Goal: Task Accomplishment & Management: Manage account settings

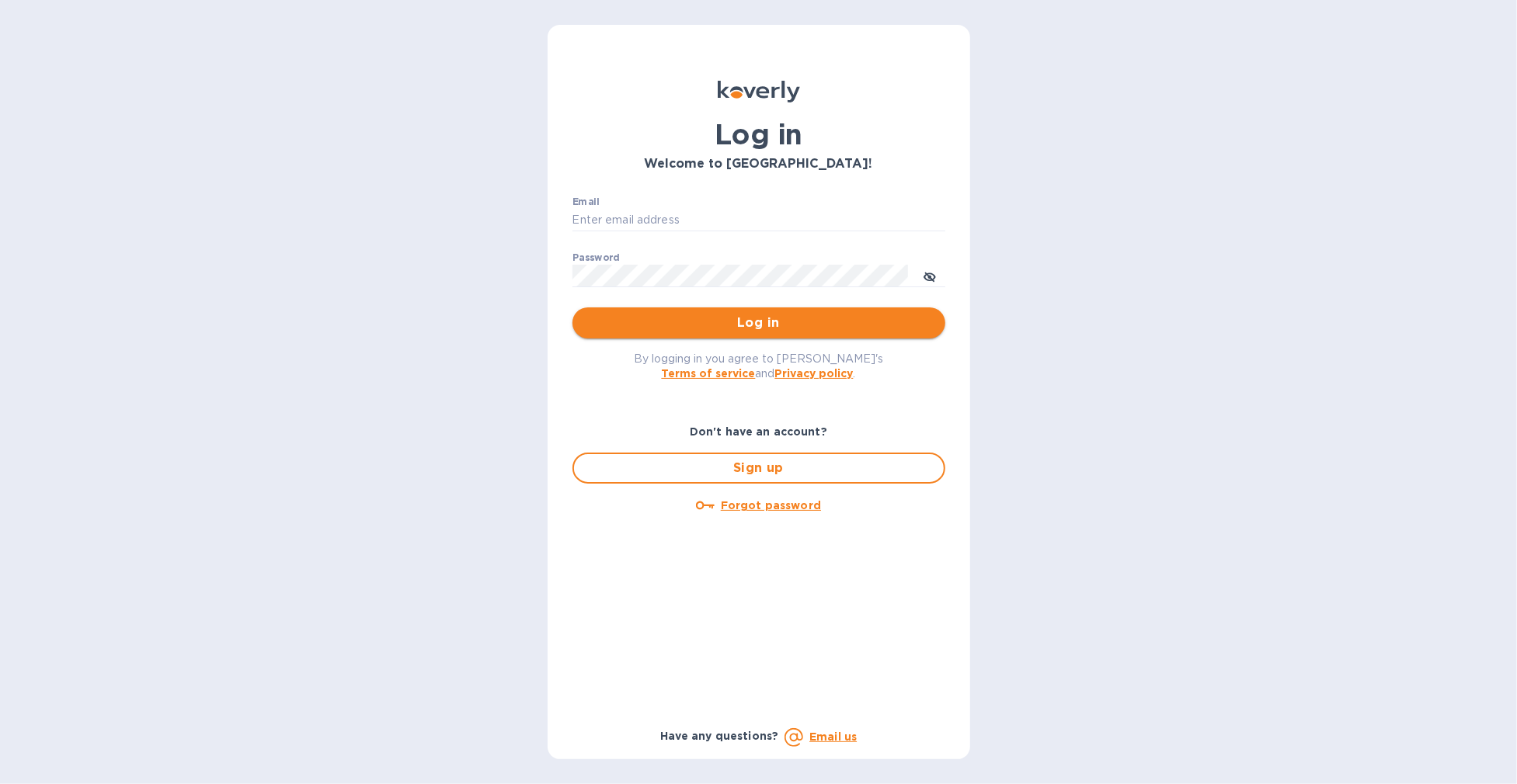
type input "[EMAIL_ADDRESS][DOMAIN_NAME]"
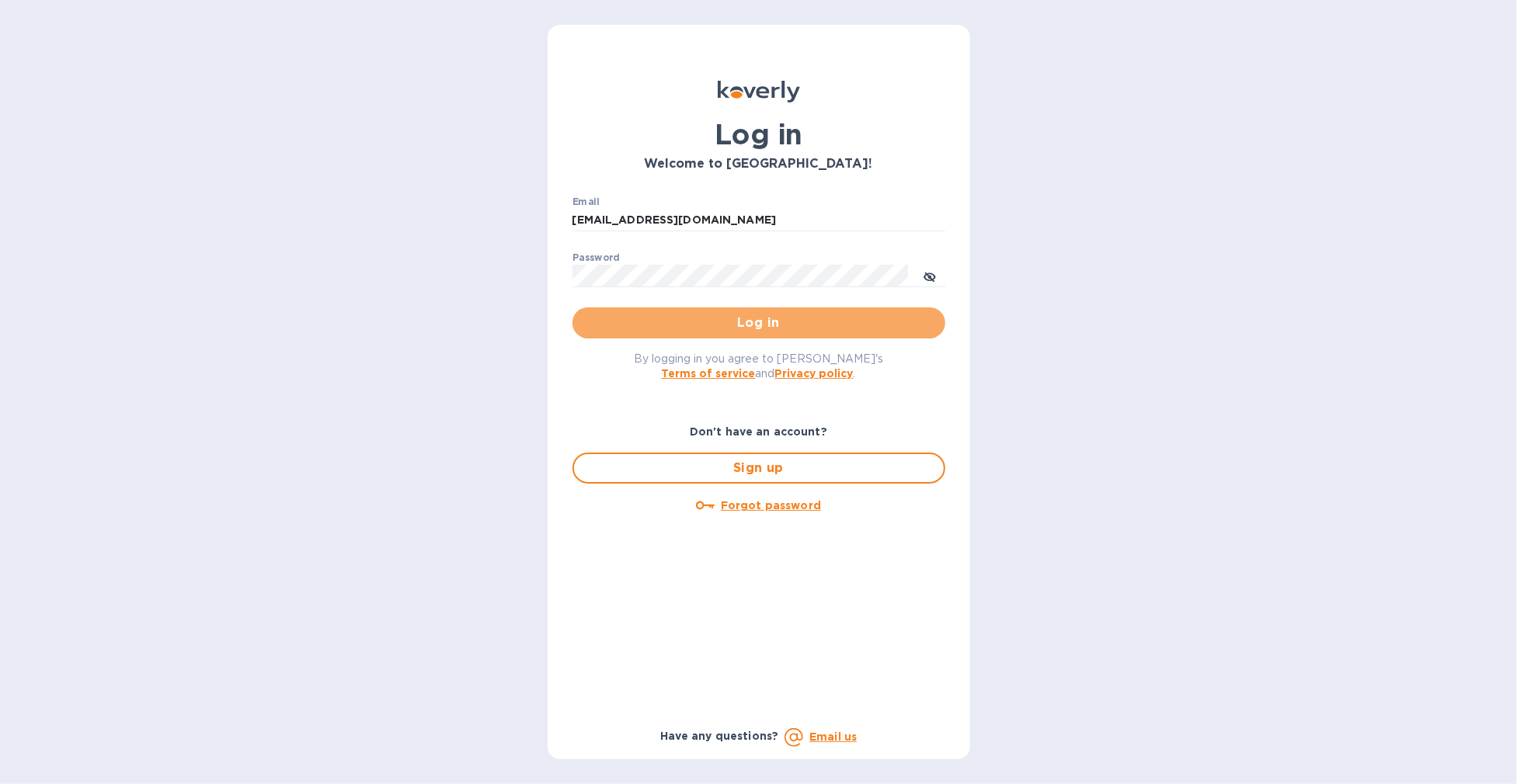
drag, startPoint x: 700, startPoint y: 324, endPoint x: 475, endPoint y: 83, distance: 329.7
click at [700, 325] on span "Log in" at bounding box center [758, 322] width 348 height 18
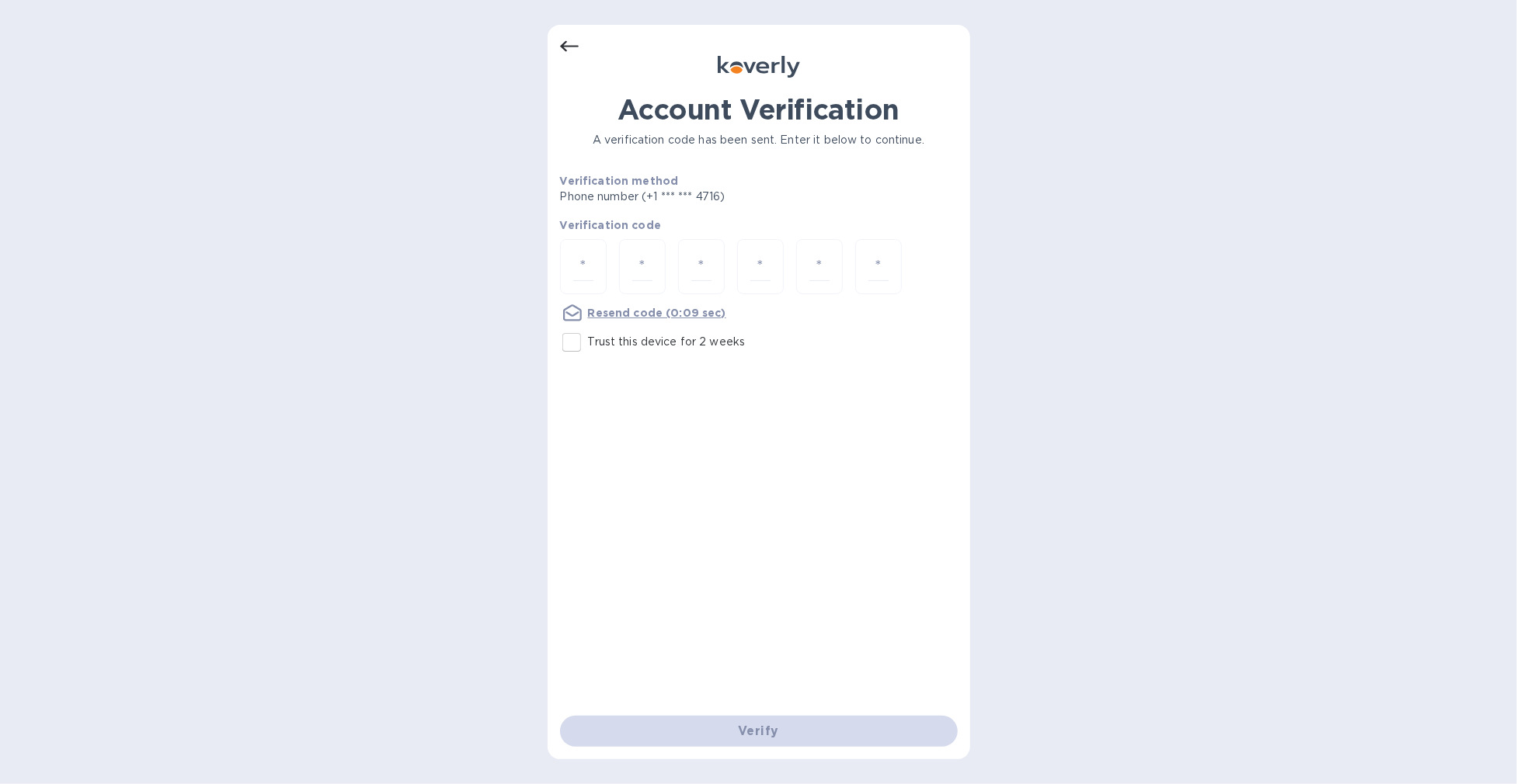
click at [573, 341] on input "Trust this device for 2 weeks" at bounding box center [572, 342] width 33 height 33
checkbox input "true"
click at [580, 261] on input "number" at bounding box center [583, 267] width 20 height 29
type input "6"
type input "1"
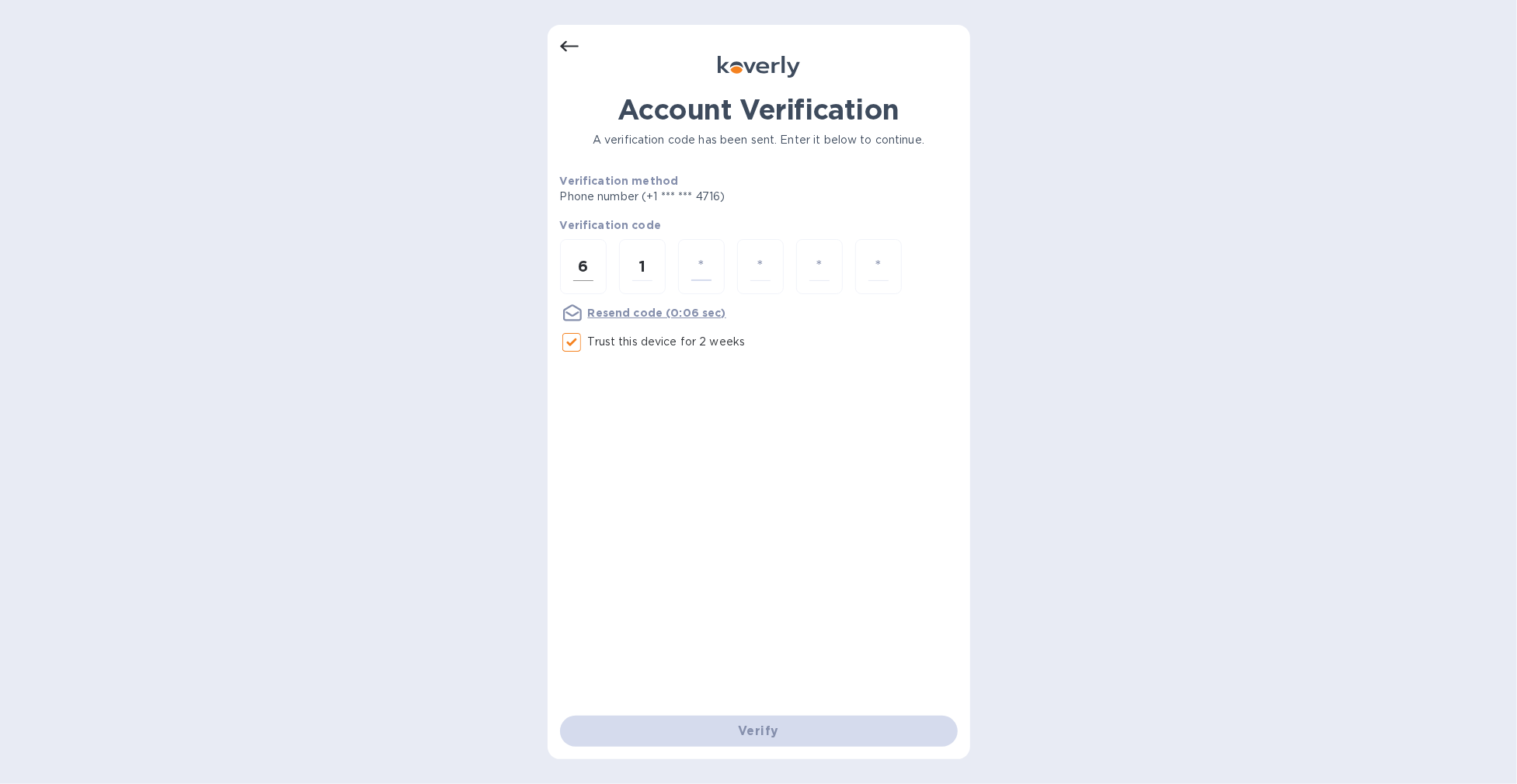
type input "4"
type input "6"
type input "5"
type input "4"
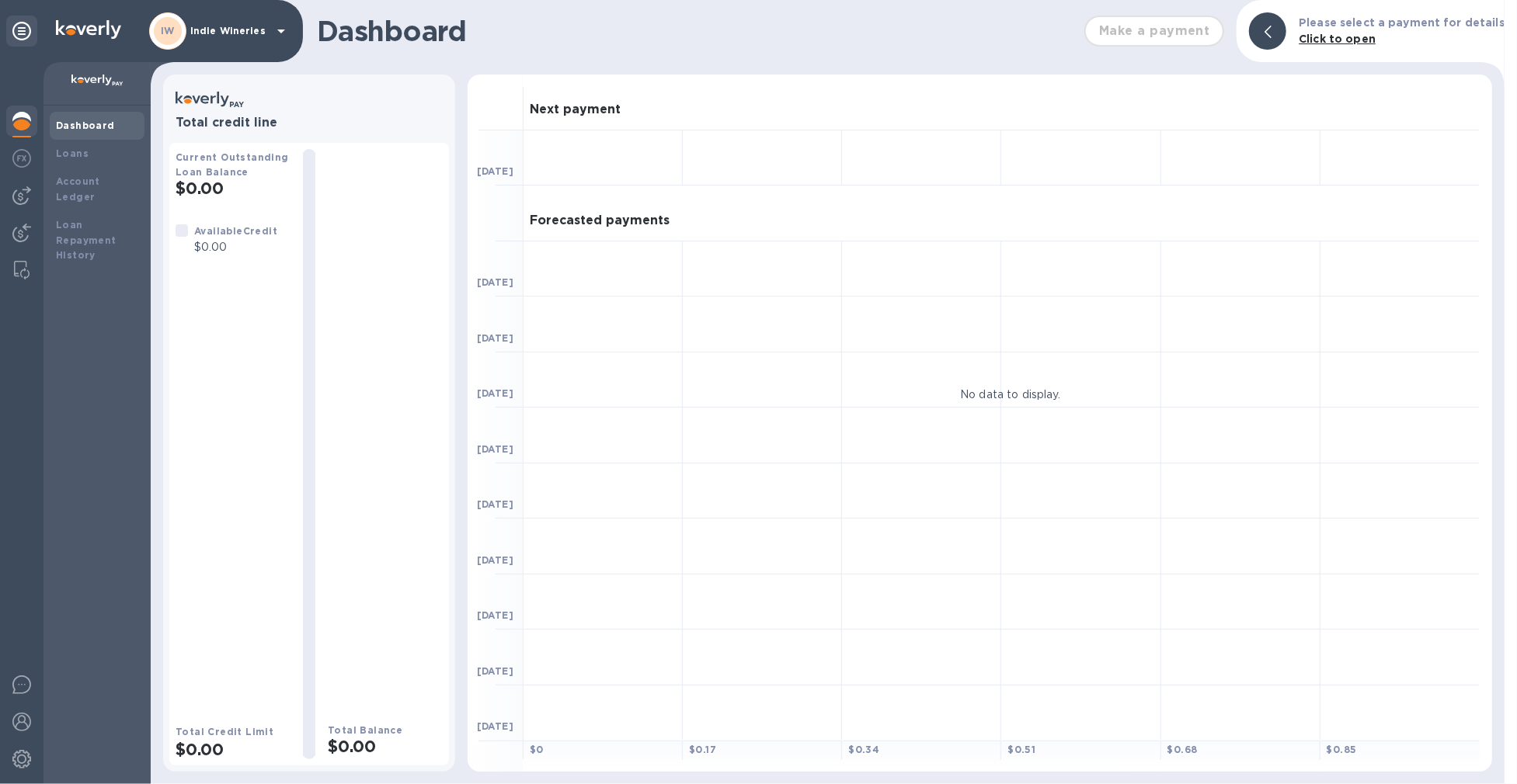
click at [251, 33] on p "Indie Wineries" at bounding box center [229, 31] width 78 height 11
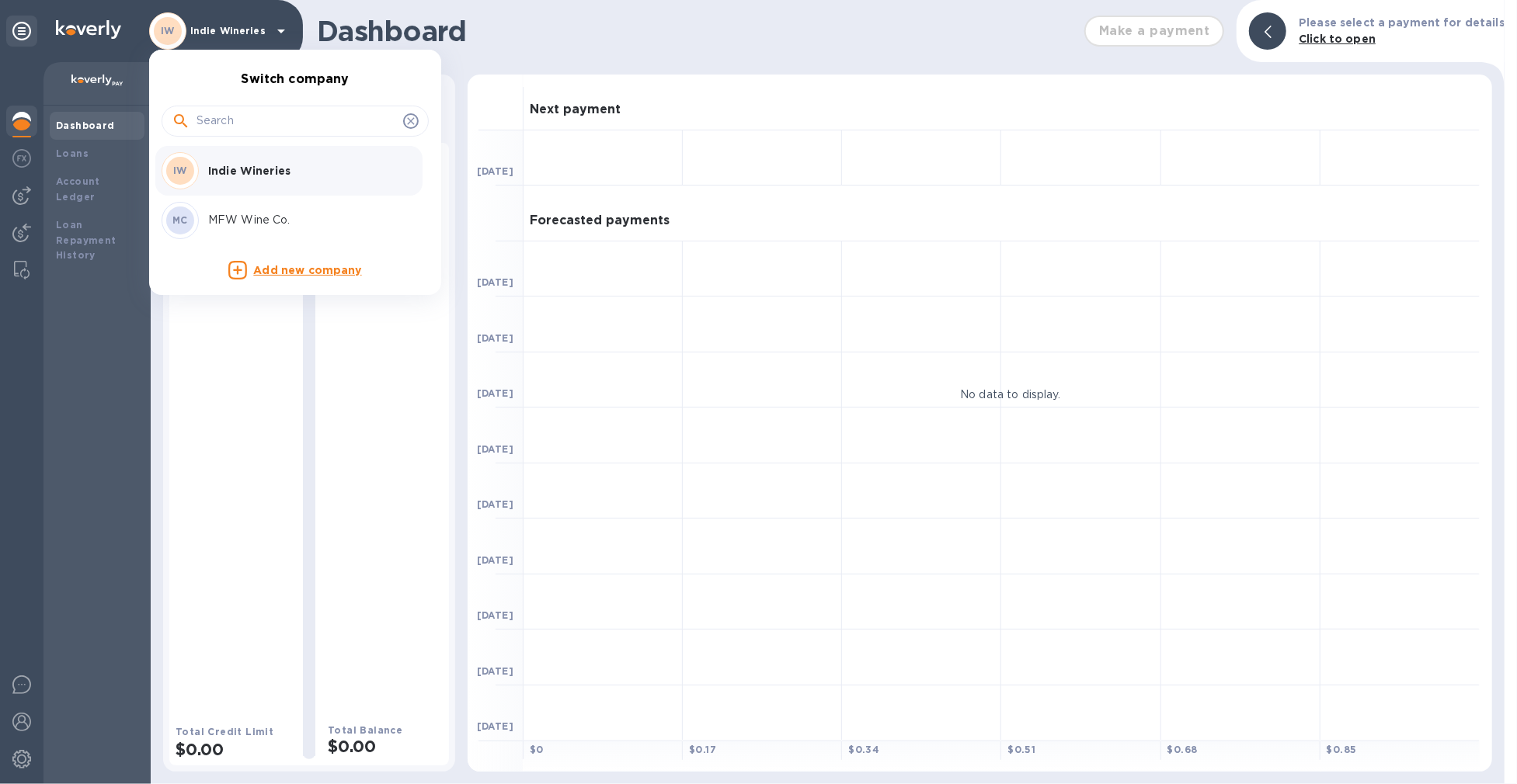
click at [409, 117] on icon at bounding box center [411, 120] width 12 height 12
click at [410, 119] on icon at bounding box center [411, 120] width 12 height 12
click at [414, 122] on icon at bounding box center [411, 120] width 12 height 12
click at [84, 26] on div at bounding box center [758, 392] width 1517 height 784
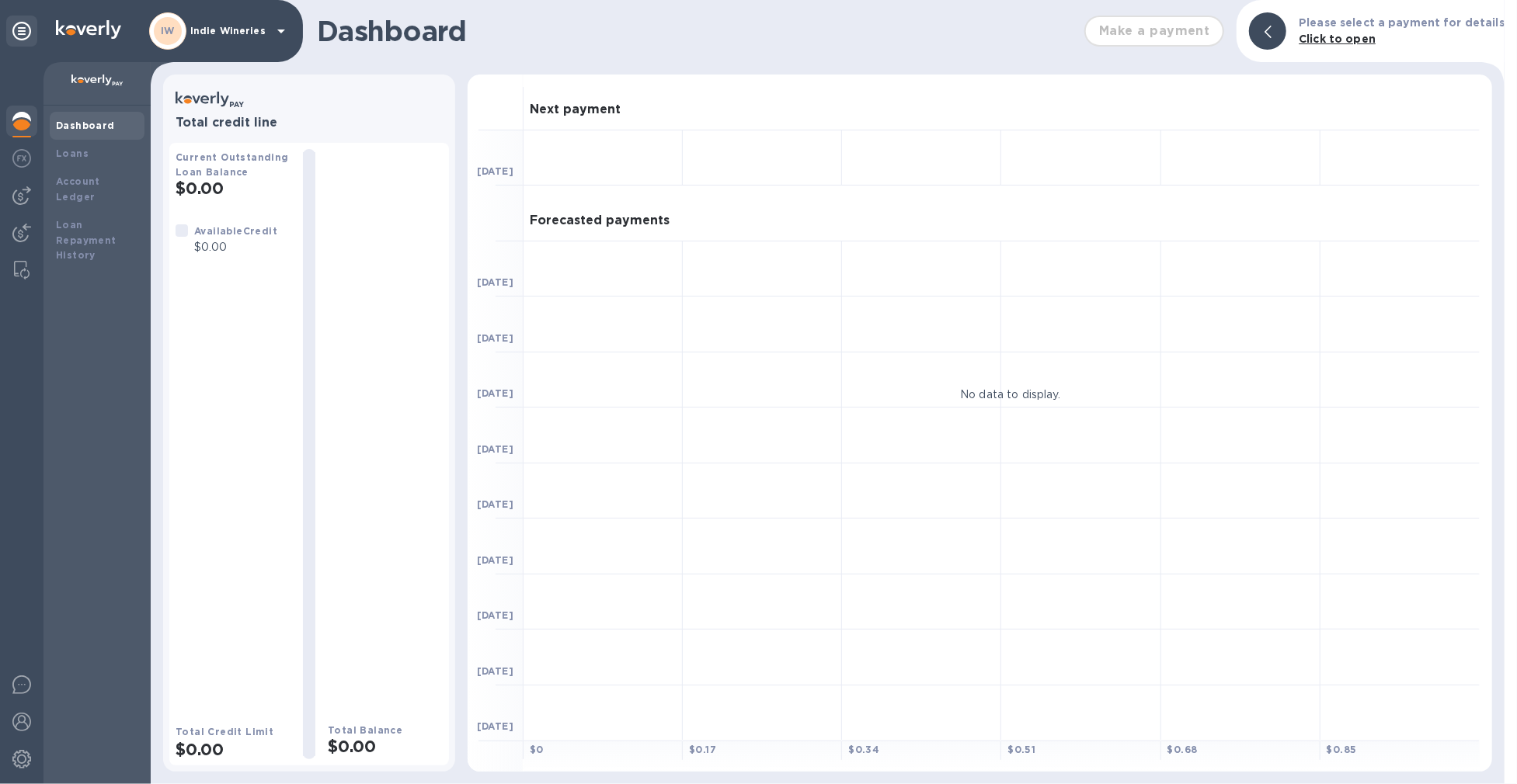
click at [281, 27] on icon at bounding box center [281, 30] width 18 height 18
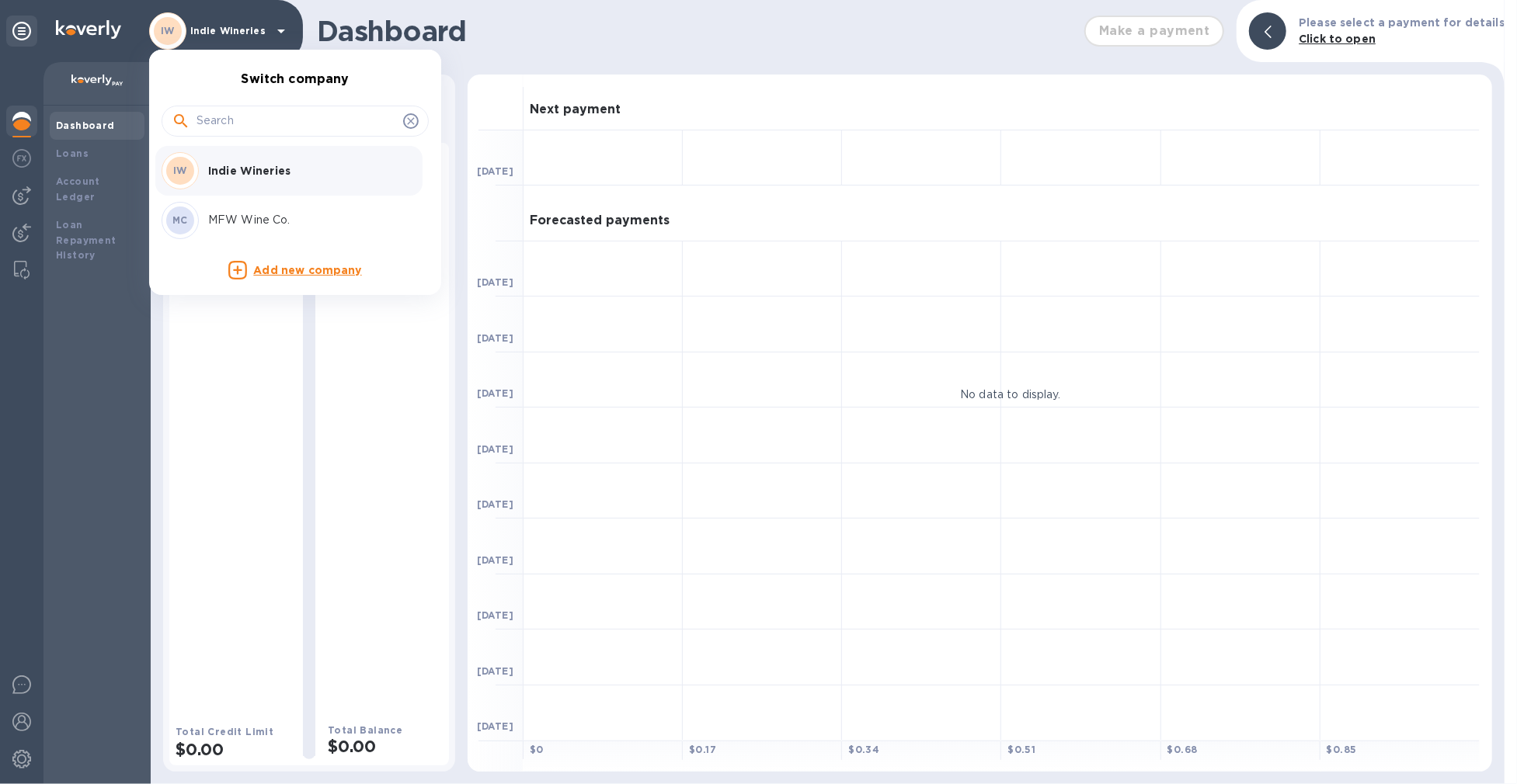
click at [416, 119] on icon at bounding box center [411, 120] width 12 height 12
drag, startPoint x: 176, startPoint y: 582, endPoint x: 161, endPoint y: 593, distance: 18.6
click at [171, 586] on div at bounding box center [758, 392] width 1517 height 784
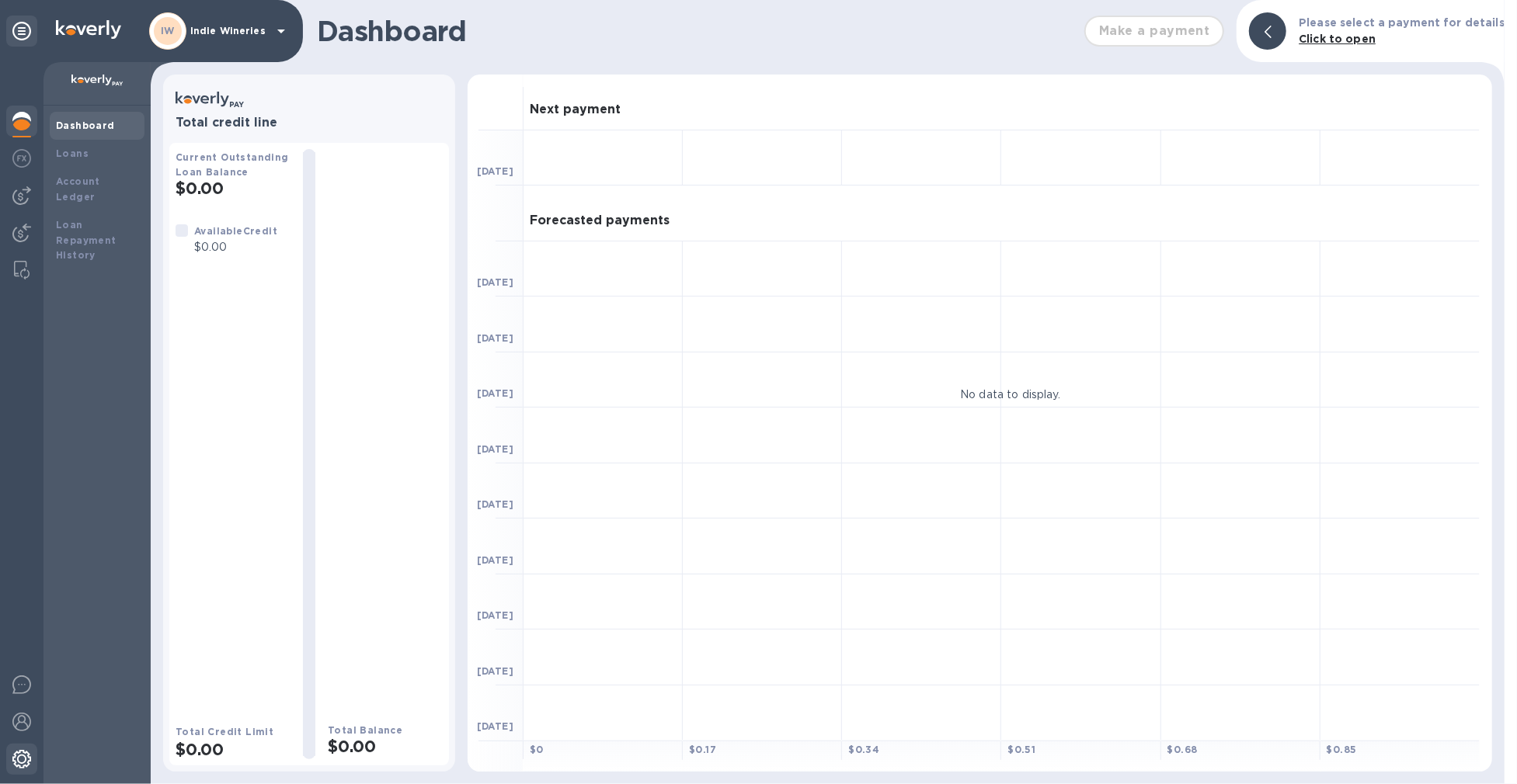
click at [25, 755] on img at bounding box center [21, 759] width 18 height 18
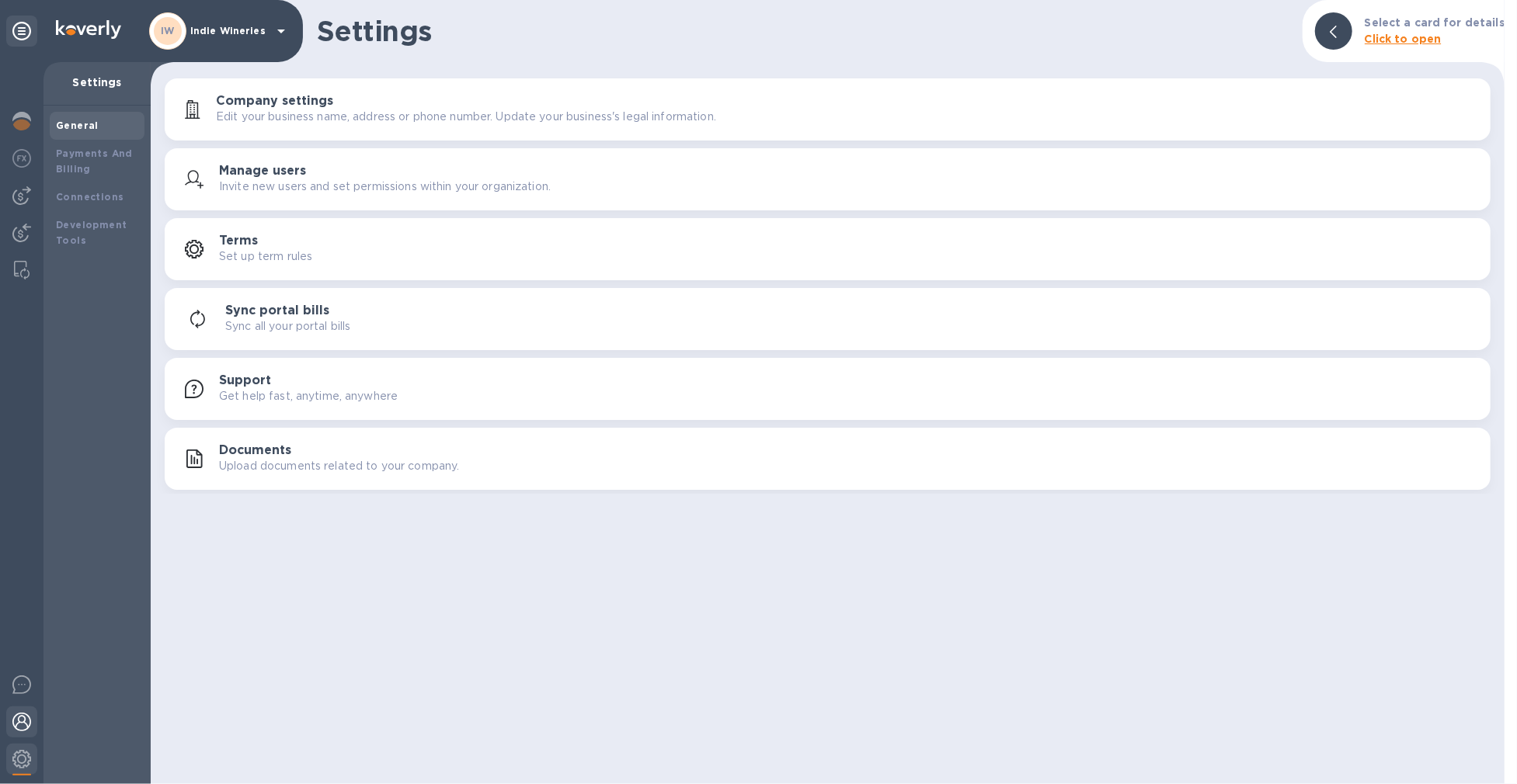
click at [28, 729] on img at bounding box center [21, 721] width 18 height 18
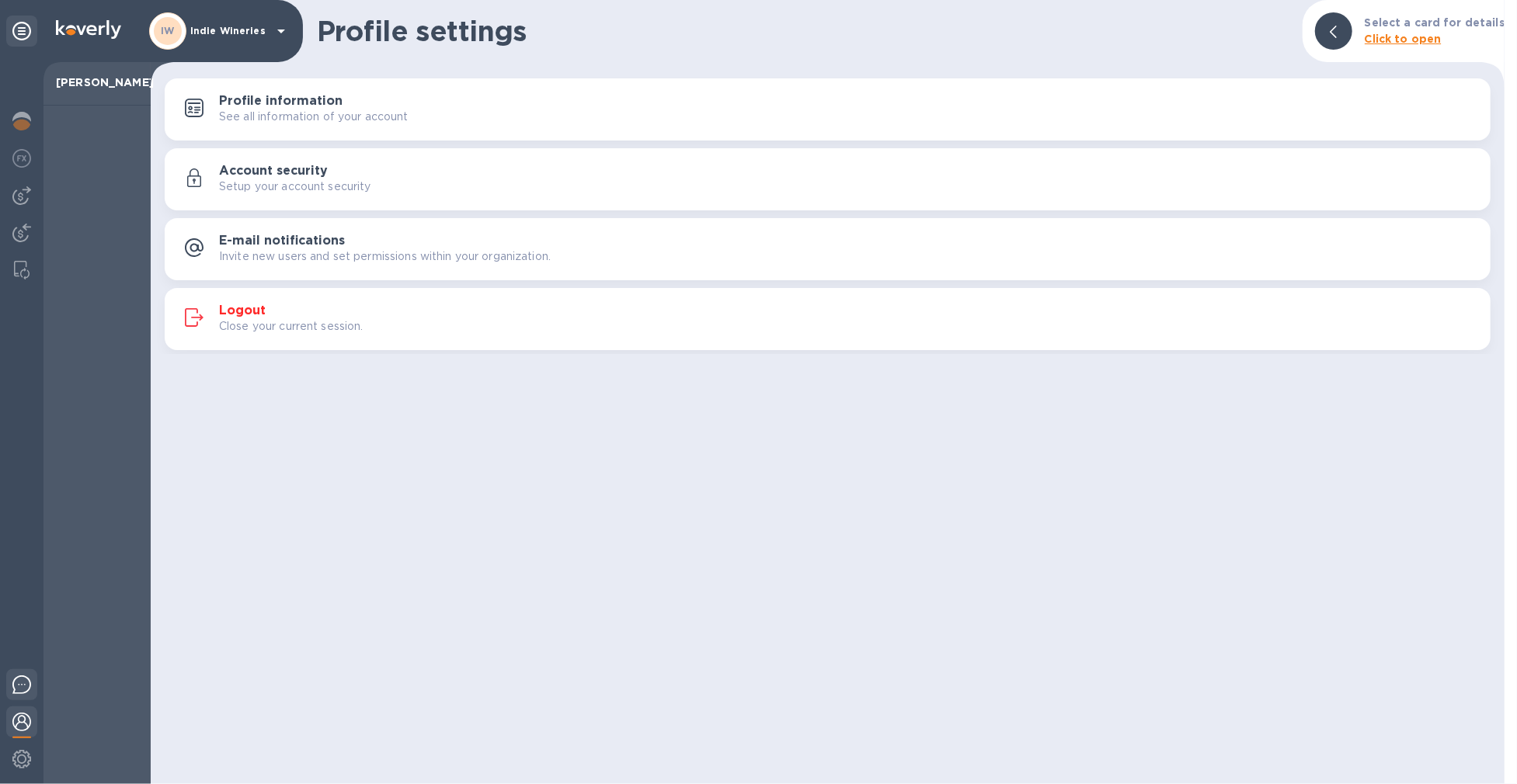
click at [23, 691] on img at bounding box center [21, 685] width 18 height 18
click at [23, 759] on img at bounding box center [21, 759] width 18 height 18
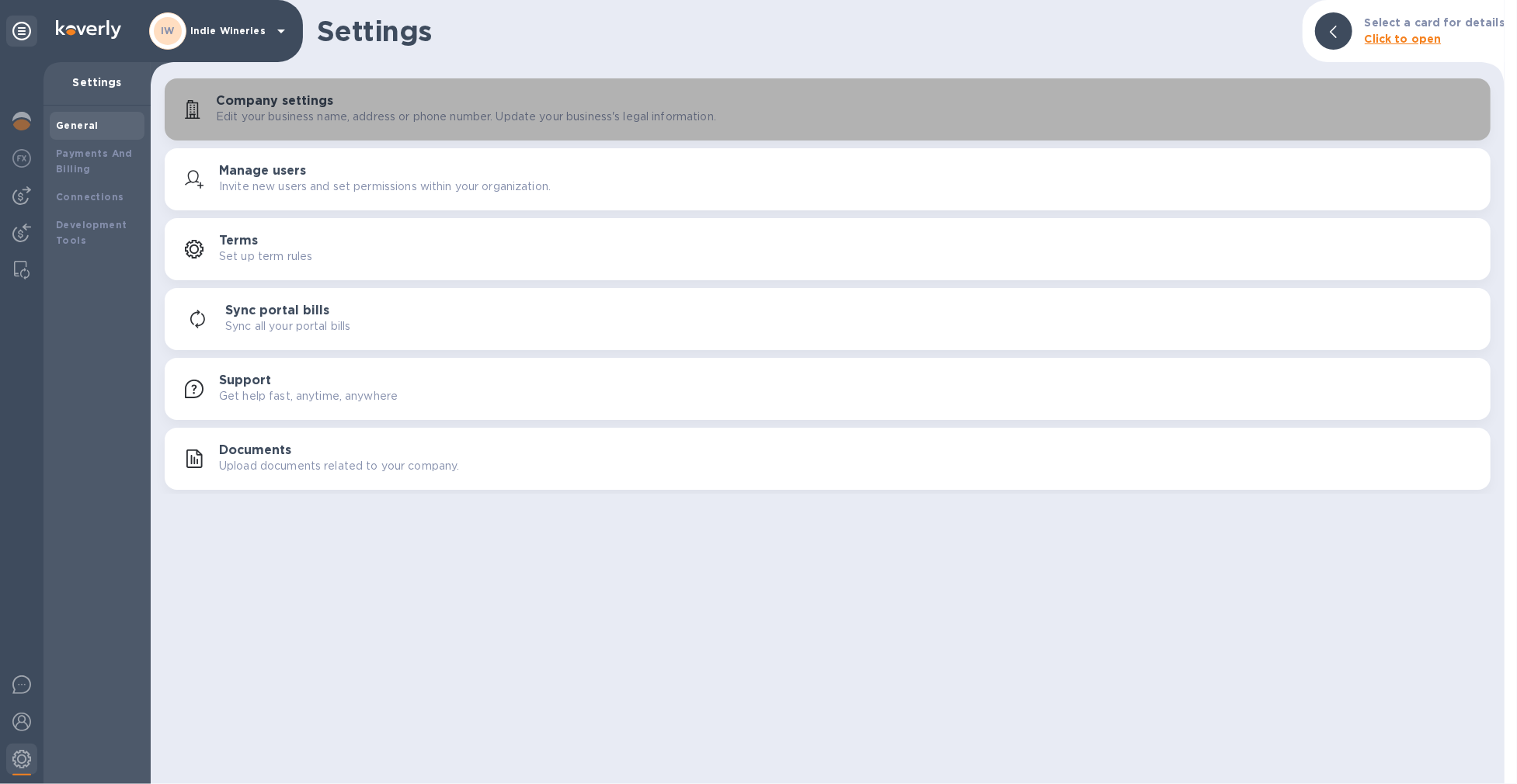
click at [346, 126] on div "Company settings Edit your business name, address or phone number. Update your …" at bounding box center [827, 109] width 1307 height 37
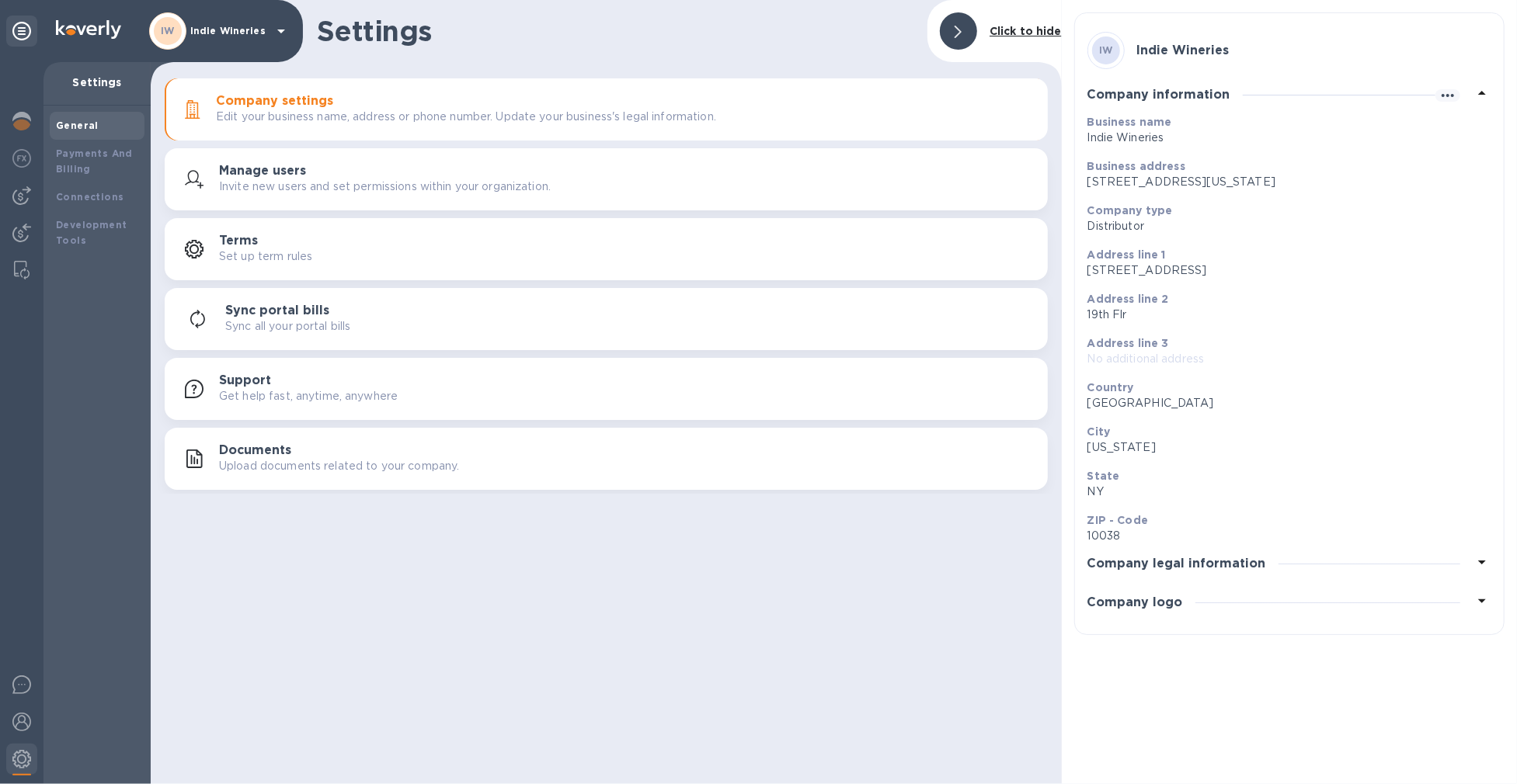
click at [346, 150] on button "Manage users Invite new users and set permissions within your organization." at bounding box center [605, 179] width 883 height 62
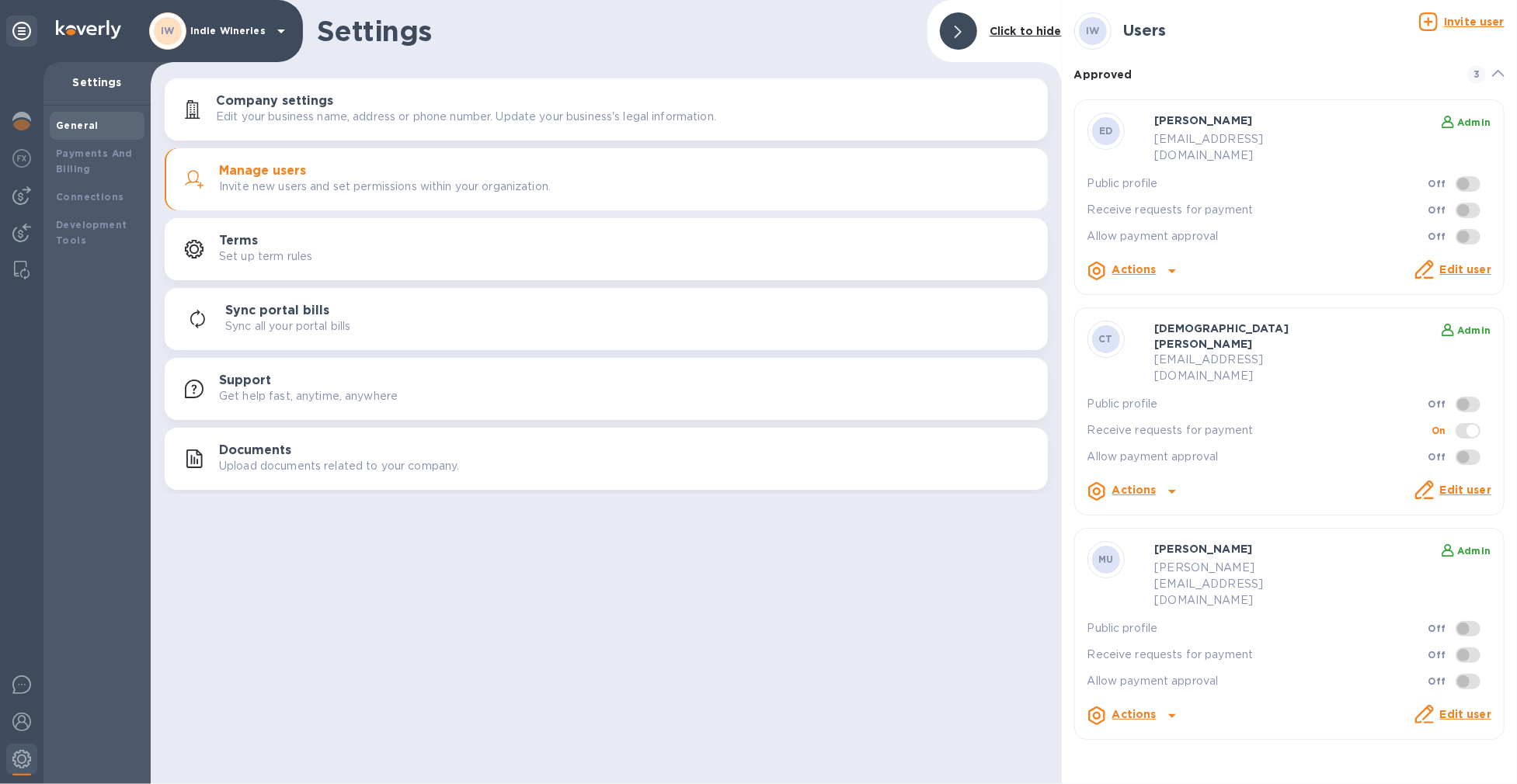
click at [1171, 269] on icon at bounding box center [1172, 271] width 8 height 4
click at [961, 554] on div at bounding box center [758, 392] width 1517 height 784
click at [1466, 263] on link "Edit user" at bounding box center [1466, 269] width 51 height 12
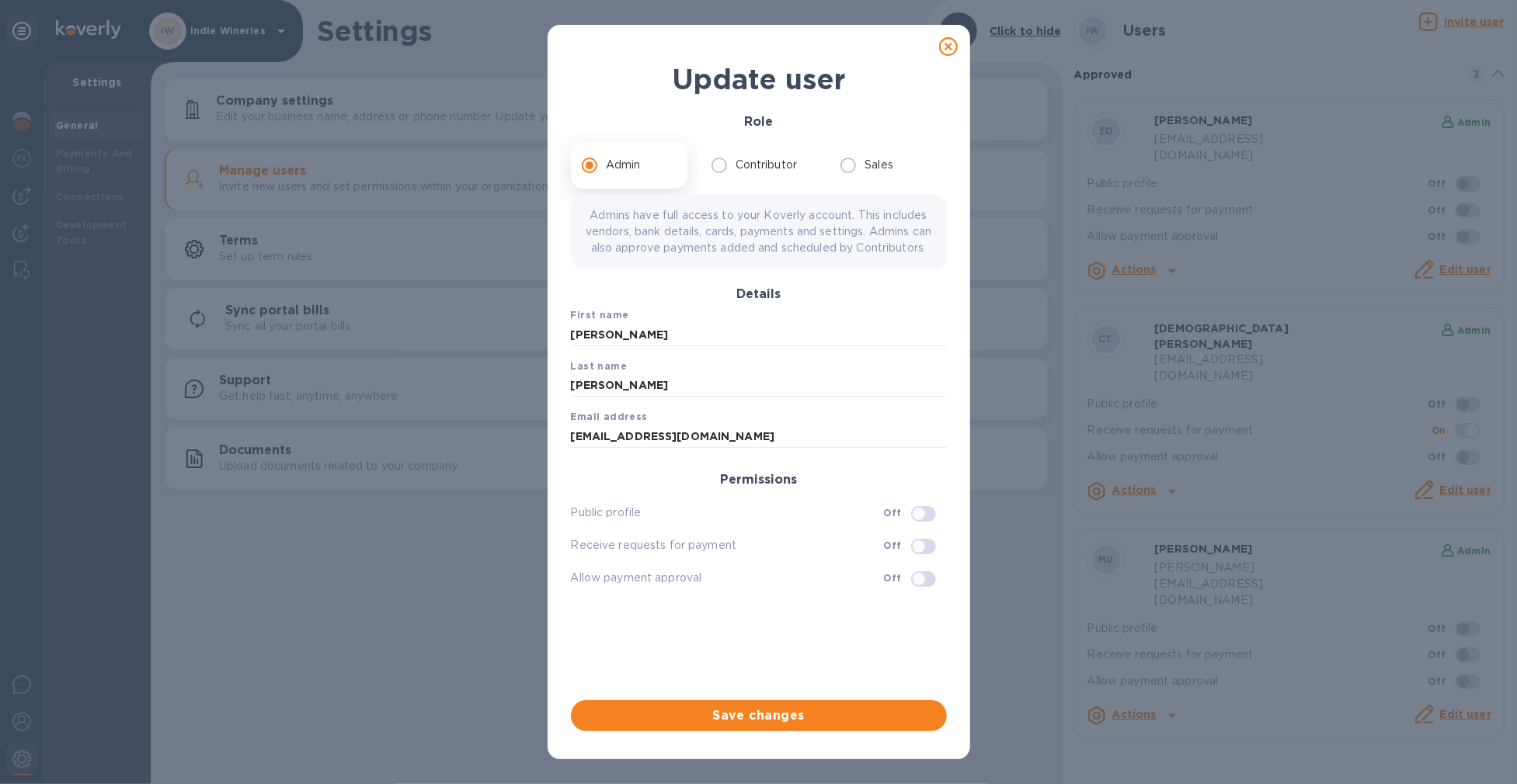
click at [949, 47] on icon at bounding box center [948, 46] width 18 height 18
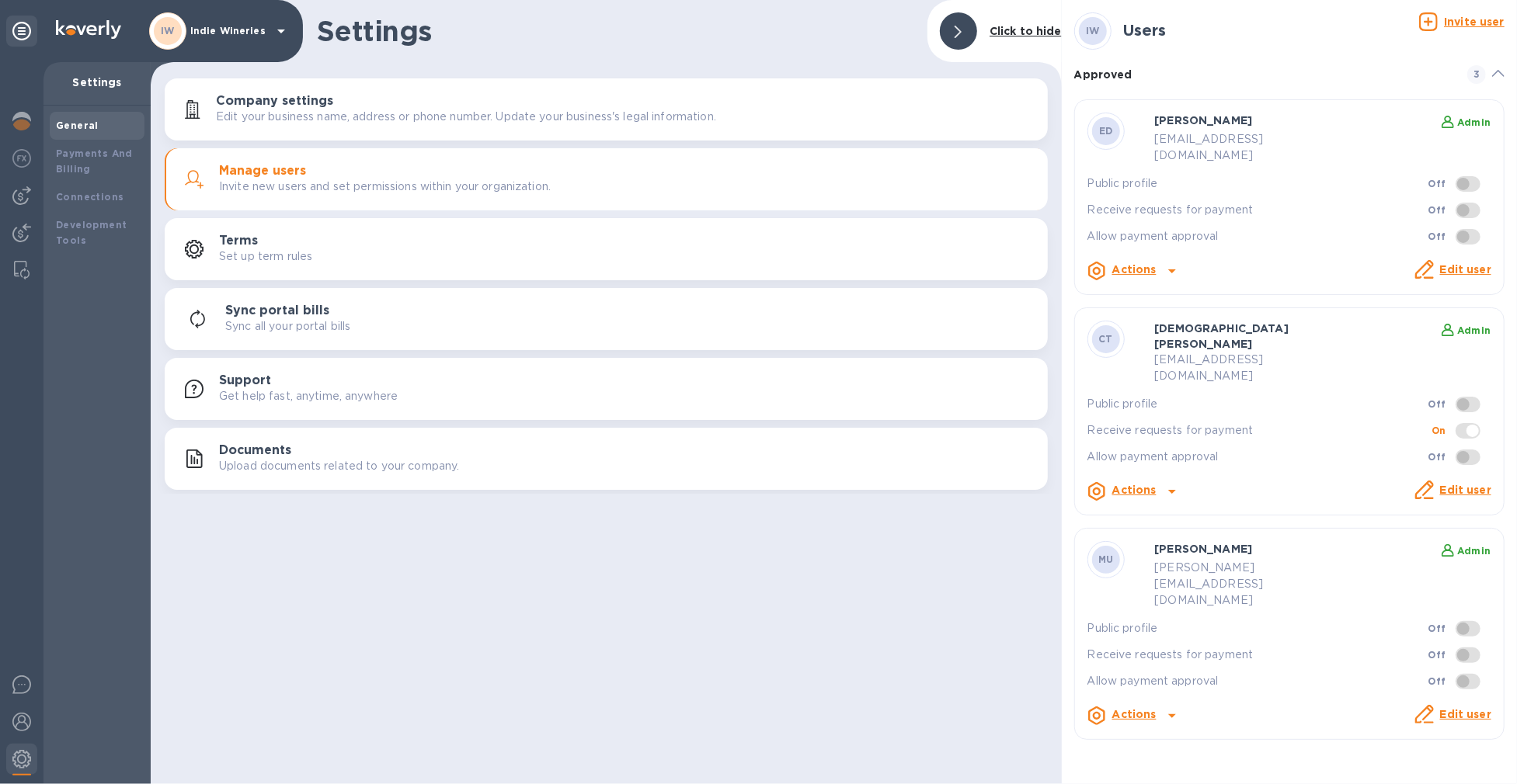
click at [1159, 259] on div at bounding box center [1171, 271] width 25 height 25
click at [1160, 448] on div at bounding box center [758, 392] width 1517 height 784
click at [1142, 483] on b "Actions" at bounding box center [1134, 489] width 44 height 12
click at [1144, 253] on div at bounding box center [758, 392] width 1517 height 784
click at [1144, 263] on b "Actions" at bounding box center [1134, 269] width 44 height 12
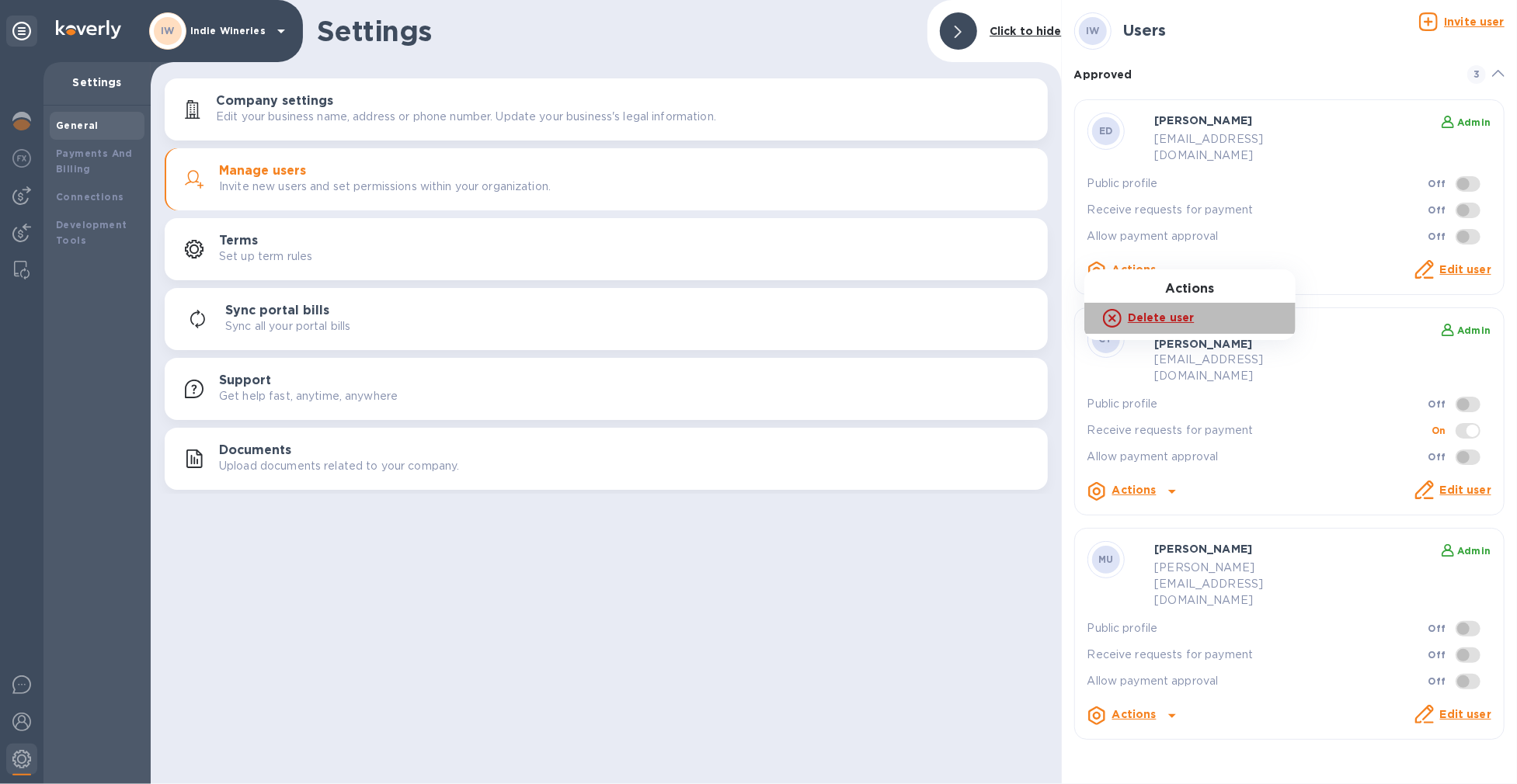
click at [1145, 319] on b "Delete user" at bounding box center [1160, 317] width 66 height 12
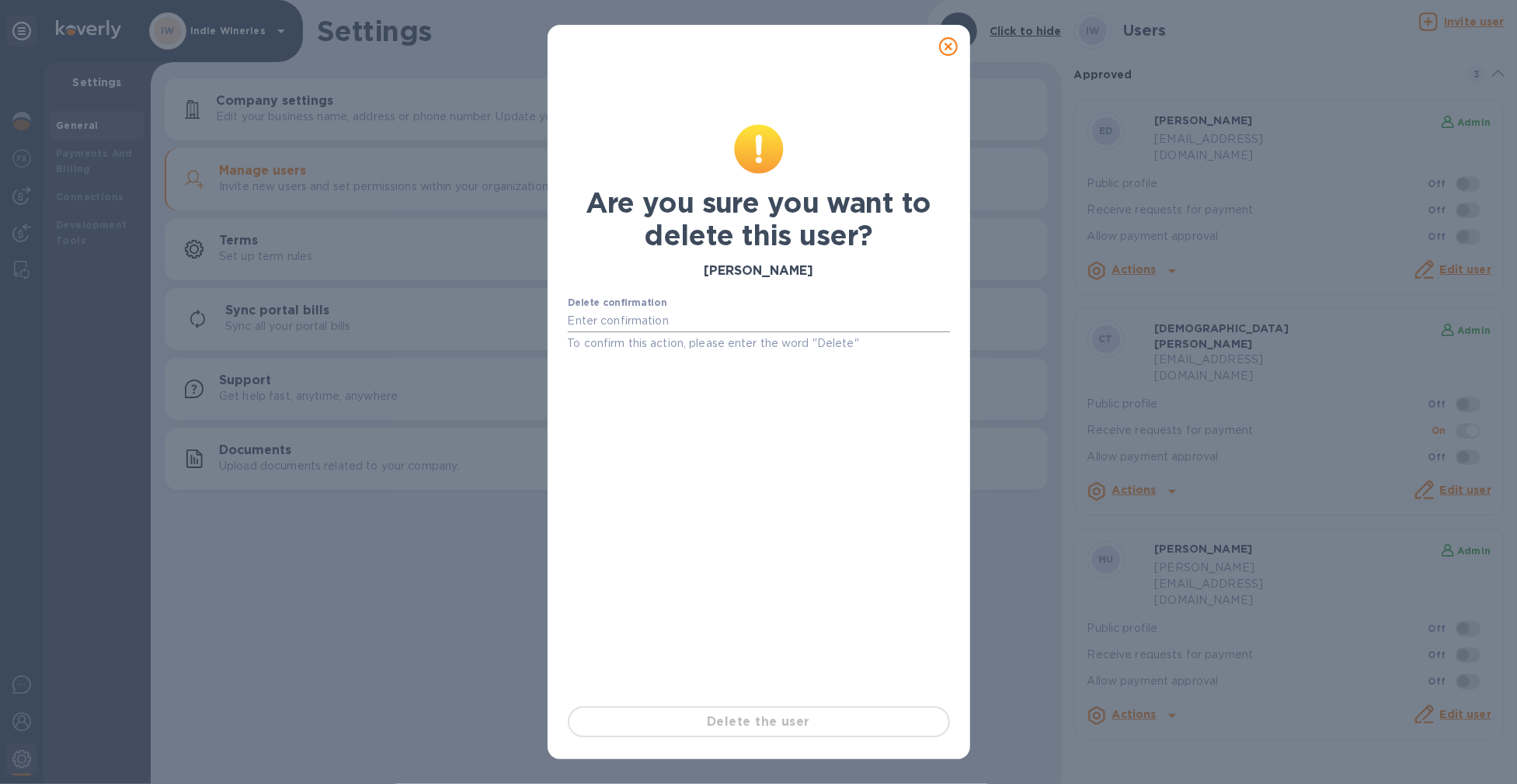
click at [683, 313] on input "text" at bounding box center [758, 321] width 382 height 23
type input "Delete"
click at [948, 43] on icon at bounding box center [948, 46] width 18 height 18
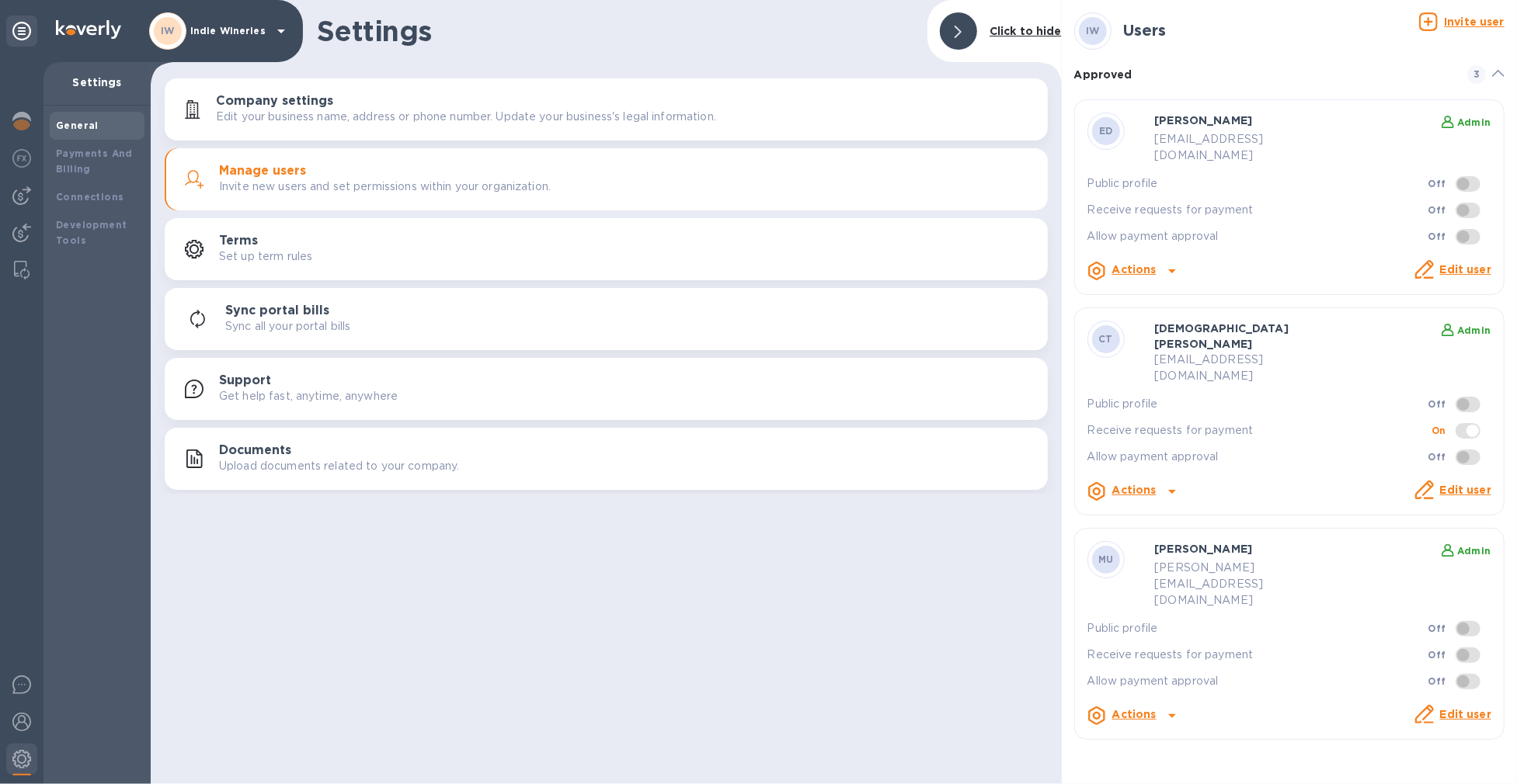
click at [989, 30] on div "Click to hide" at bounding box center [1025, 31] width 85 height 29
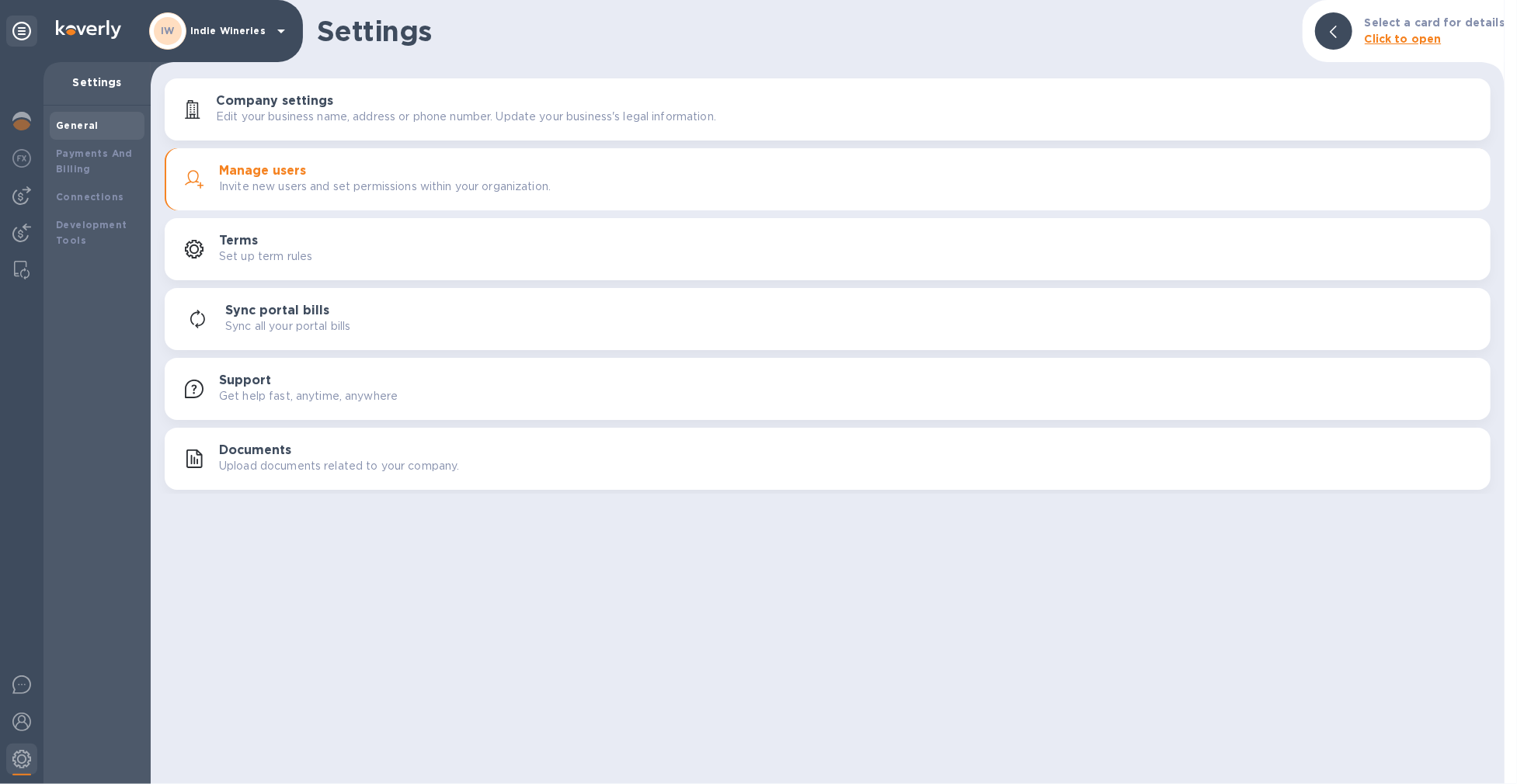
click at [210, 29] on p "Indie Wineries" at bounding box center [229, 31] width 78 height 11
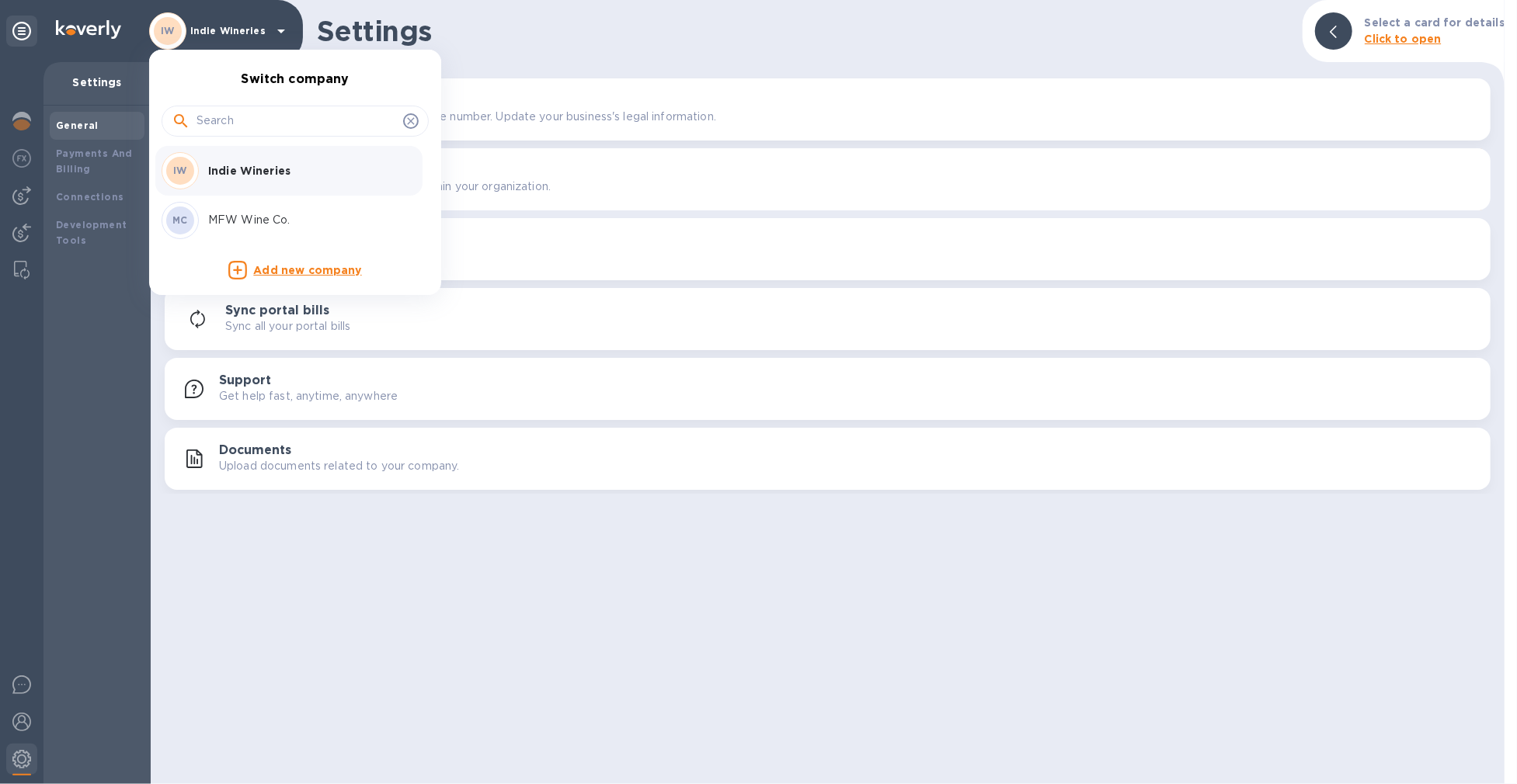
click at [232, 219] on p "MFW Wine Co." at bounding box center [306, 220] width 196 height 16
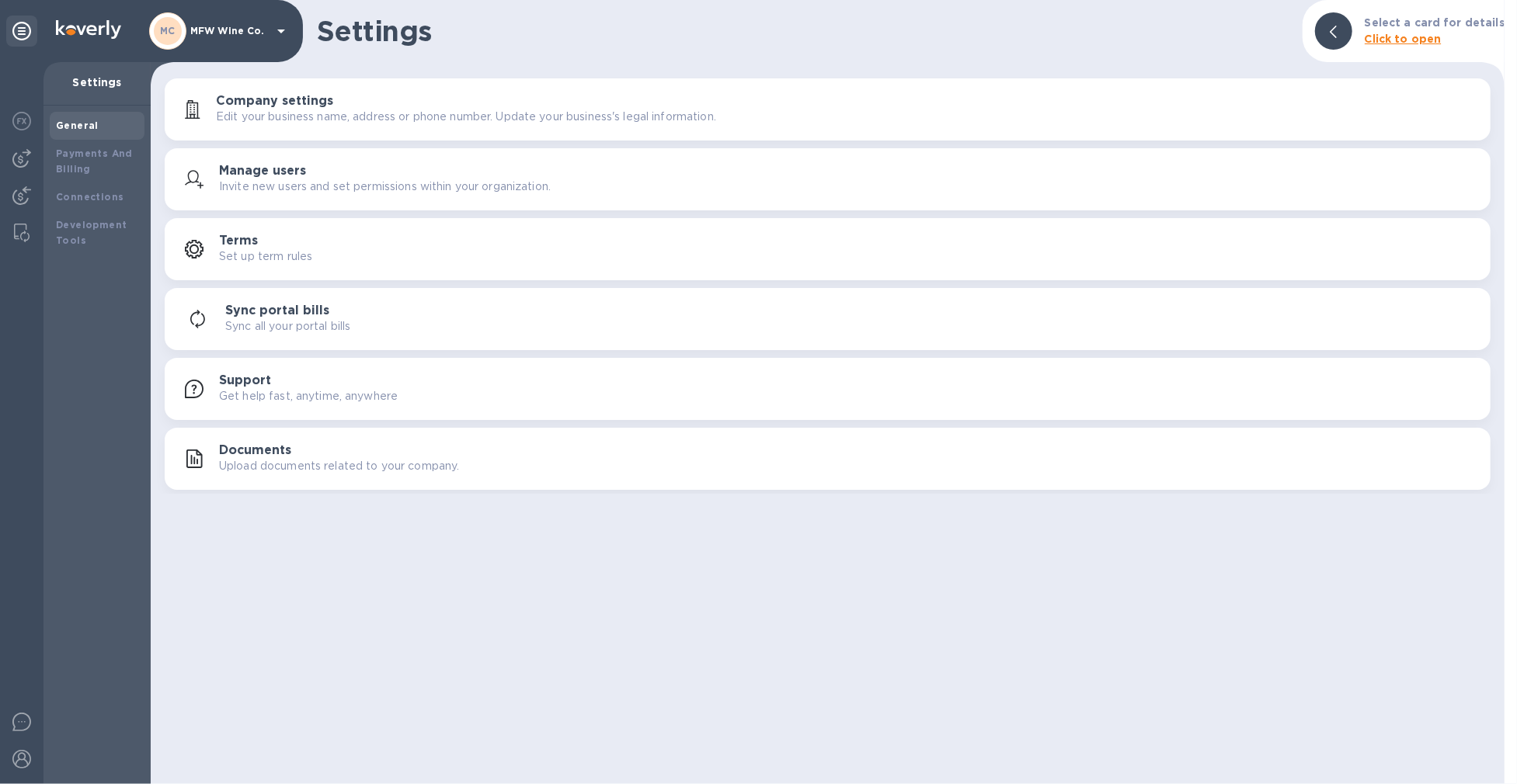
click at [1329, 26] on div at bounding box center [1333, 30] width 37 height 37
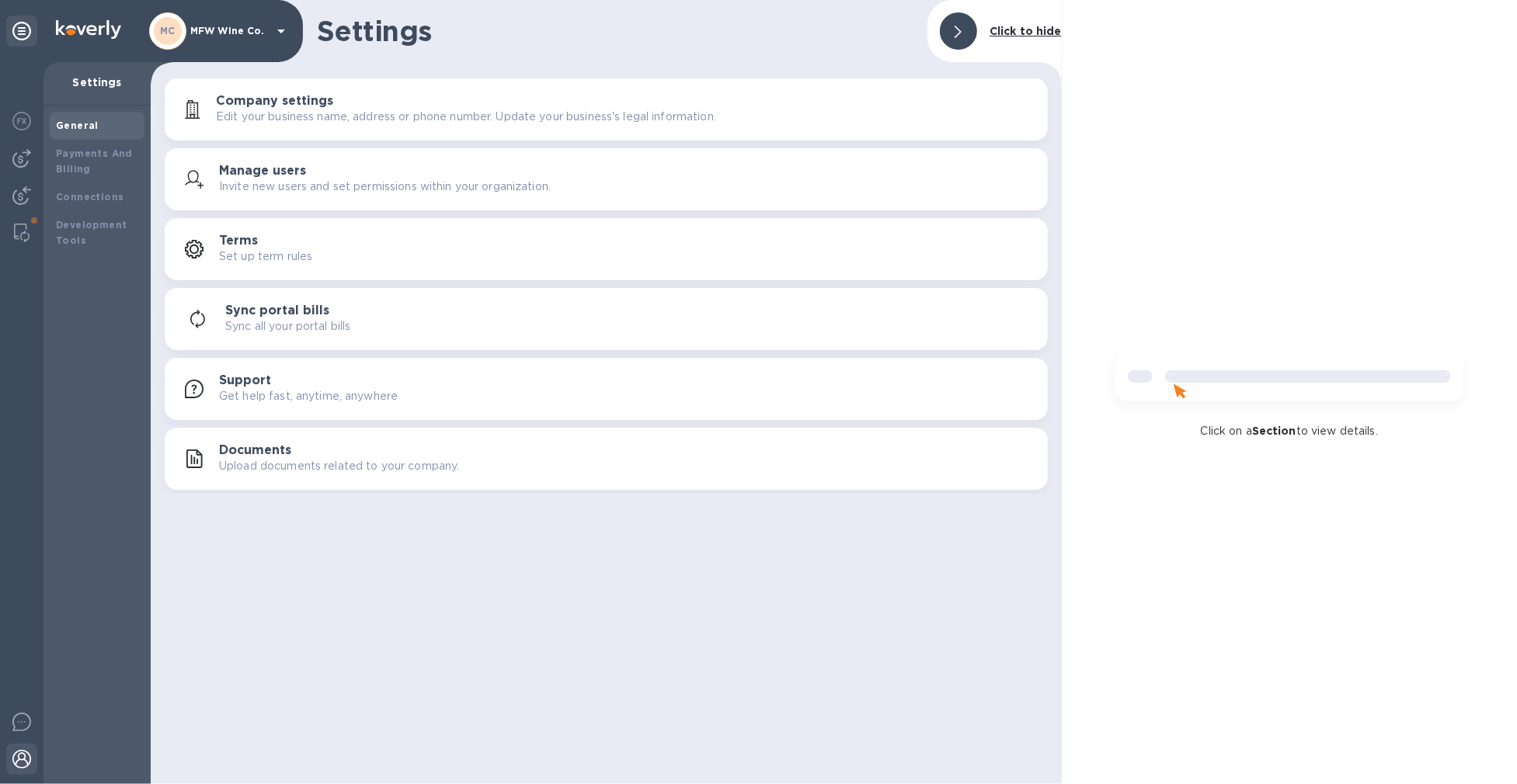
click at [29, 755] on img at bounding box center [21, 759] width 18 height 18
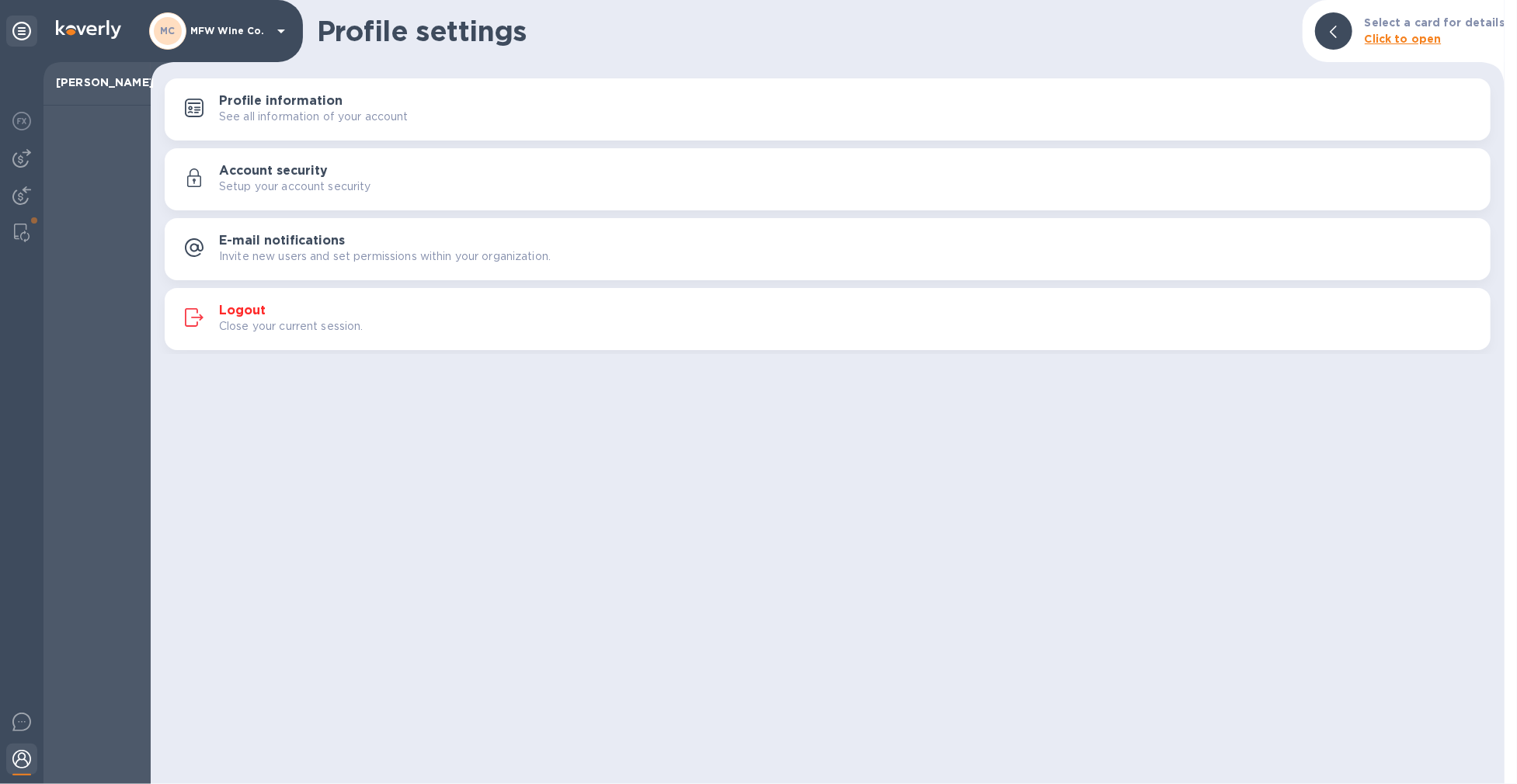
click at [27, 750] on img at bounding box center [21, 759] width 18 height 18
click at [236, 26] on p "MFW Wine Co." at bounding box center [229, 31] width 78 height 11
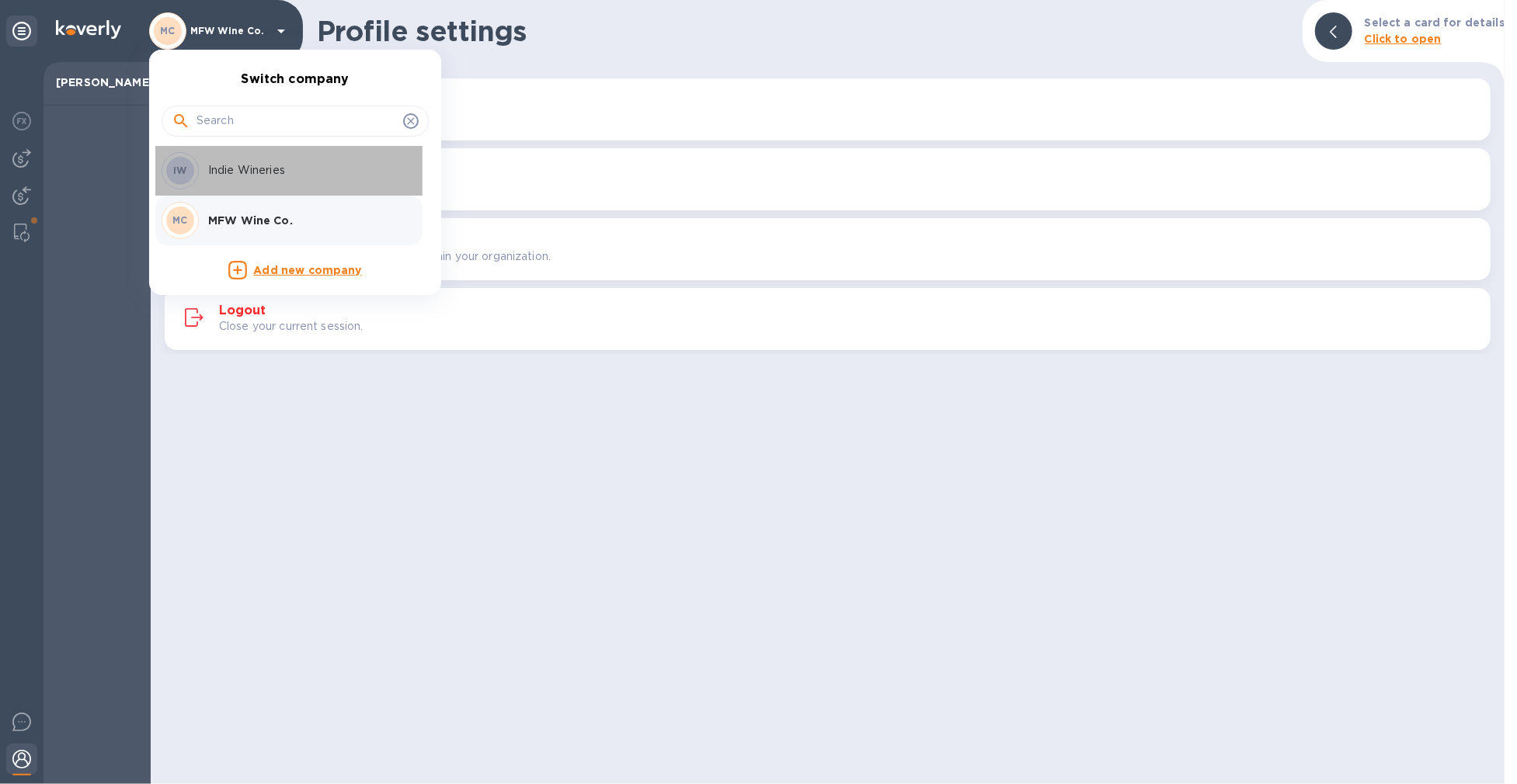
click at [252, 160] on div "IW Indie Wineries" at bounding box center [282, 171] width 242 height 37
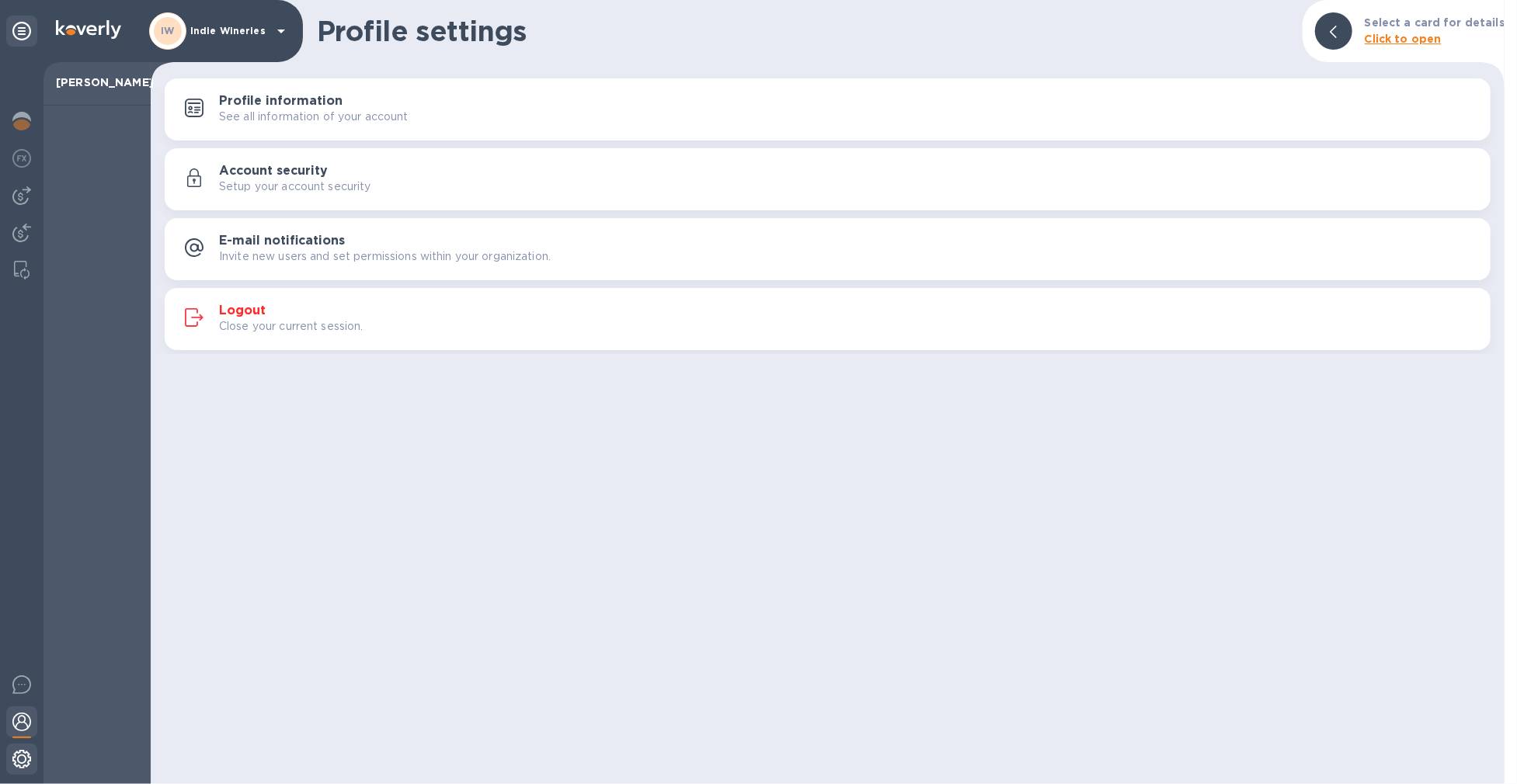
click at [29, 754] on img at bounding box center [21, 759] width 18 height 18
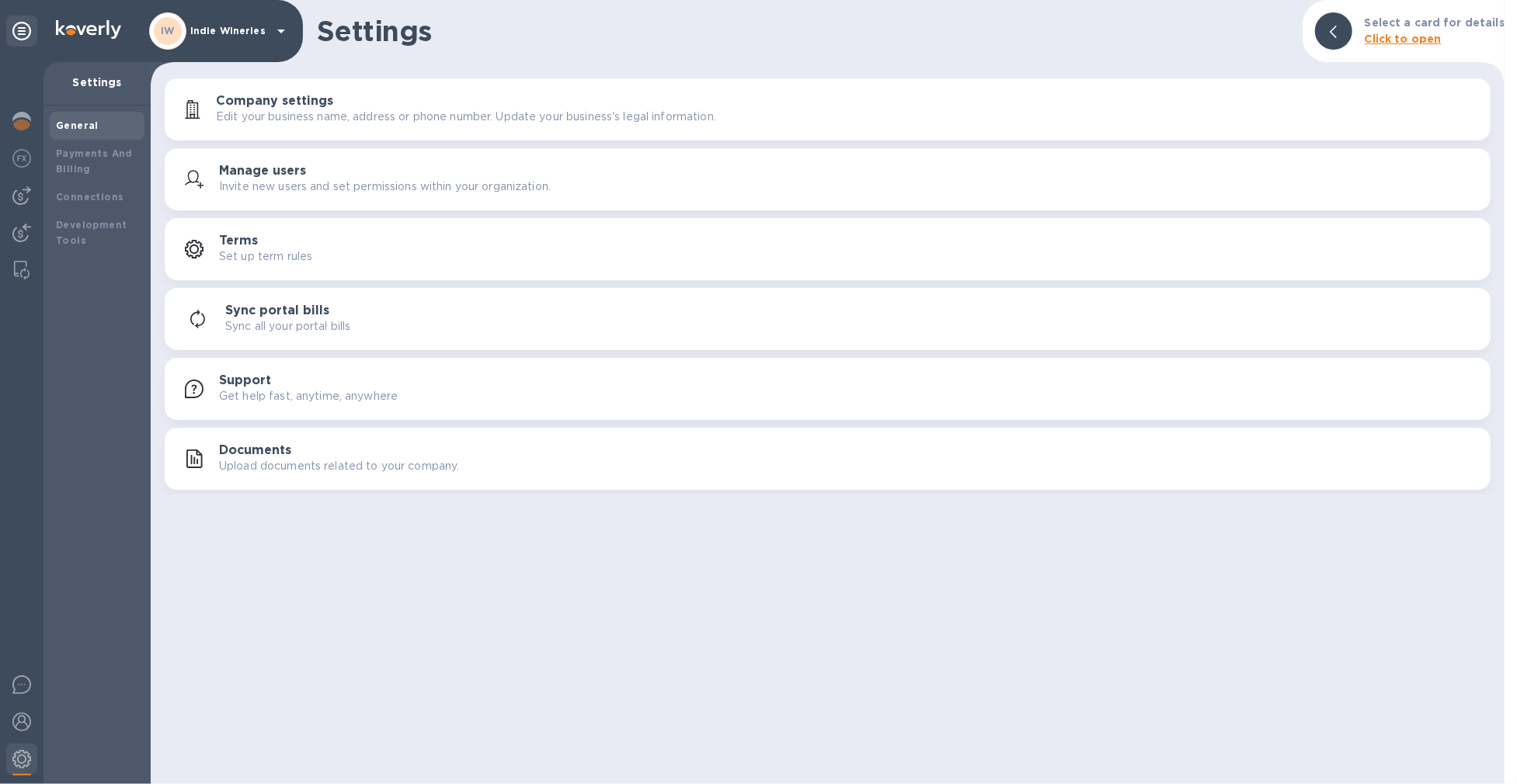
click at [1330, 28] on div at bounding box center [1333, 30] width 37 height 37
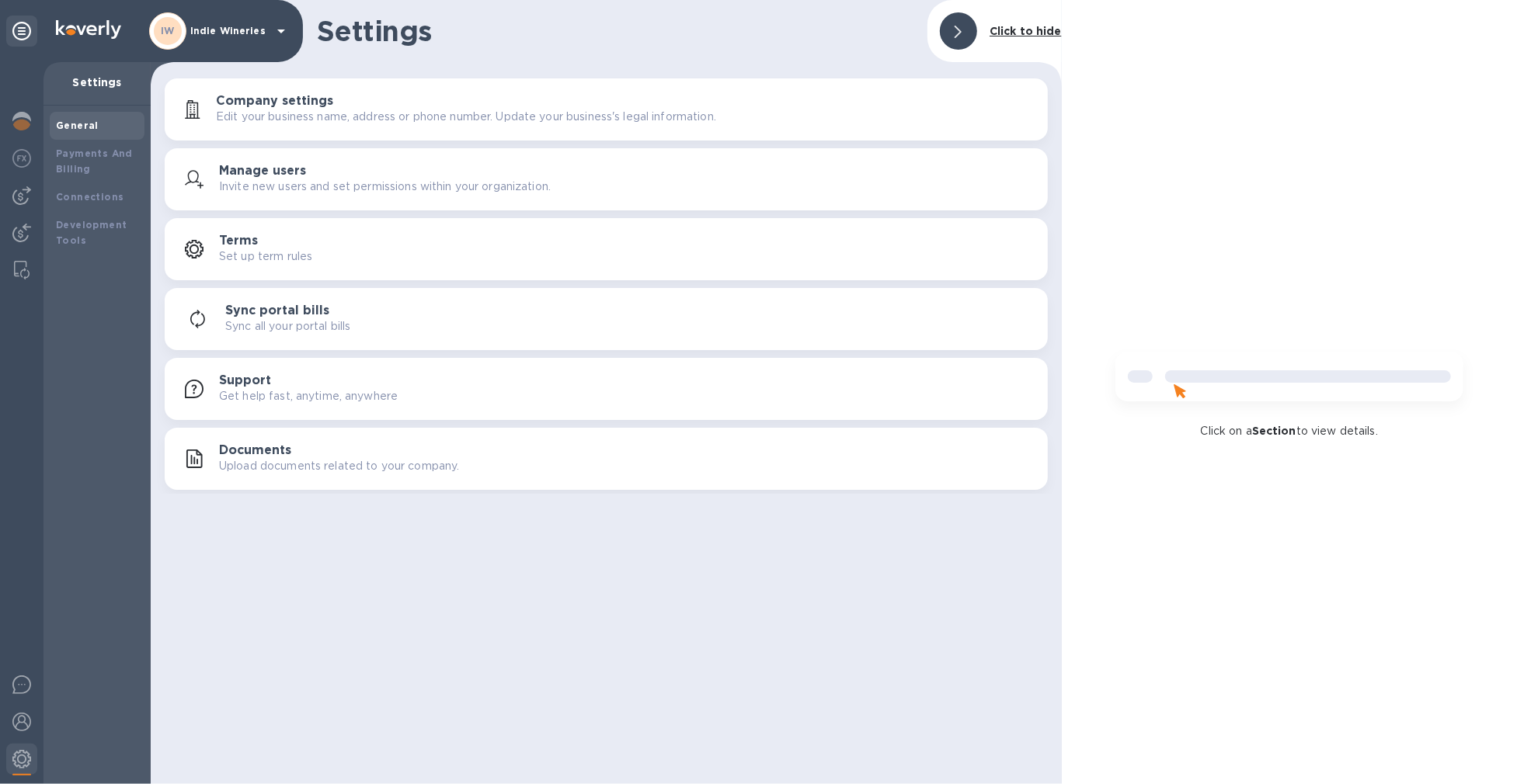
click at [215, 187] on div "button" at bounding box center [198, 179] width 42 height 18
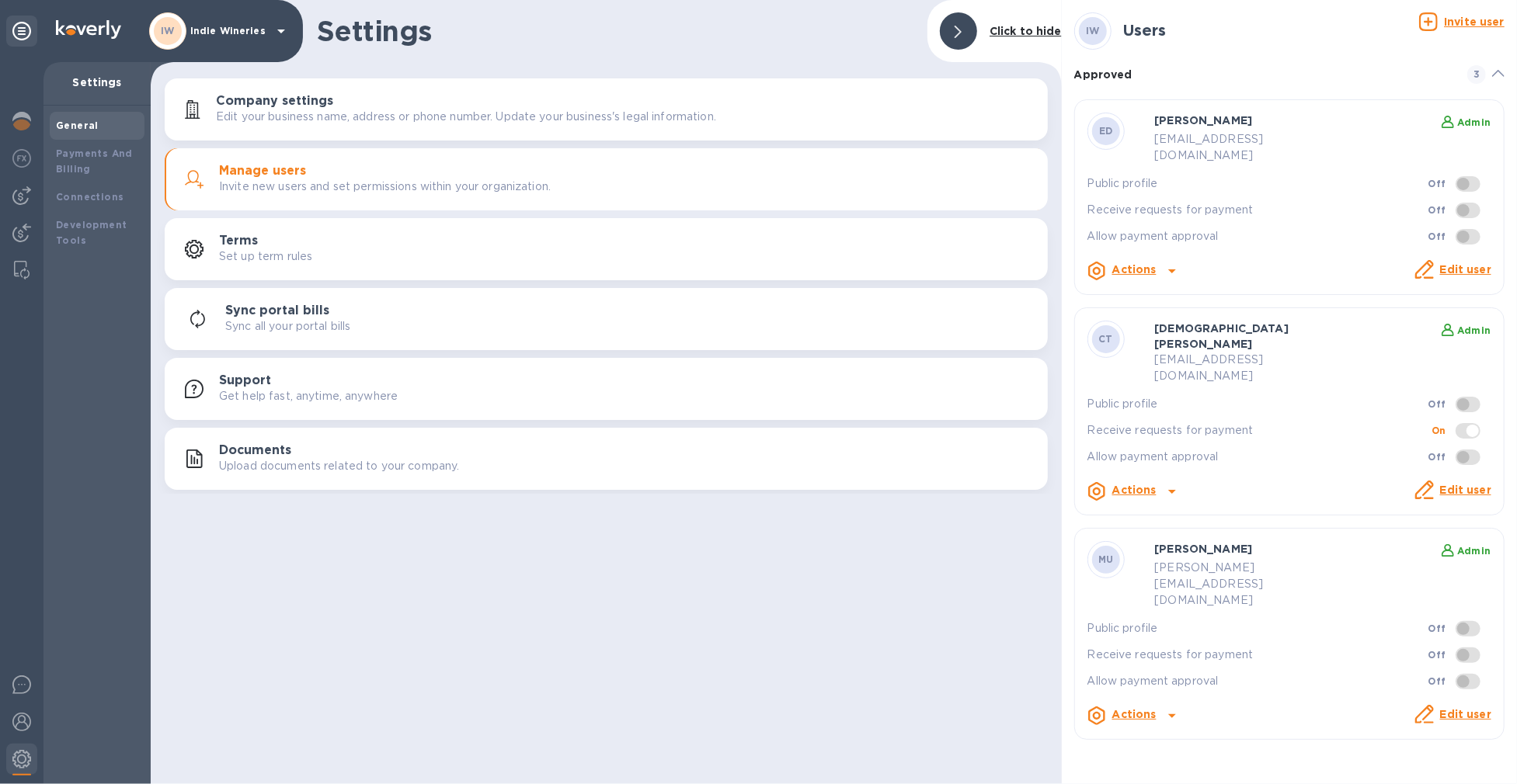
click at [1131, 256] on div "Actions" at bounding box center [1244, 272] width 327 height 33
click at [1135, 263] on b "Actions" at bounding box center [1134, 269] width 44 height 12
click at [1139, 315] on b "Delete user" at bounding box center [1160, 317] width 66 height 12
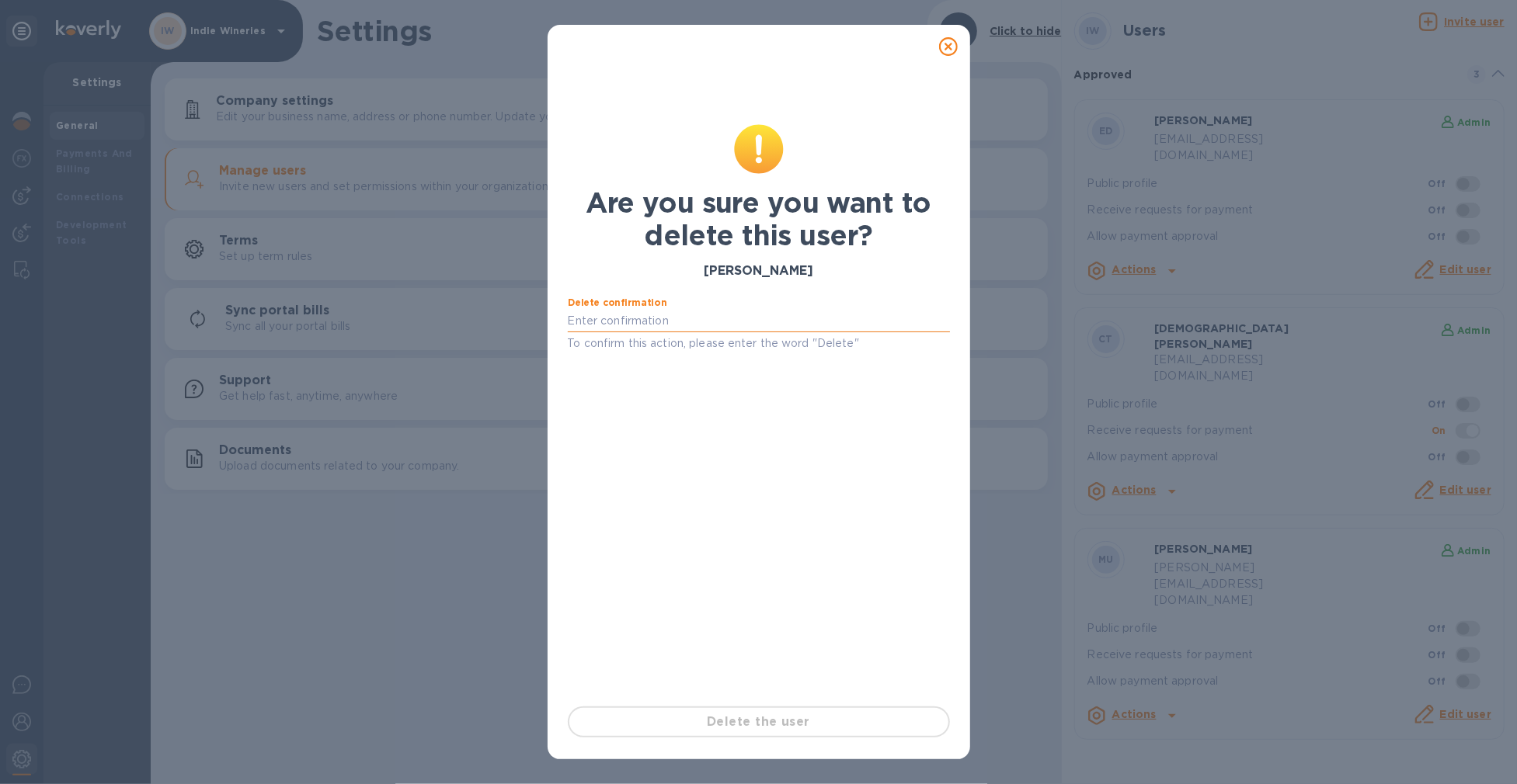
click at [628, 313] on input "text" at bounding box center [758, 321] width 382 height 23
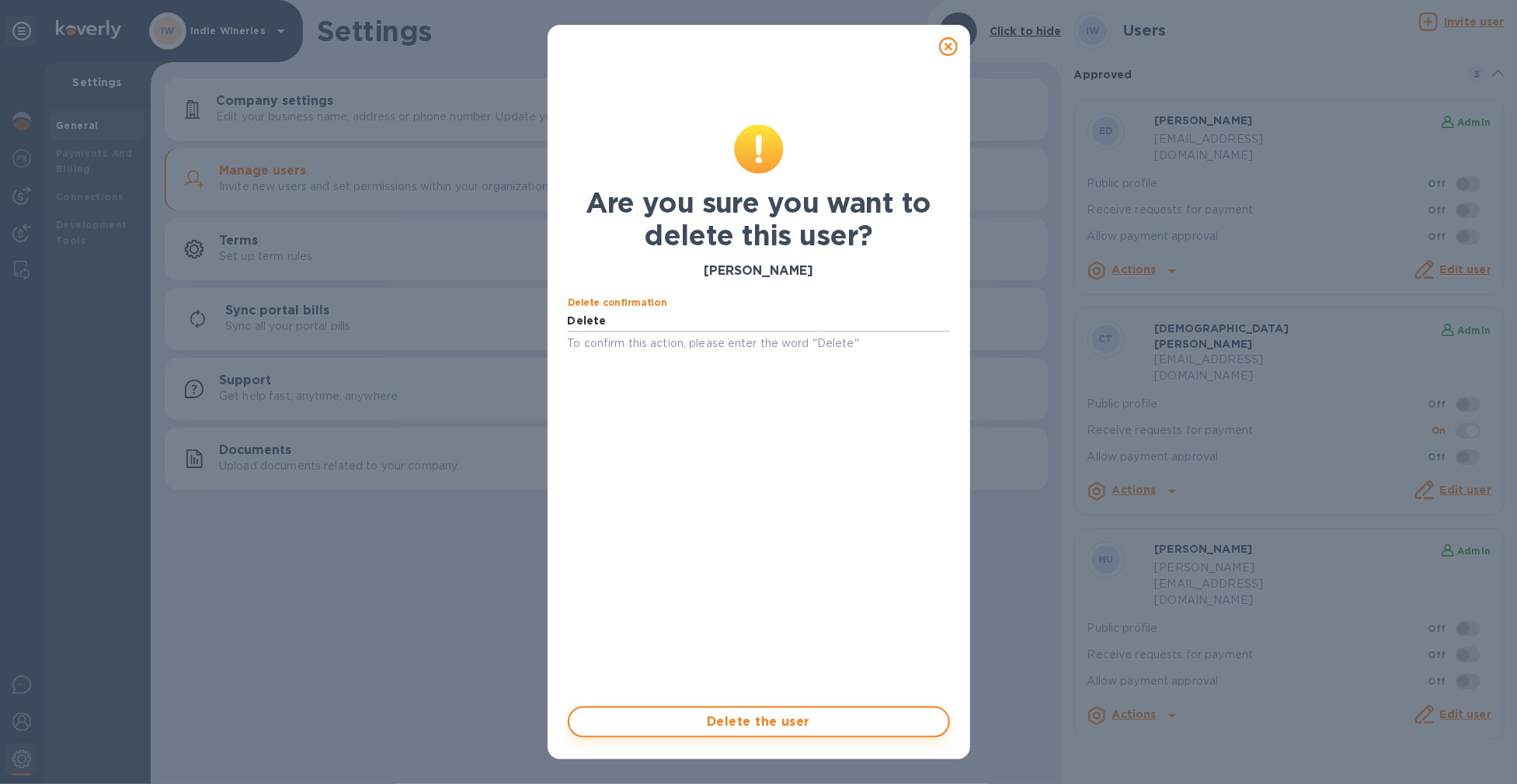
type input "Delete"
click at [722, 730] on span "Delete the user" at bounding box center [758, 721] width 354 height 18
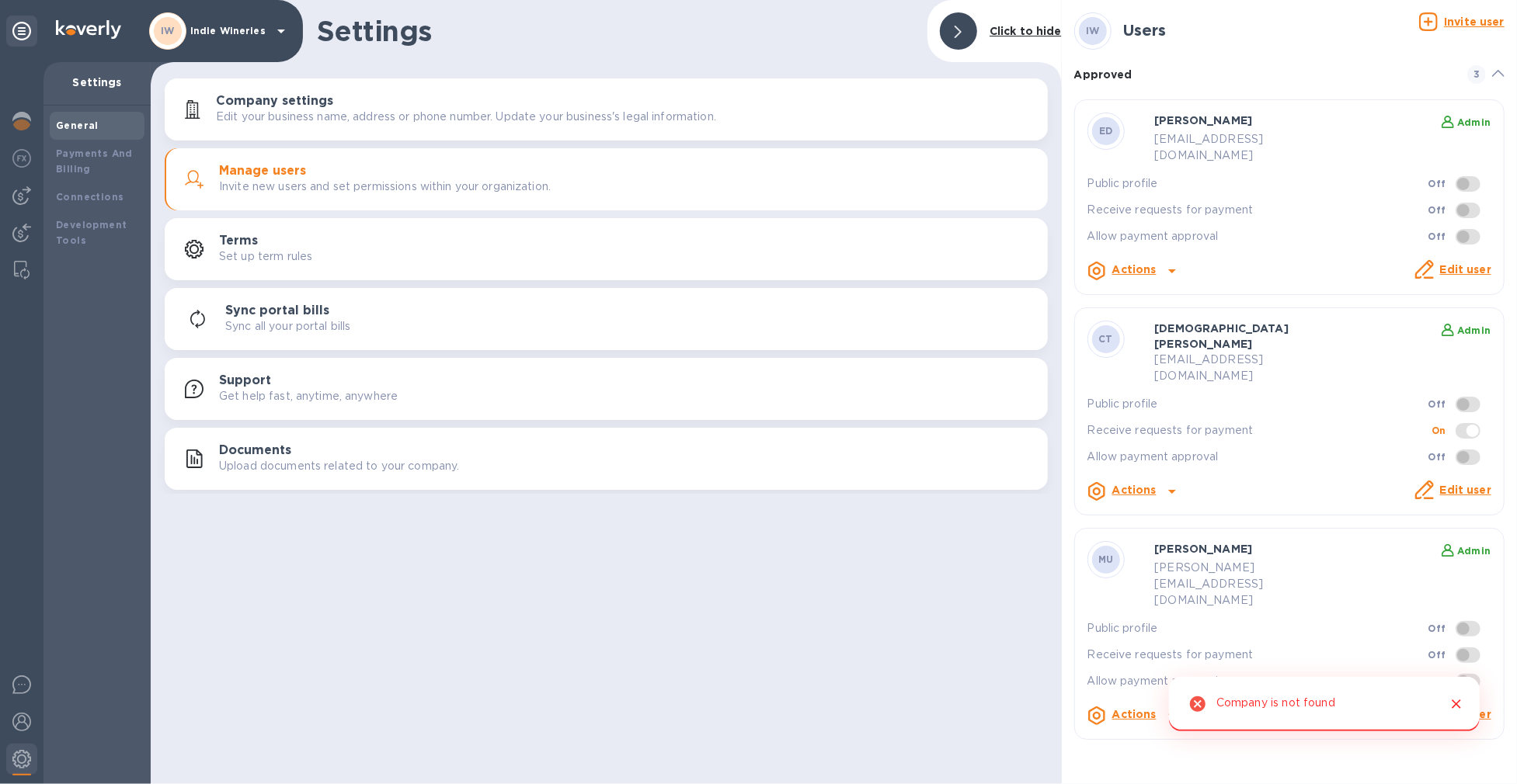
click at [56, 125] on b "General" at bounding box center [77, 125] width 42 height 12
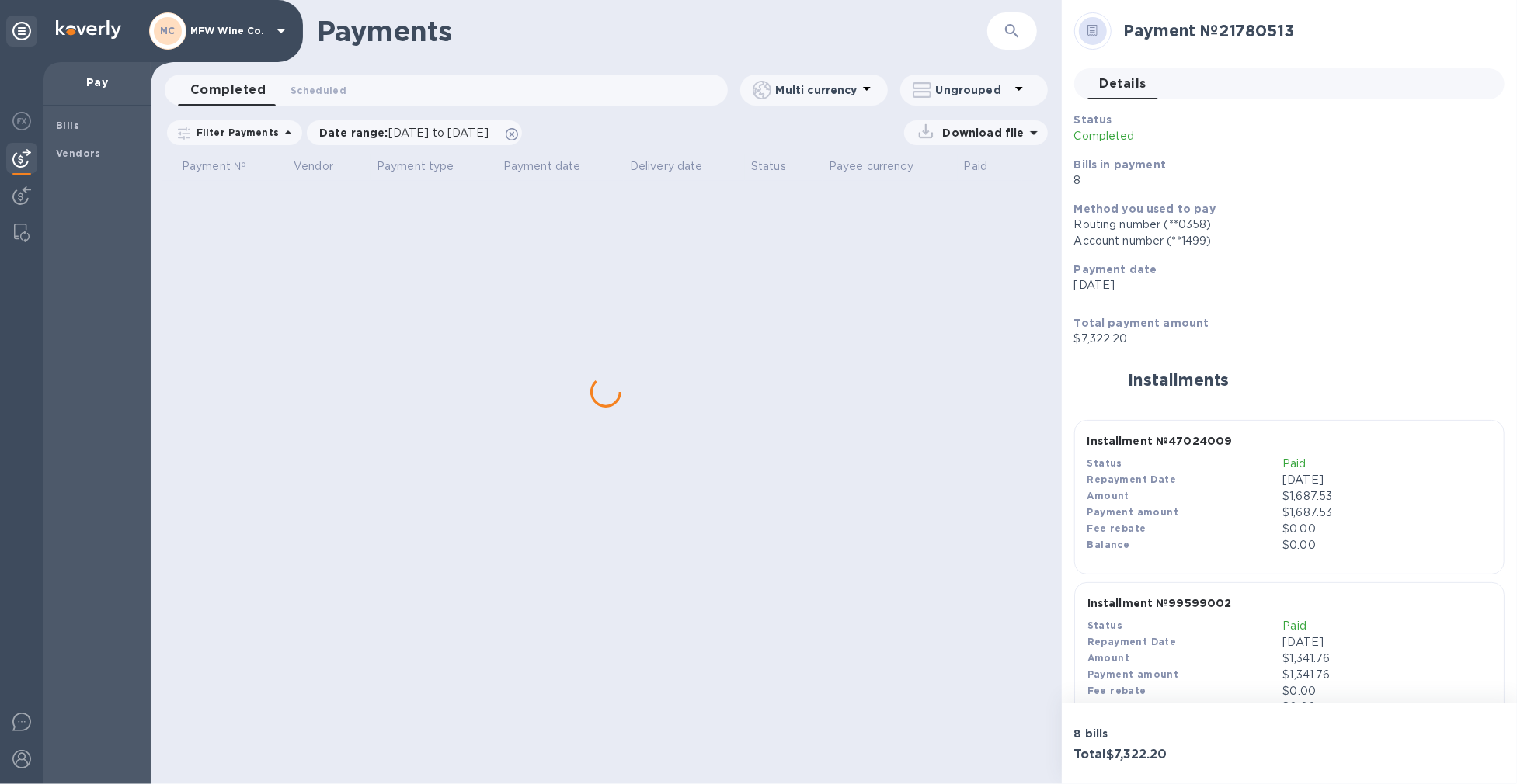
click at [244, 31] on p "MFW Wine Co." at bounding box center [229, 31] width 78 height 11
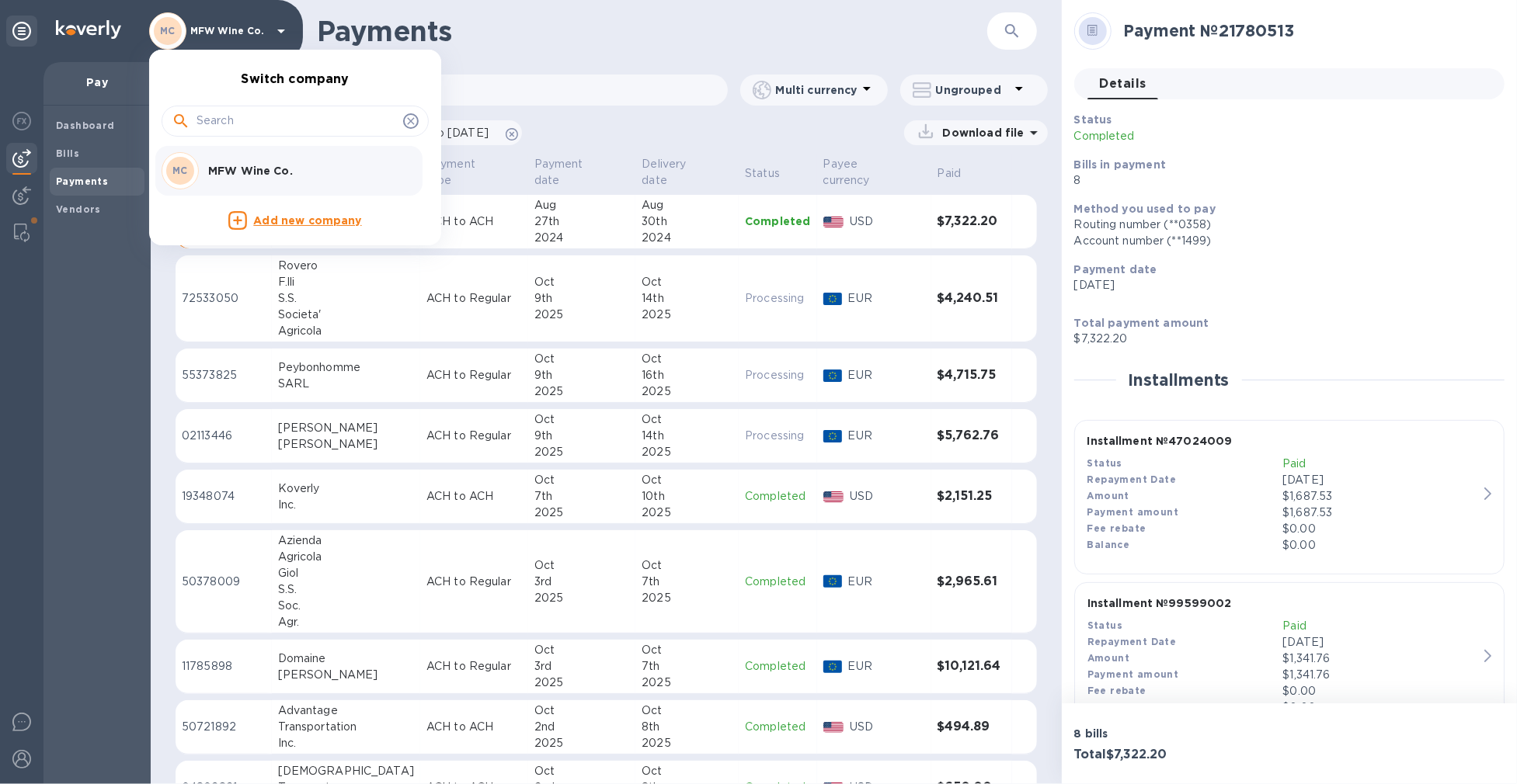
click at [237, 169] on p "MFW Wine Co." at bounding box center [306, 170] width 196 height 15
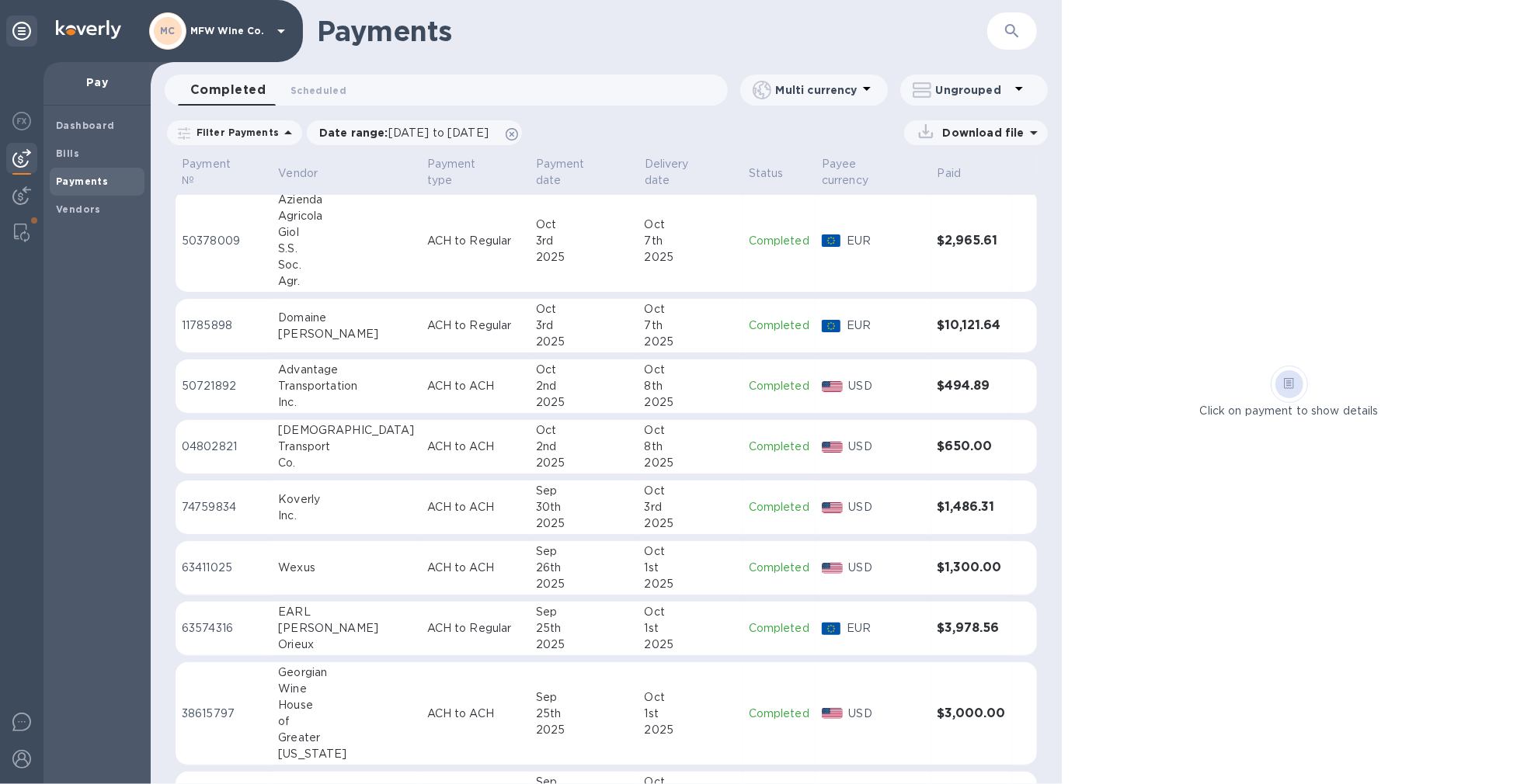
scroll to position [345, 0]
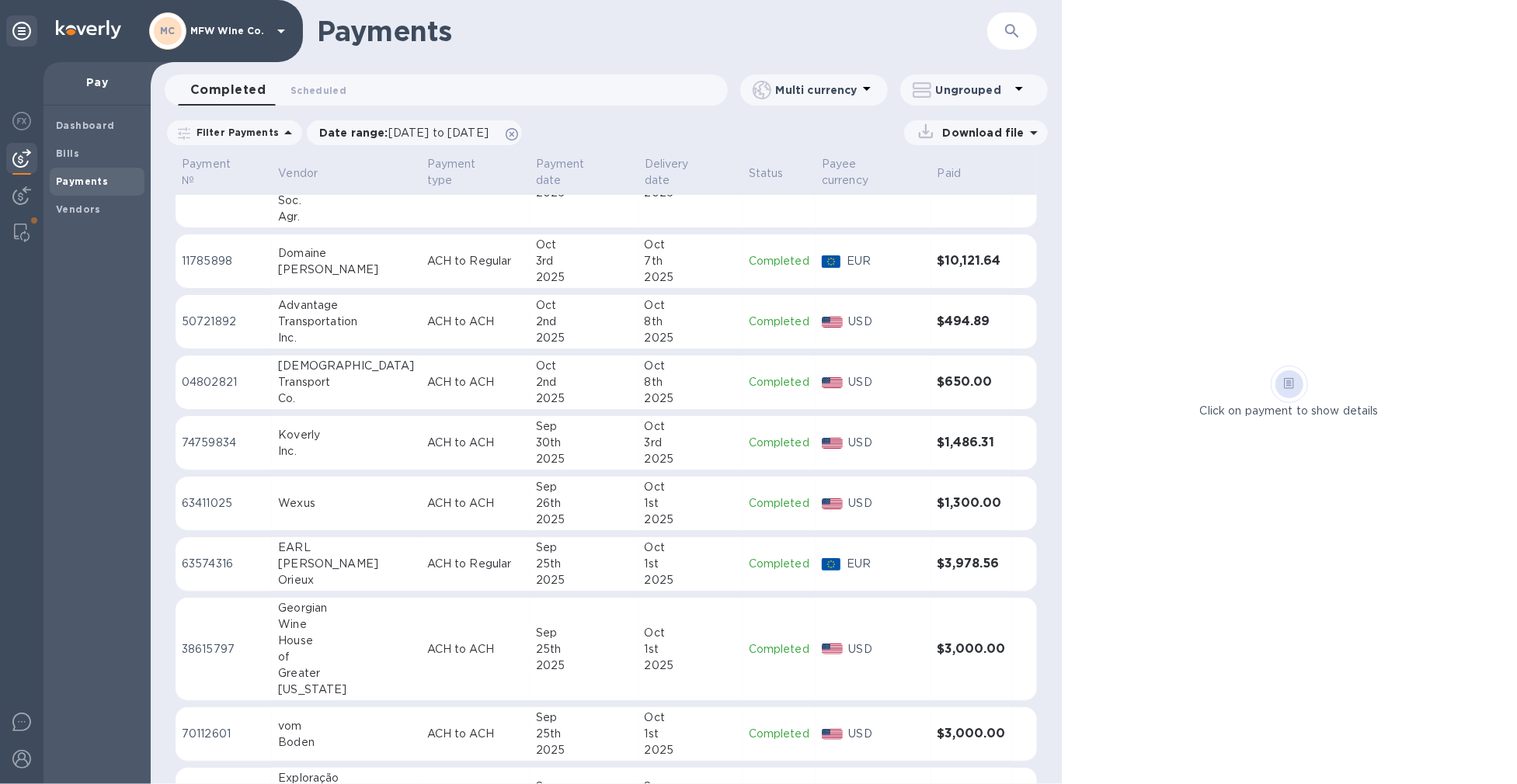
click at [536, 434] on div "30th" at bounding box center [584, 443] width 96 height 16
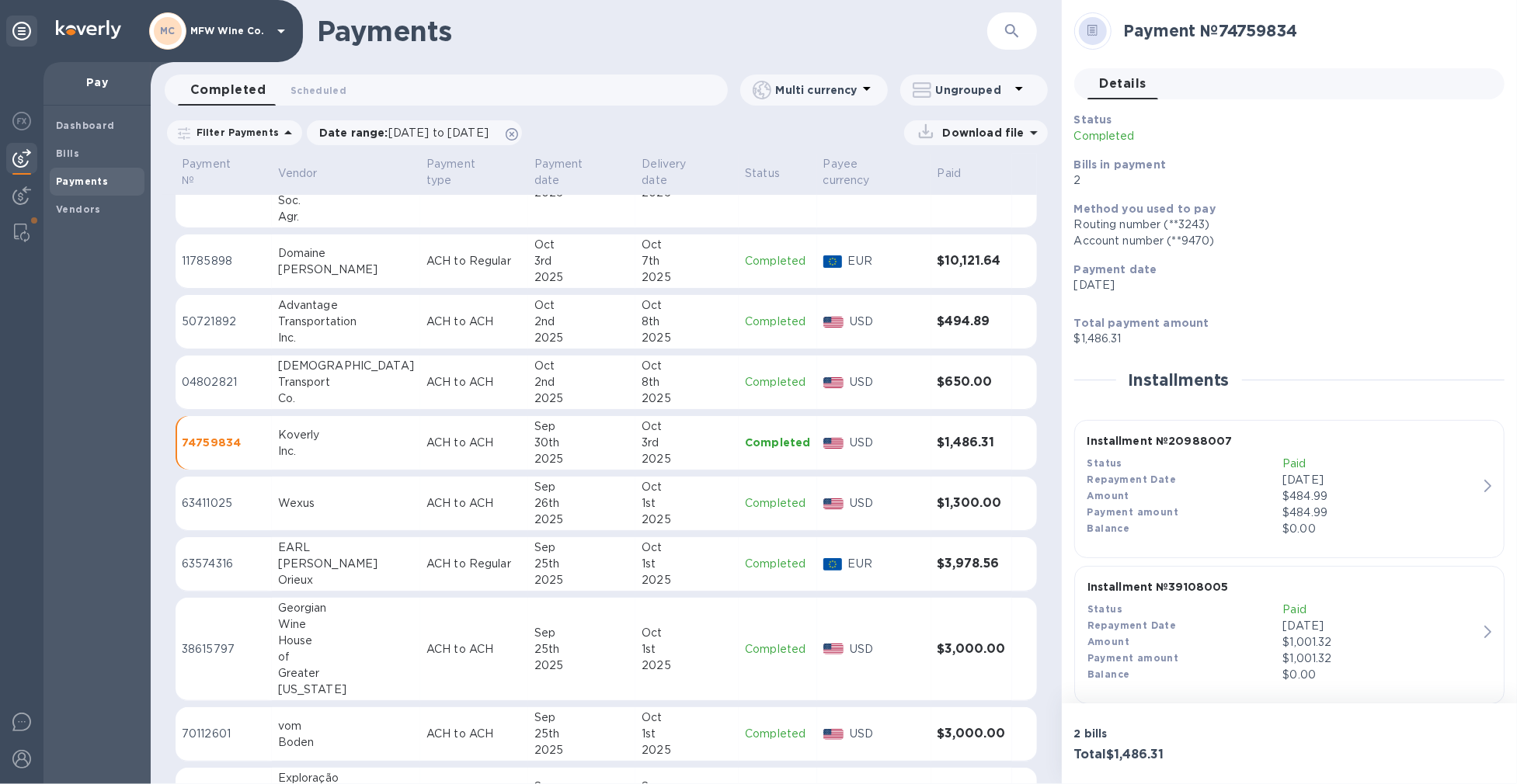
scroll to position [20, 0]
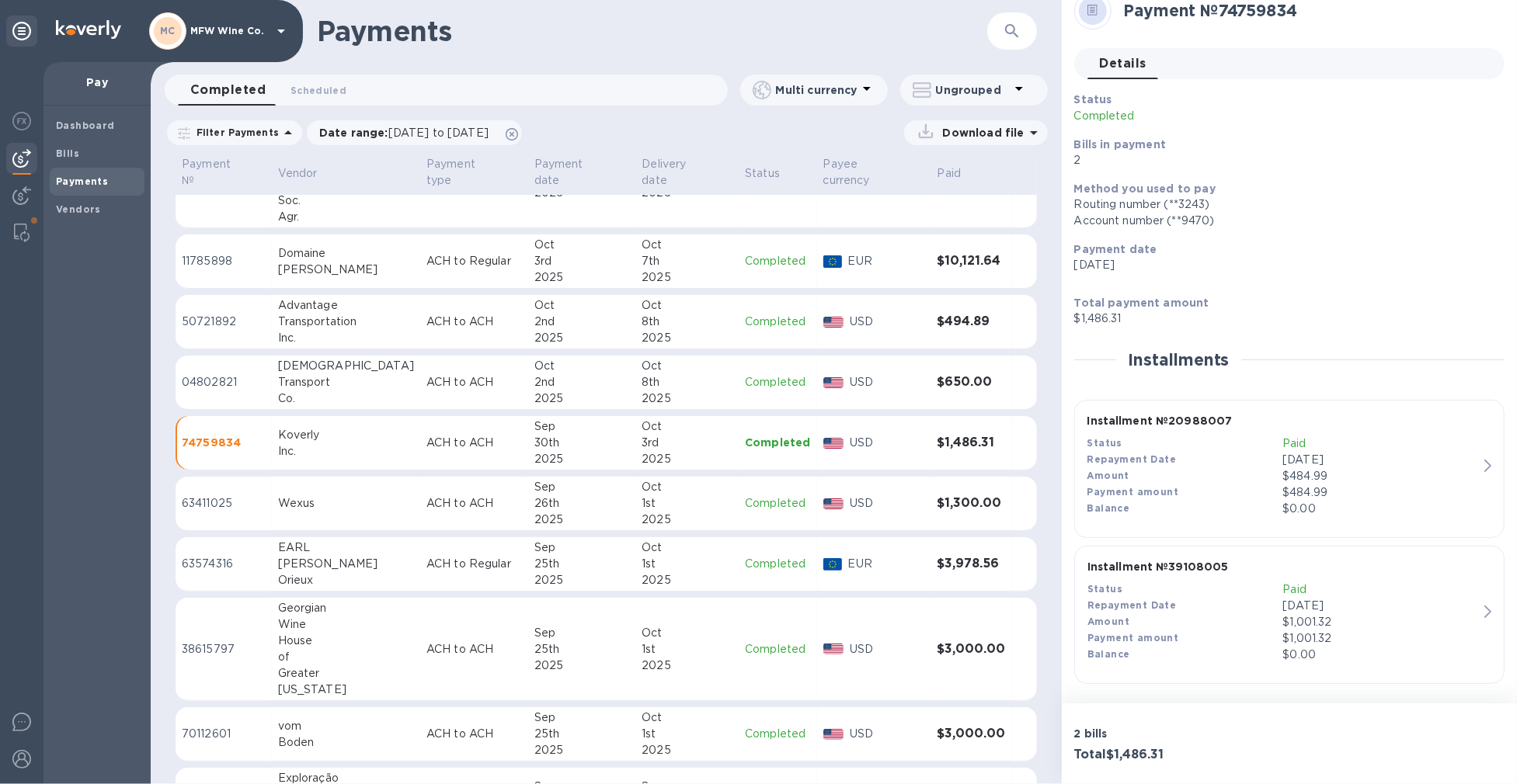
drag, startPoint x: 1394, startPoint y: 393, endPoint x: 1389, endPoint y: 383, distance: 11.2
click at [1394, 391] on div "Status Completed Bills in payment 2 Method you used to pay Routing number (**32…" at bounding box center [1289, 391] width 431 height 600
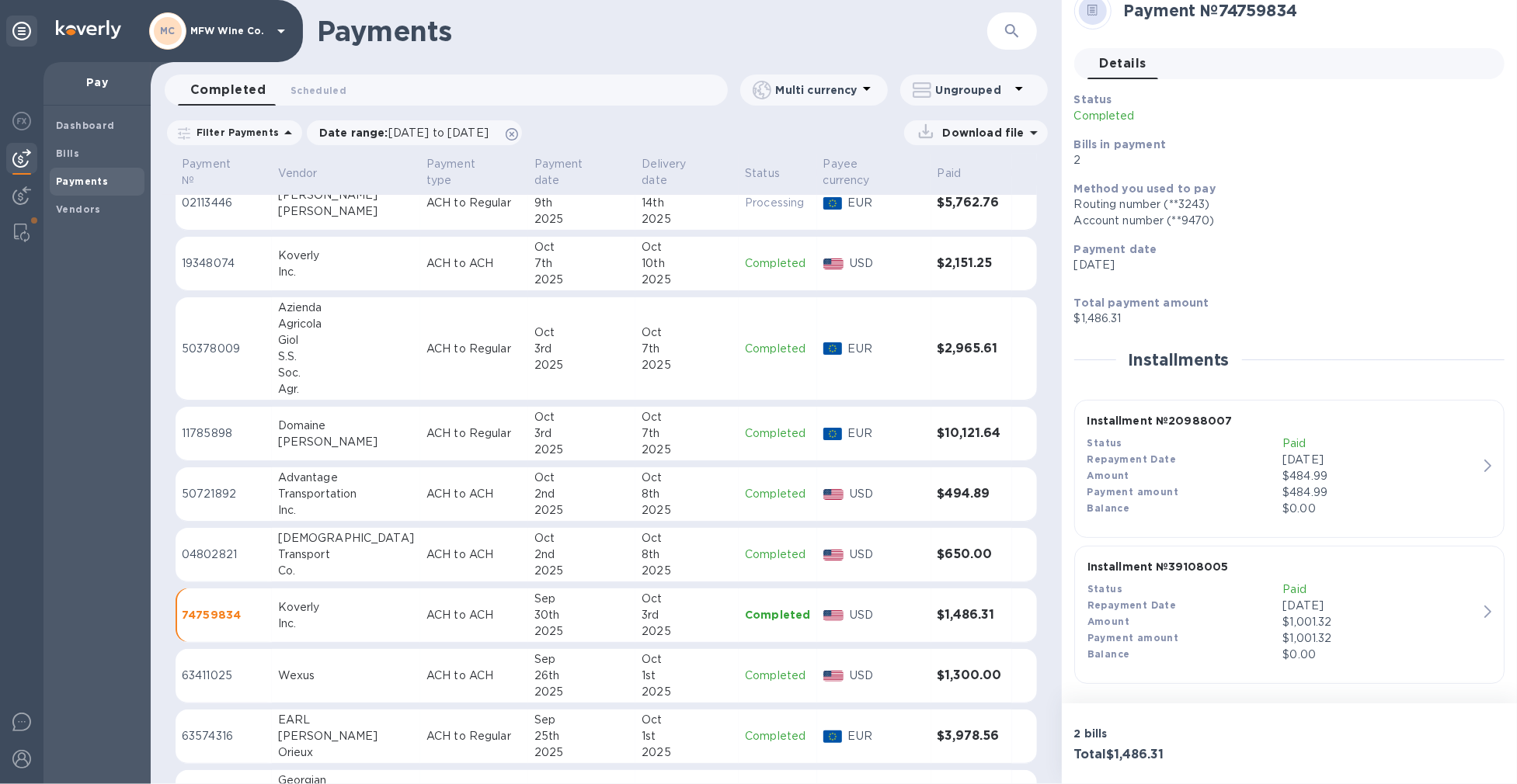
scroll to position [87, 0]
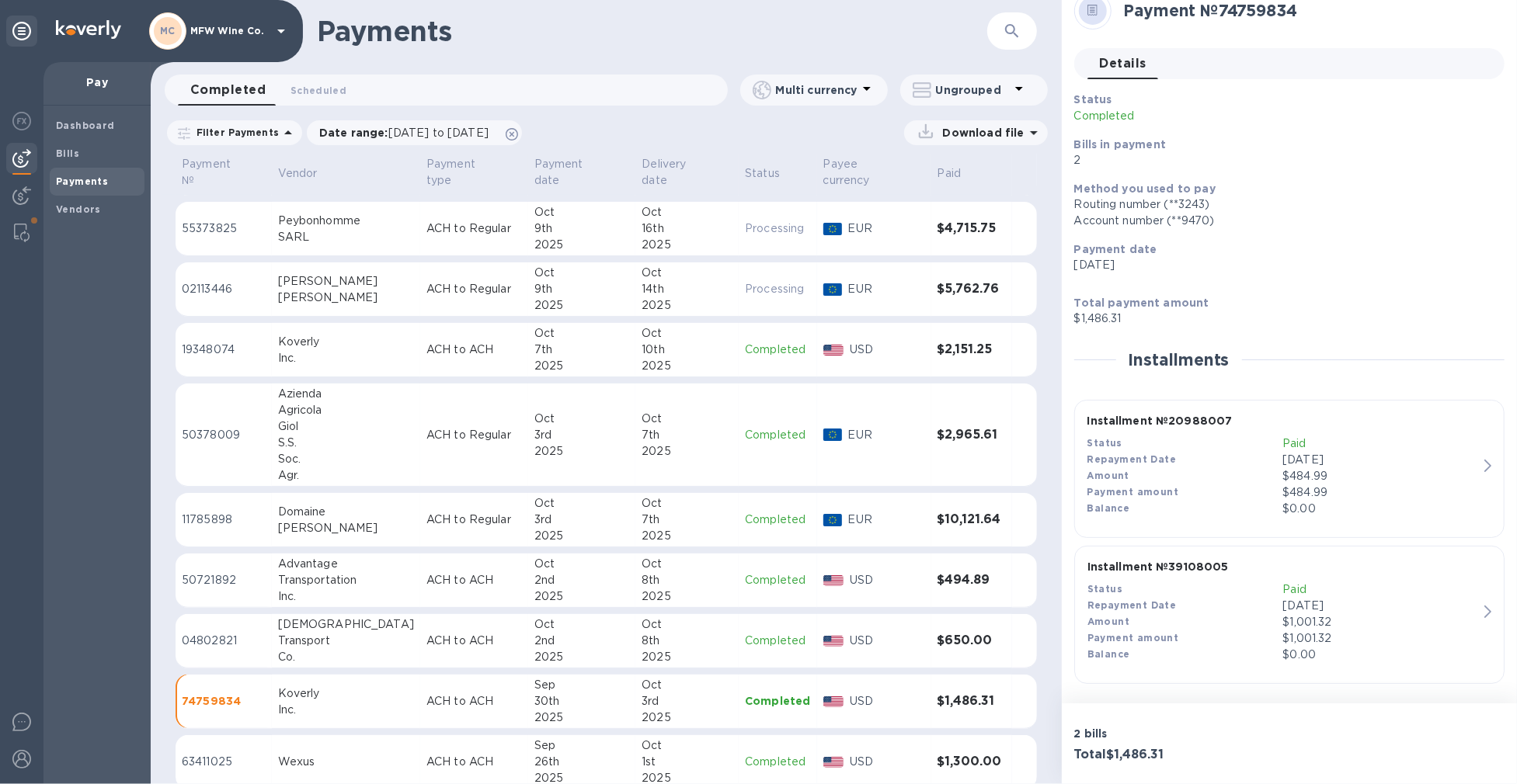
click at [534, 325] on div "Oct" at bounding box center [581, 333] width 95 height 16
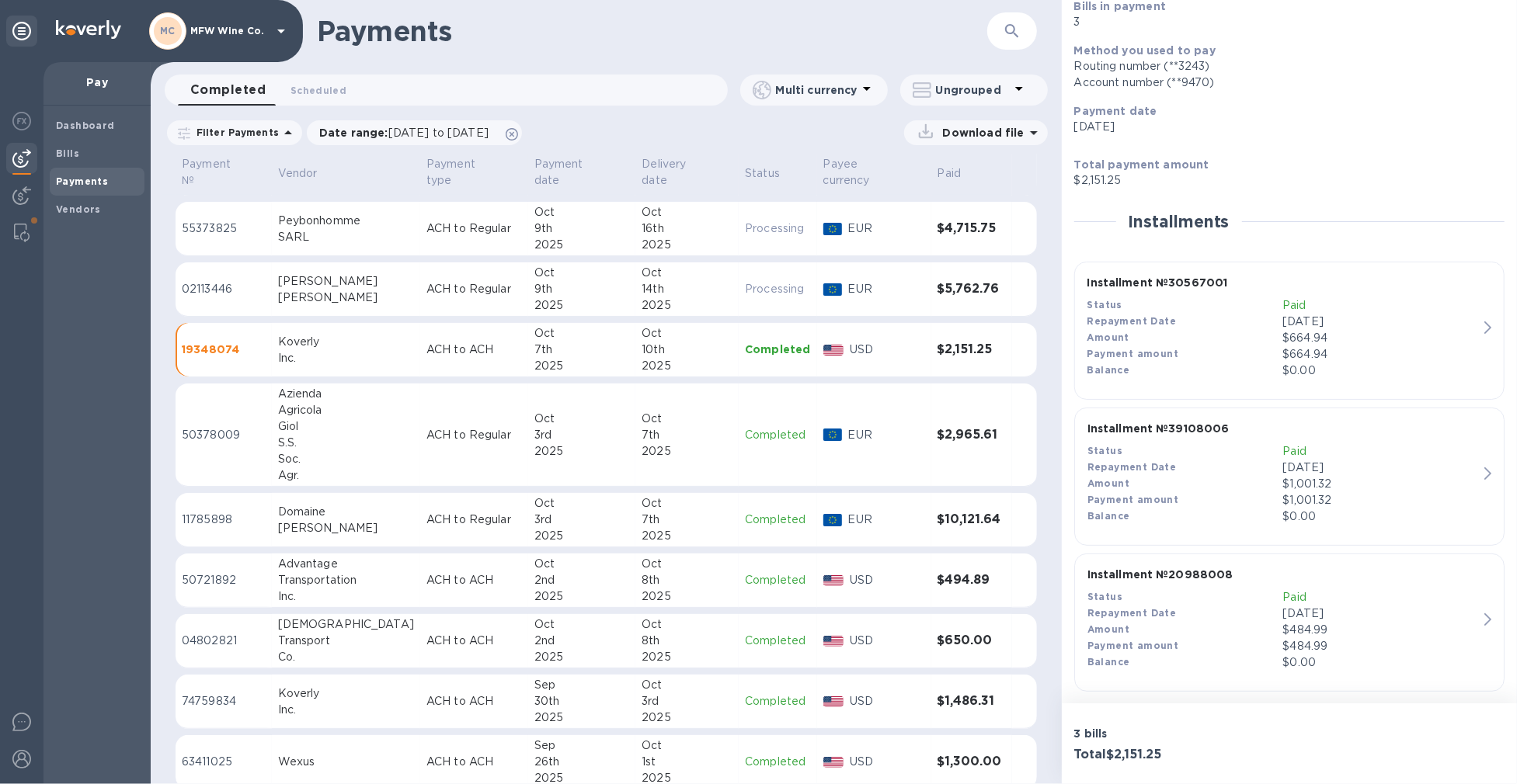
scroll to position [166, 0]
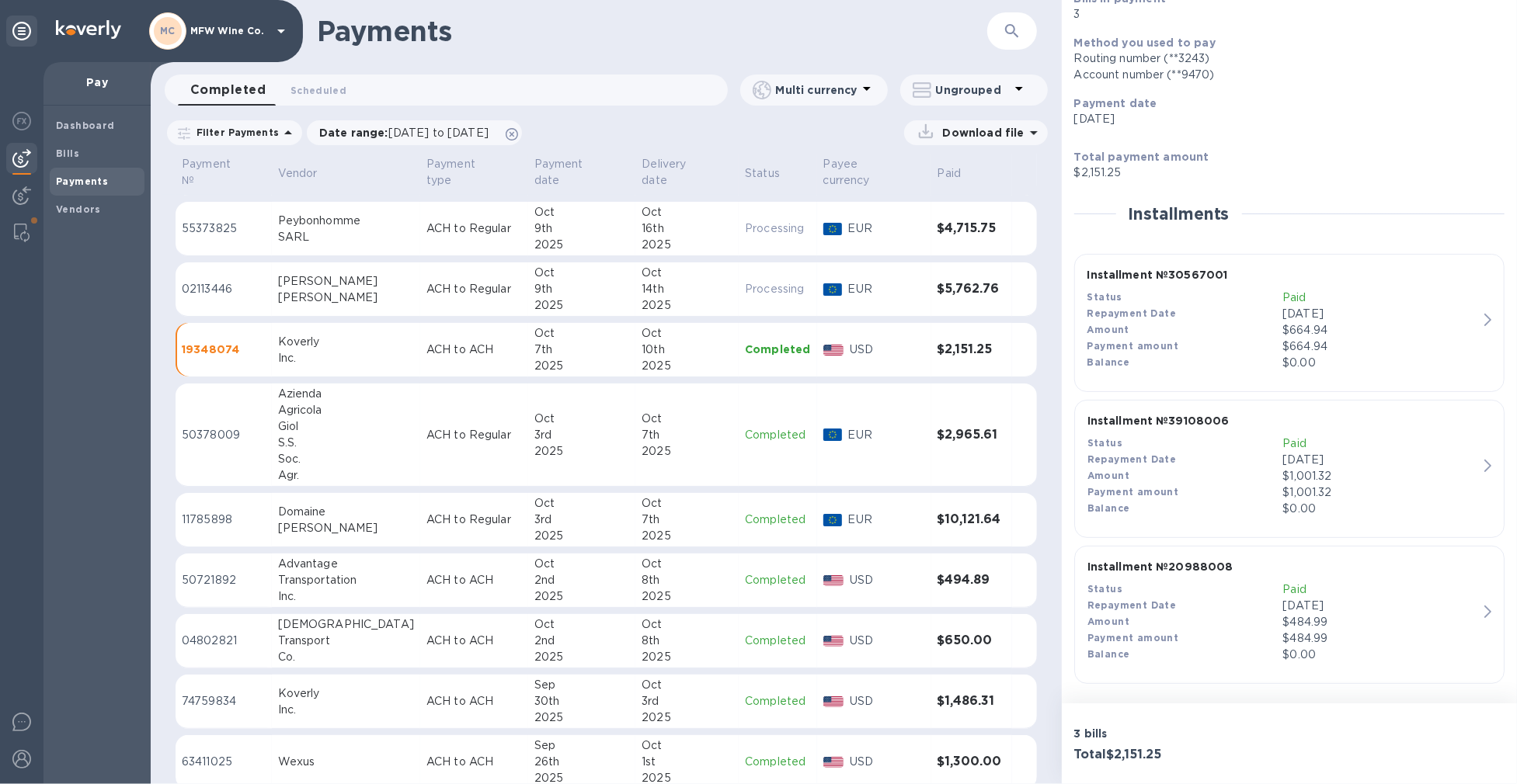
click at [1245, 355] on div "Balance" at bounding box center [1185, 363] width 196 height 16
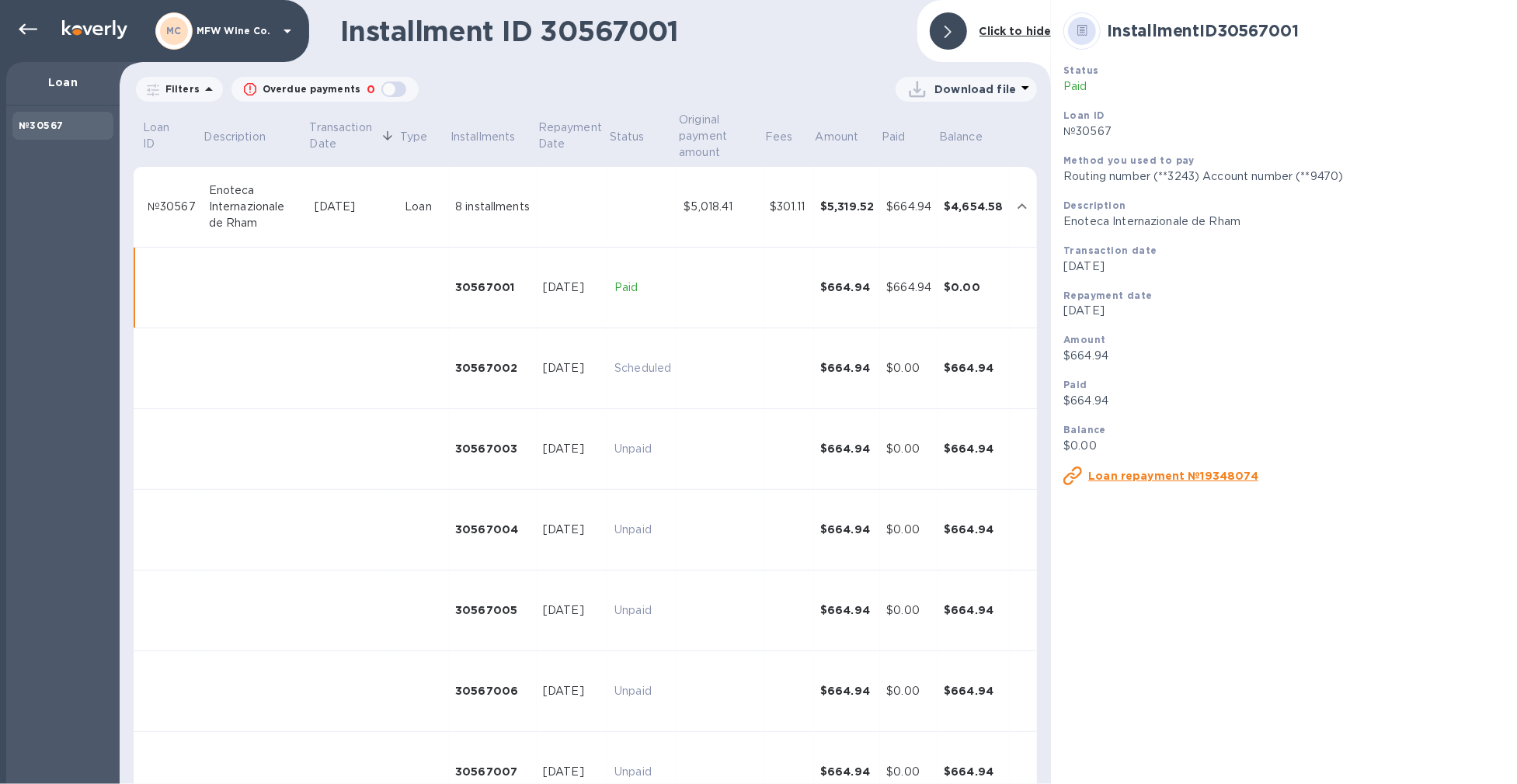
click at [1188, 355] on p "$664.94" at bounding box center [1284, 356] width 441 height 16
click at [1353, 393] on div "Paid" at bounding box center [1284, 385] width 441 height 16
drag, startPoint x: 71, startPoint y: 82, endPoint x: 56, endPoint y: 44, distance: 40.9
click at [71, 81] on p "Loan" at bounding box center [63, 82] width 88 height 15
click at [19, 27] on icon at bounding box center [27, 29] width 18 height 18
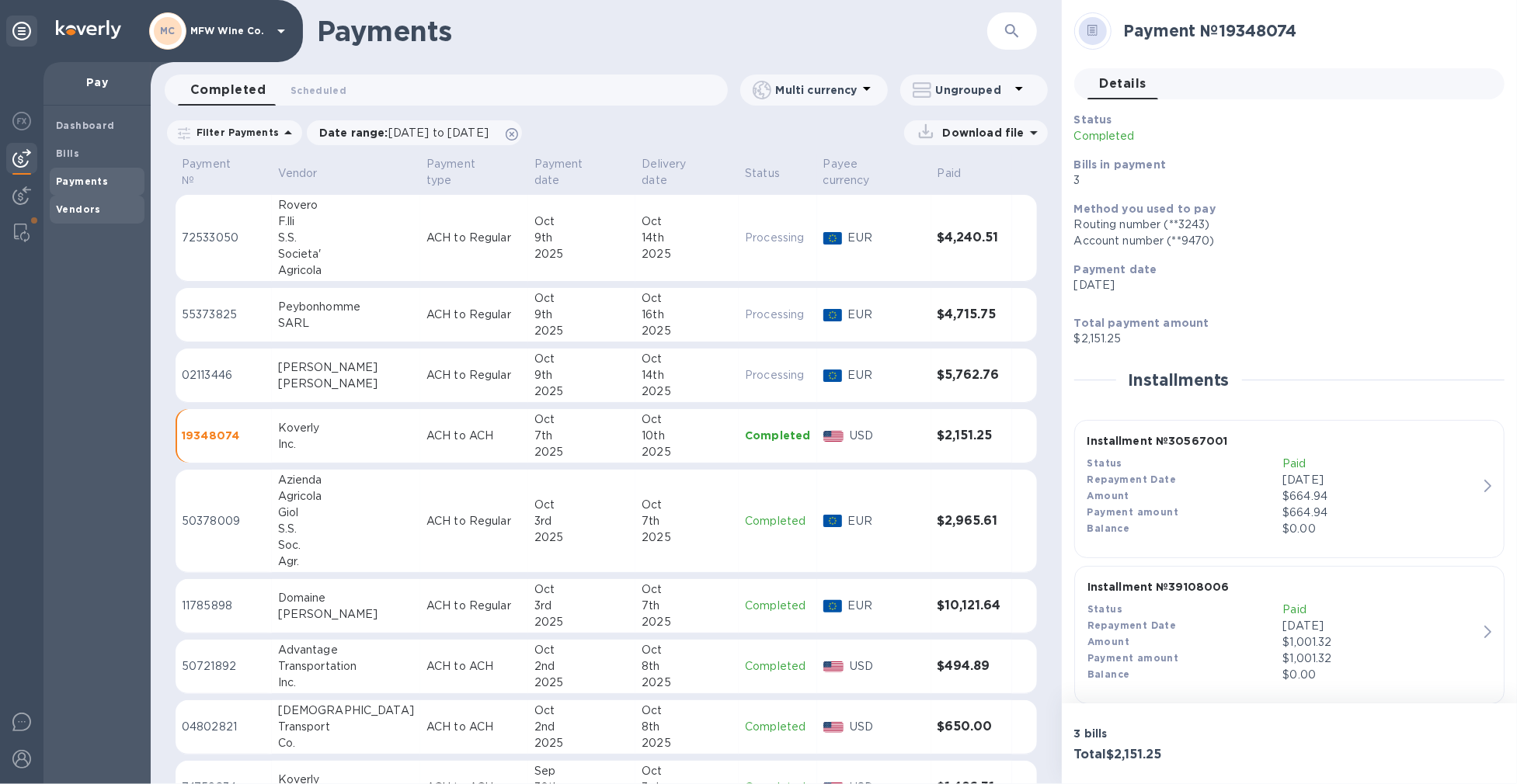
click at [99, 202] on span "Vendors" at bounding box center [97, 209] width 83 height 15
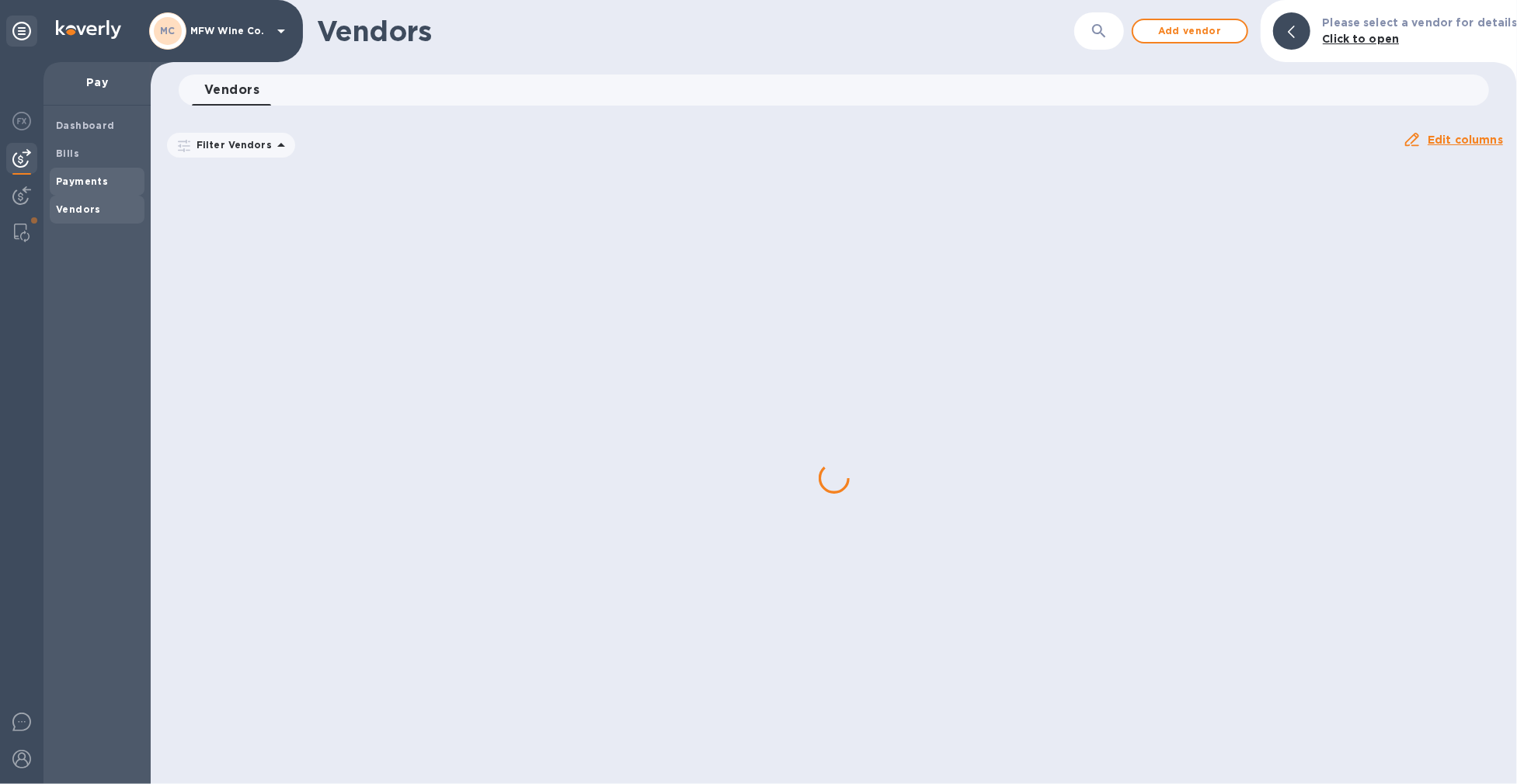
click at [107, 176] on span "Payments" at bounding box center [97, 181] width 83 height 15
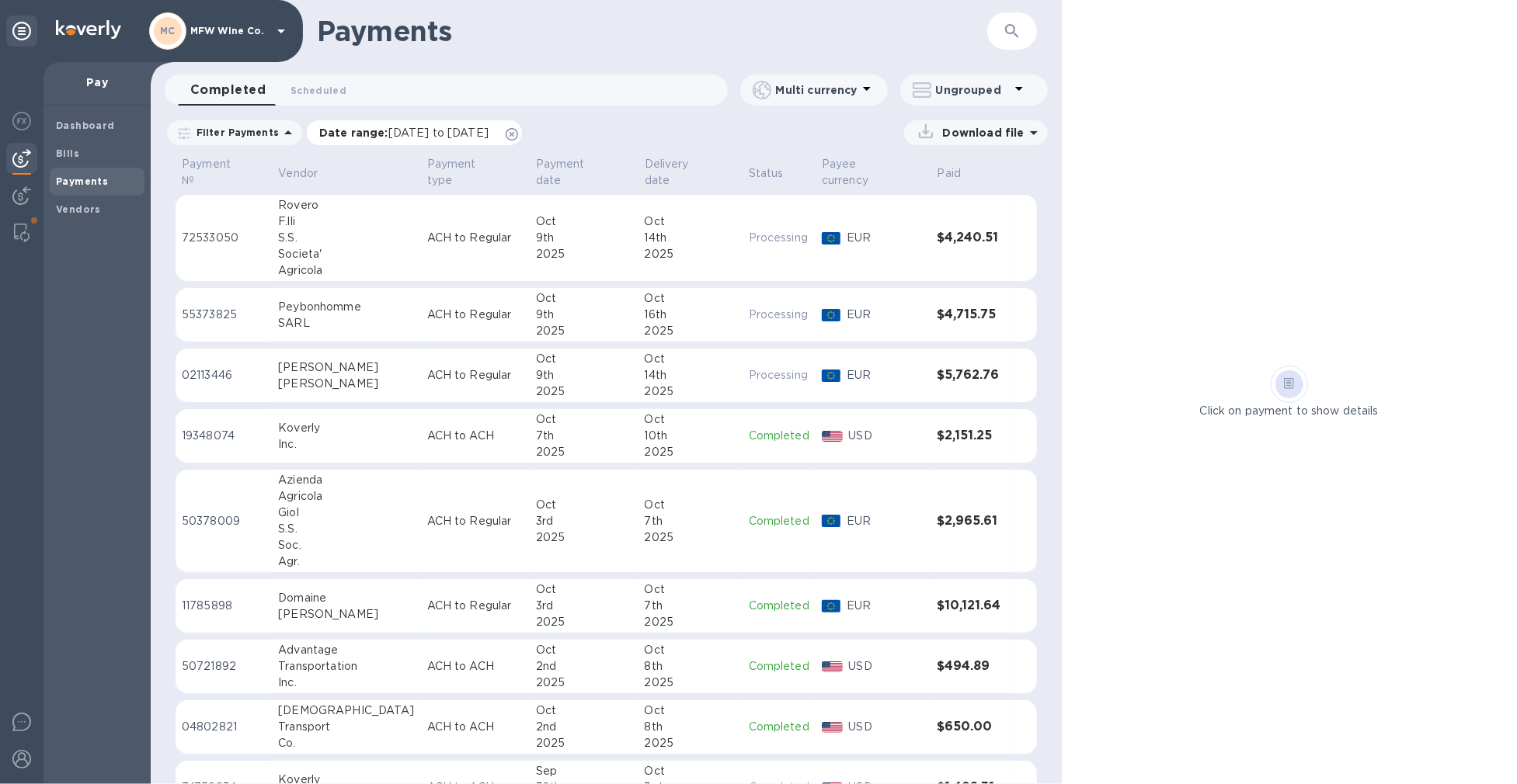
click at [466, 129] on span "[DATE] to [DATE]" at bounding box center [438, 132] width 100 height 12
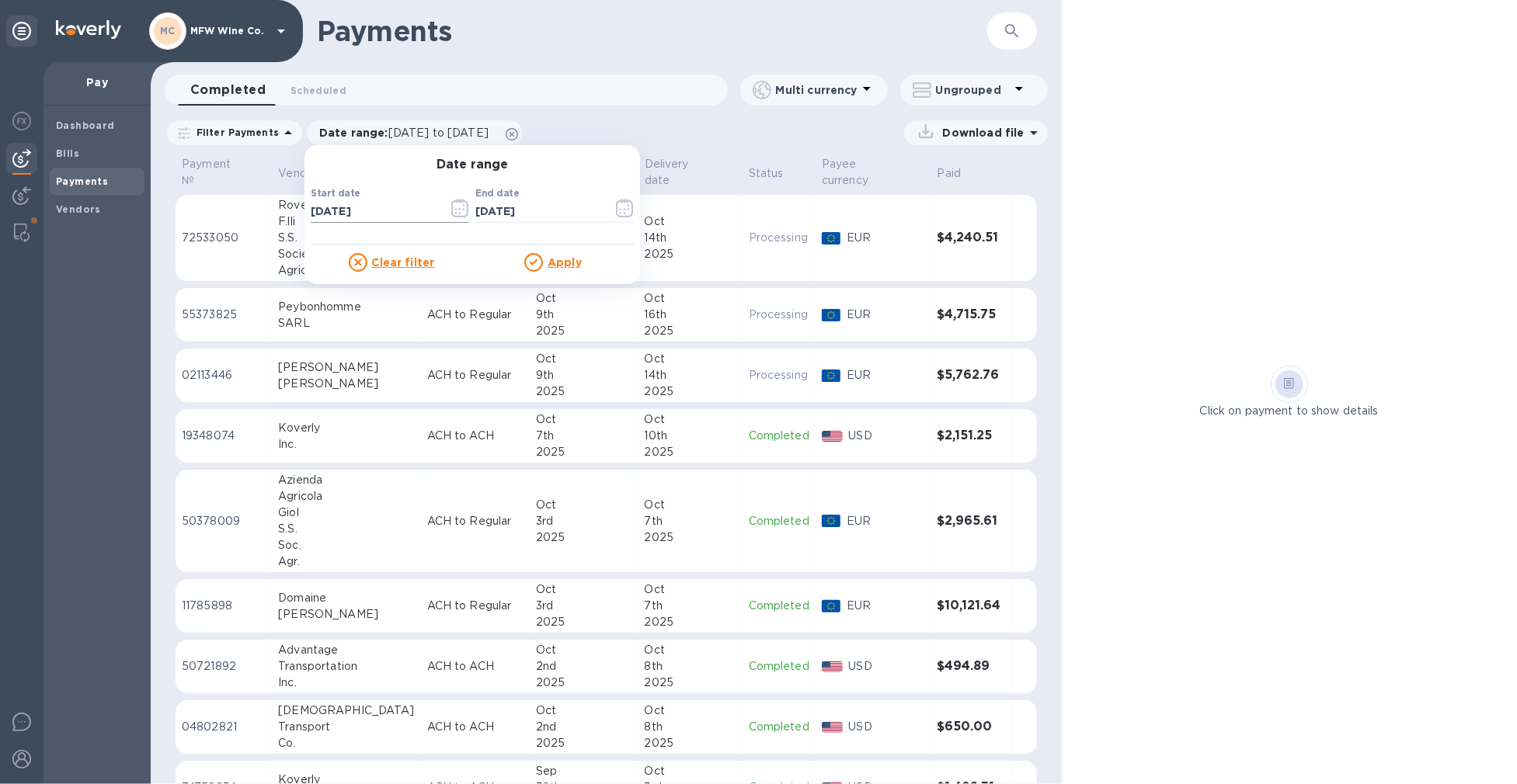
click at [451, 208] on icon "button" at bounding box center [460, 208] width 18 height 18
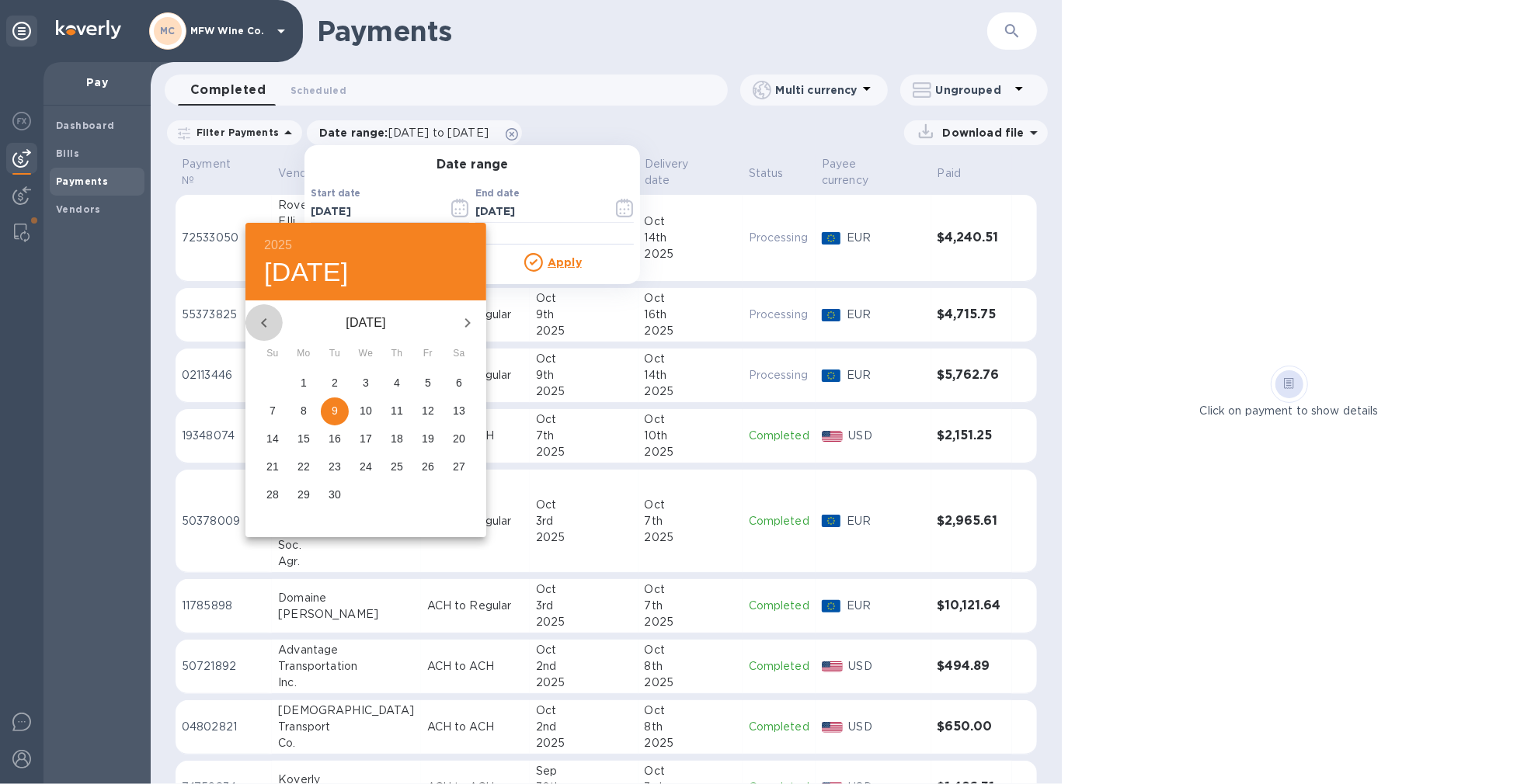
click at [258, 323] on icon "button" at bounding box center [264, 322] width 18 height 18
click at [258, 324] on icon "button" at bounding box center [264, 322] width 18 height 18
click at [374, 382] on span "2" at bounding box center [366, 382] width 28 height 15
type input "[DATE]"
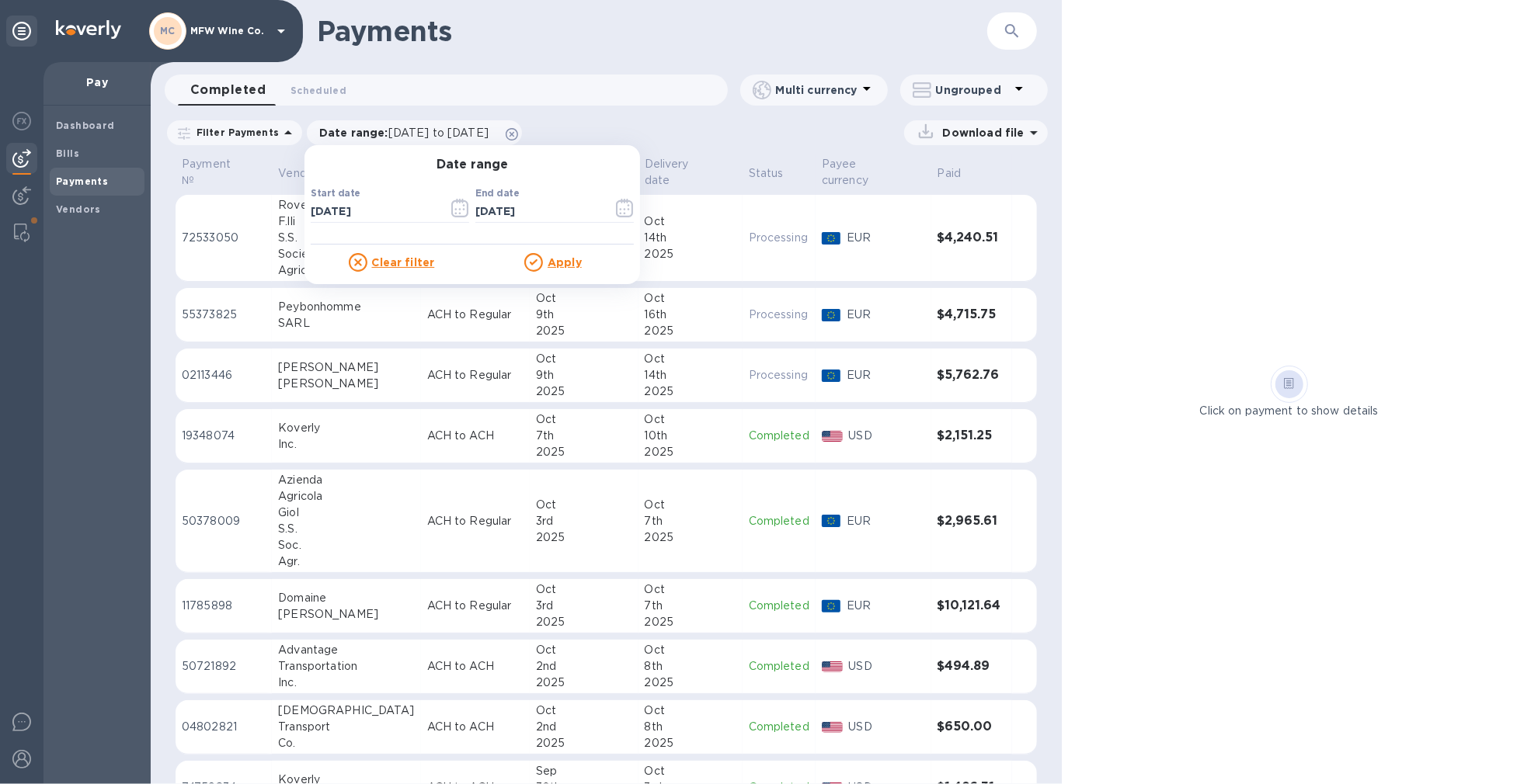
click at [561, 261] on u "Apply" at bounding box center [564, 262] width 34 height 12
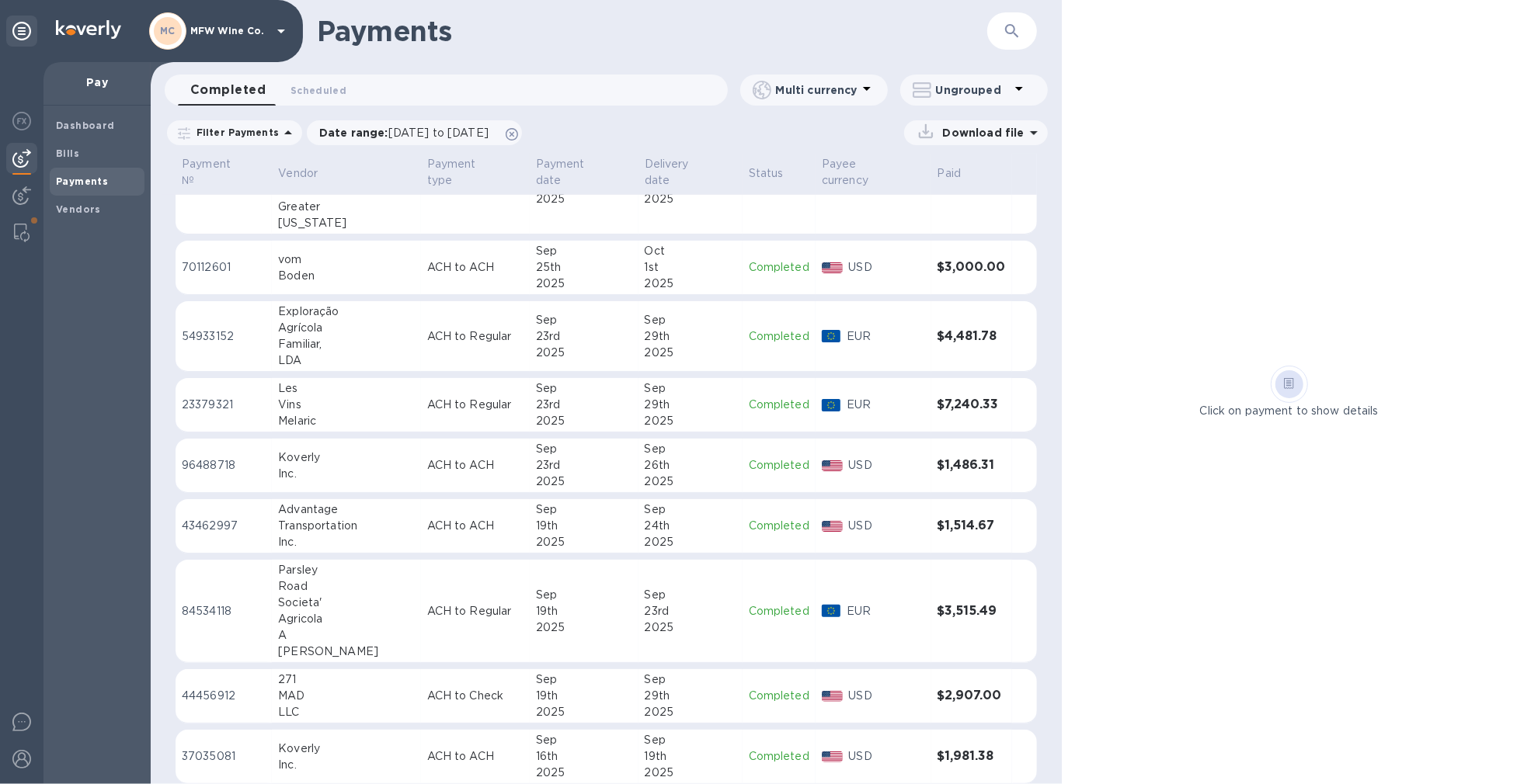
scroll to position [1469, 0]
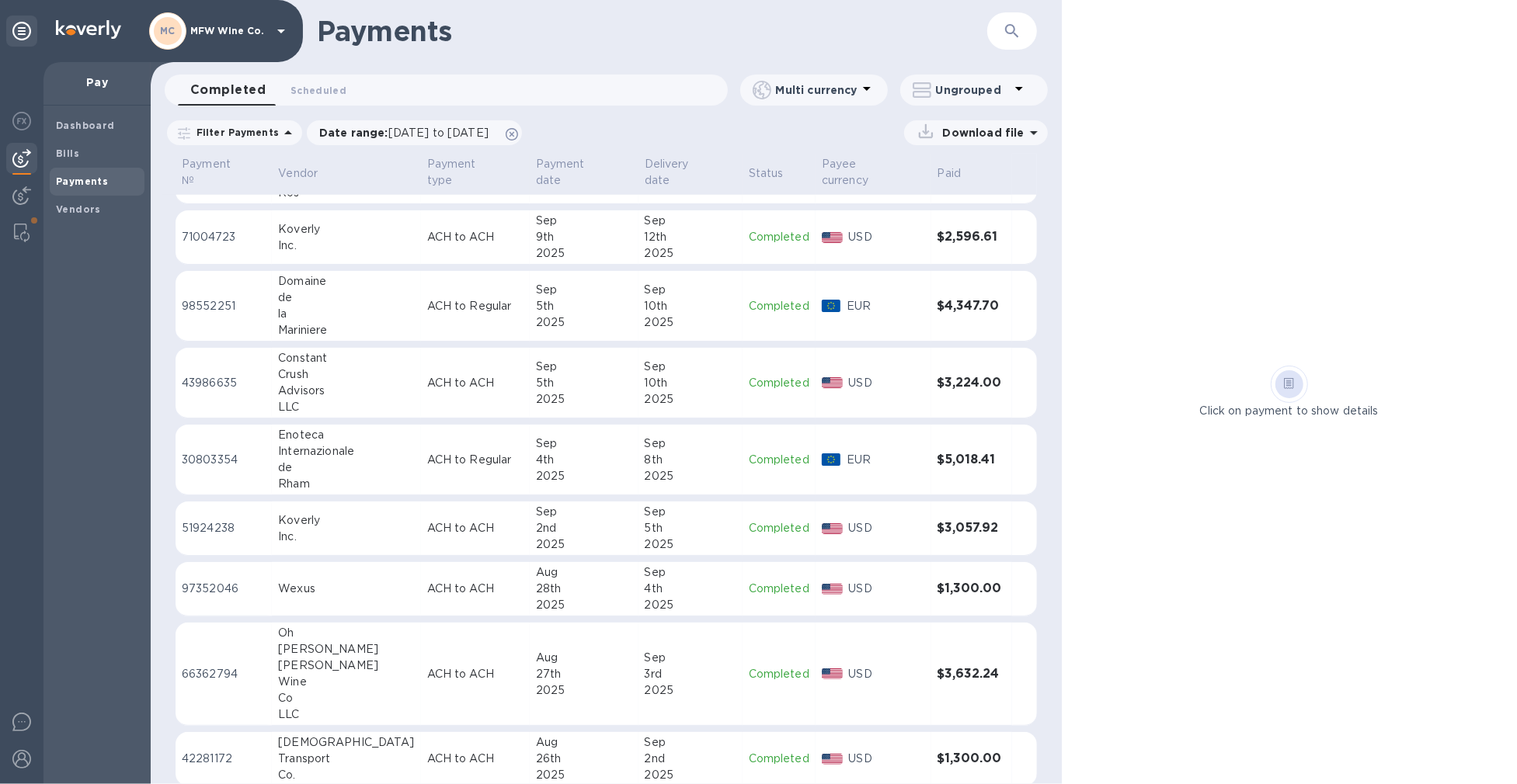
click at [486, 452] on p "ACH to Regular" at bounding box center [475, 460] width 96 height 16
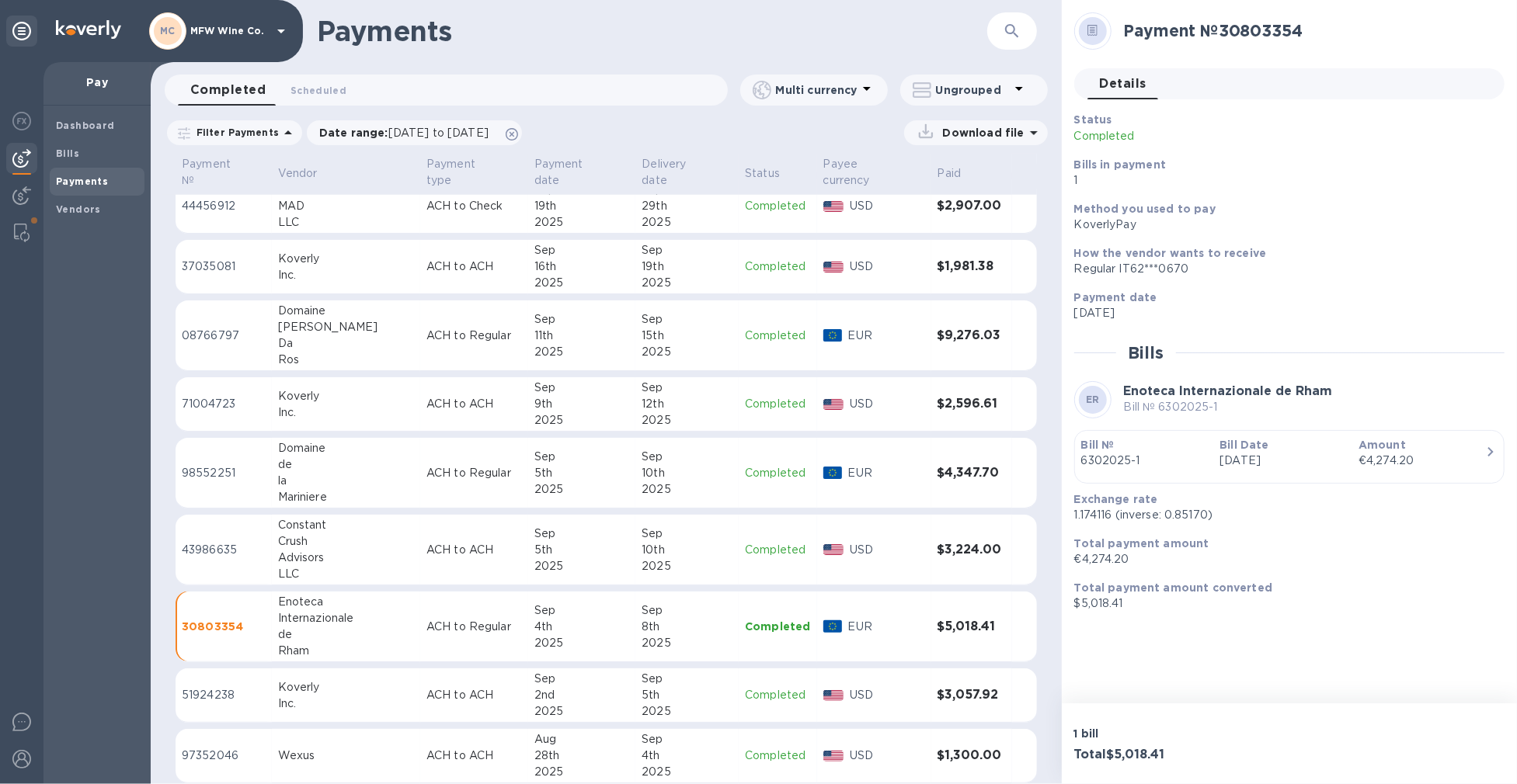
scroll to position [1382, 0]
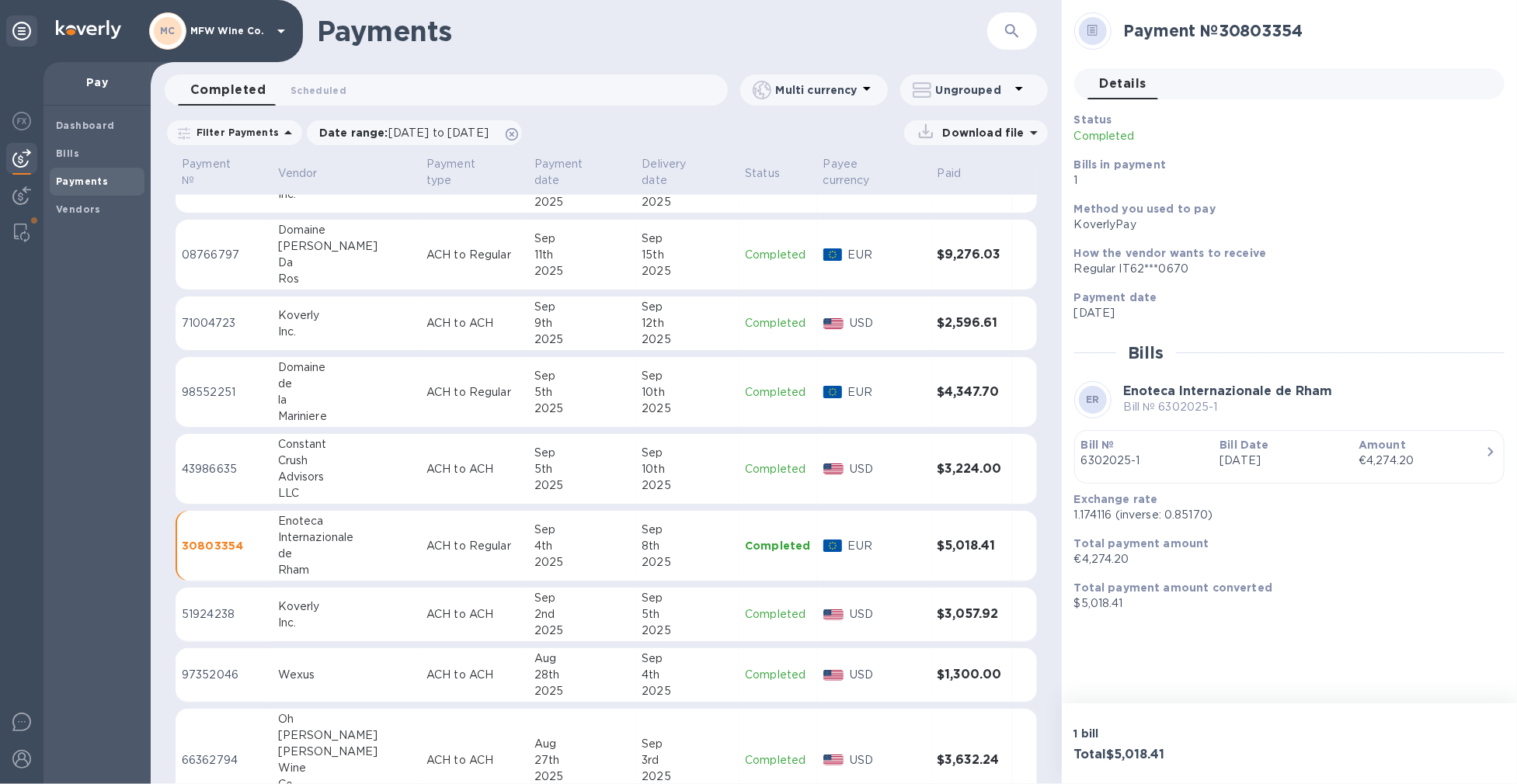
click at [427, 606] on p "ACH to ACH" at bounding box center [474, 614] width 95 height 16
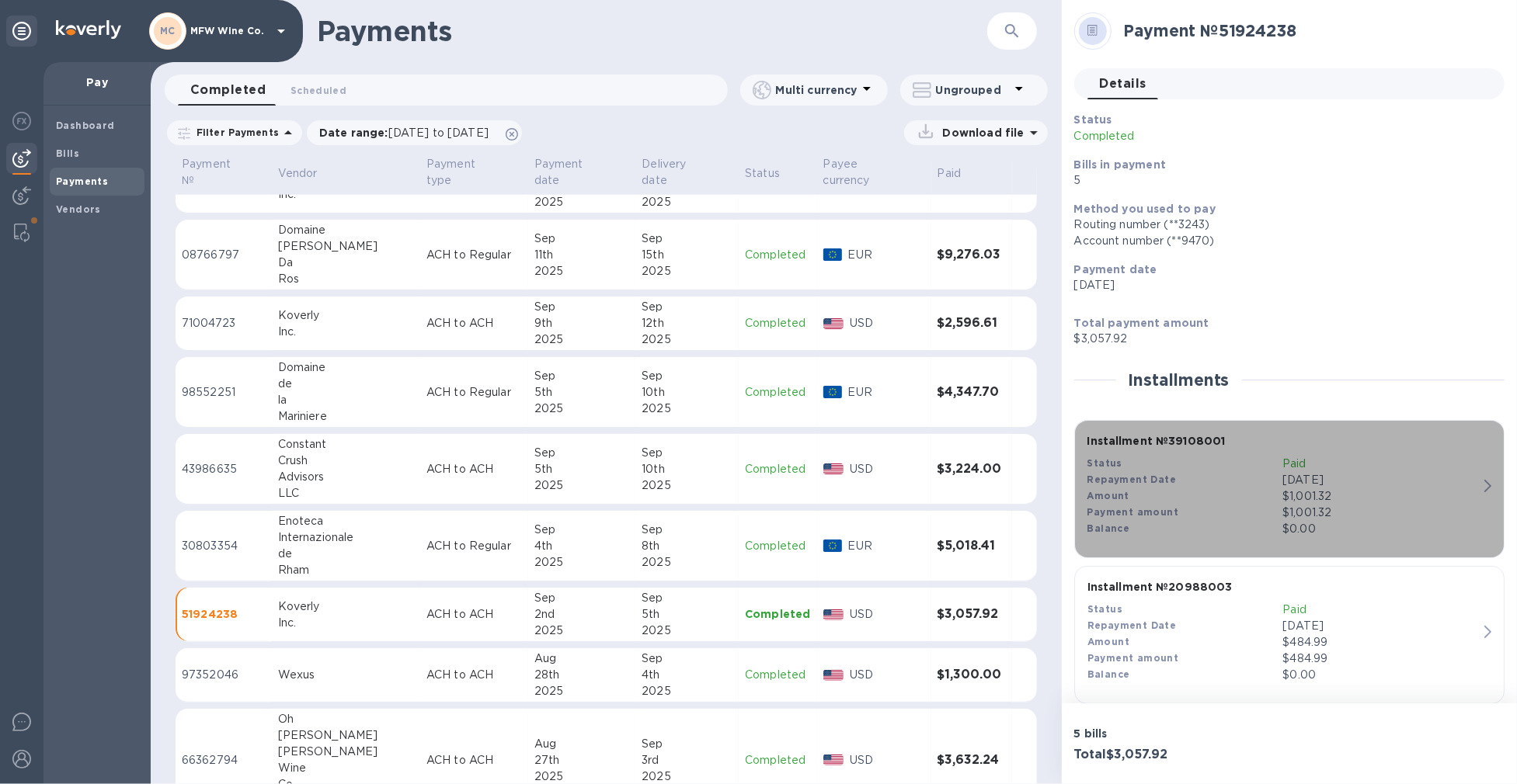
click at [1371, 531] on p "$0.00" at bounding box center [1380, 529] width 196 height 16
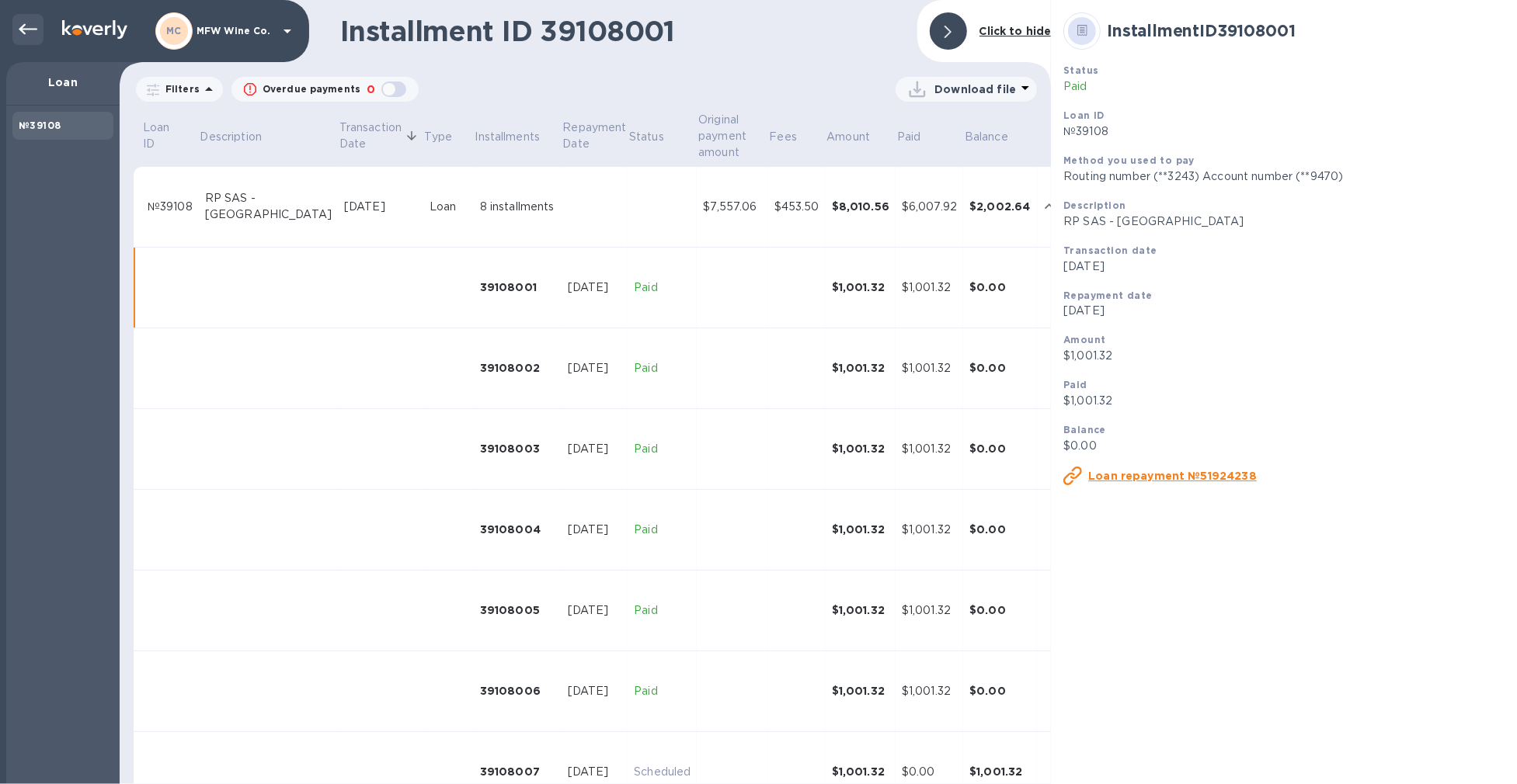
click at [38, 37] on div at bounding box center [27, 29] width 31 height 31
click at [57, 75] on p "Loan" at bounding box center [63, 82] width 88 height 15
click at [52, 29] on div "MC MFW Wine Co." at bounding box center [154, 30] width 309 height 62
click at [89, 26] on img at bounding box center [94, 29] width 65 height 18
click at [22, 26] on icon at bounding box center [27, 30] width 18 height 11
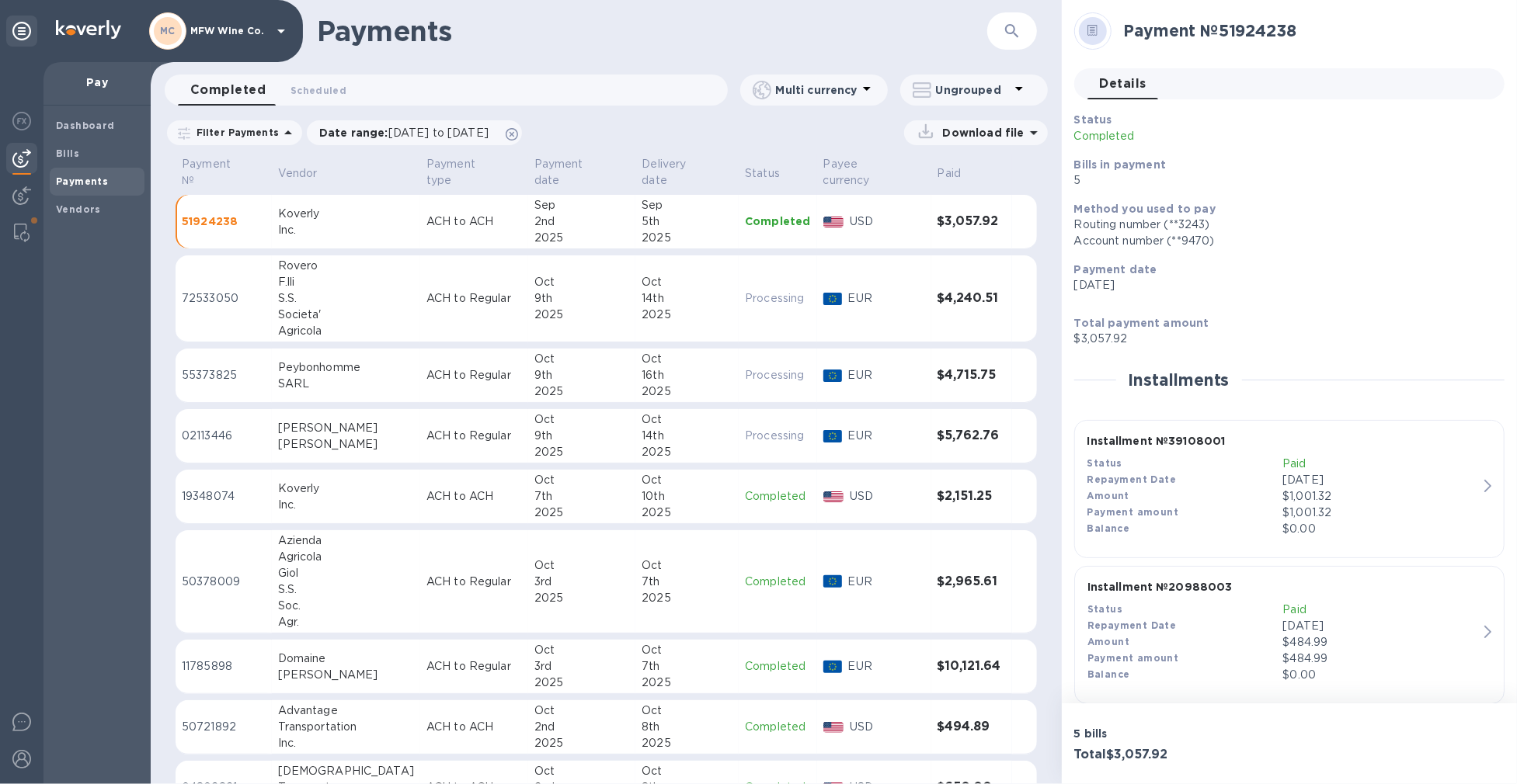
click at [548, 213] on div "2nd" at bounding box center [581, 221] width 95 height 16
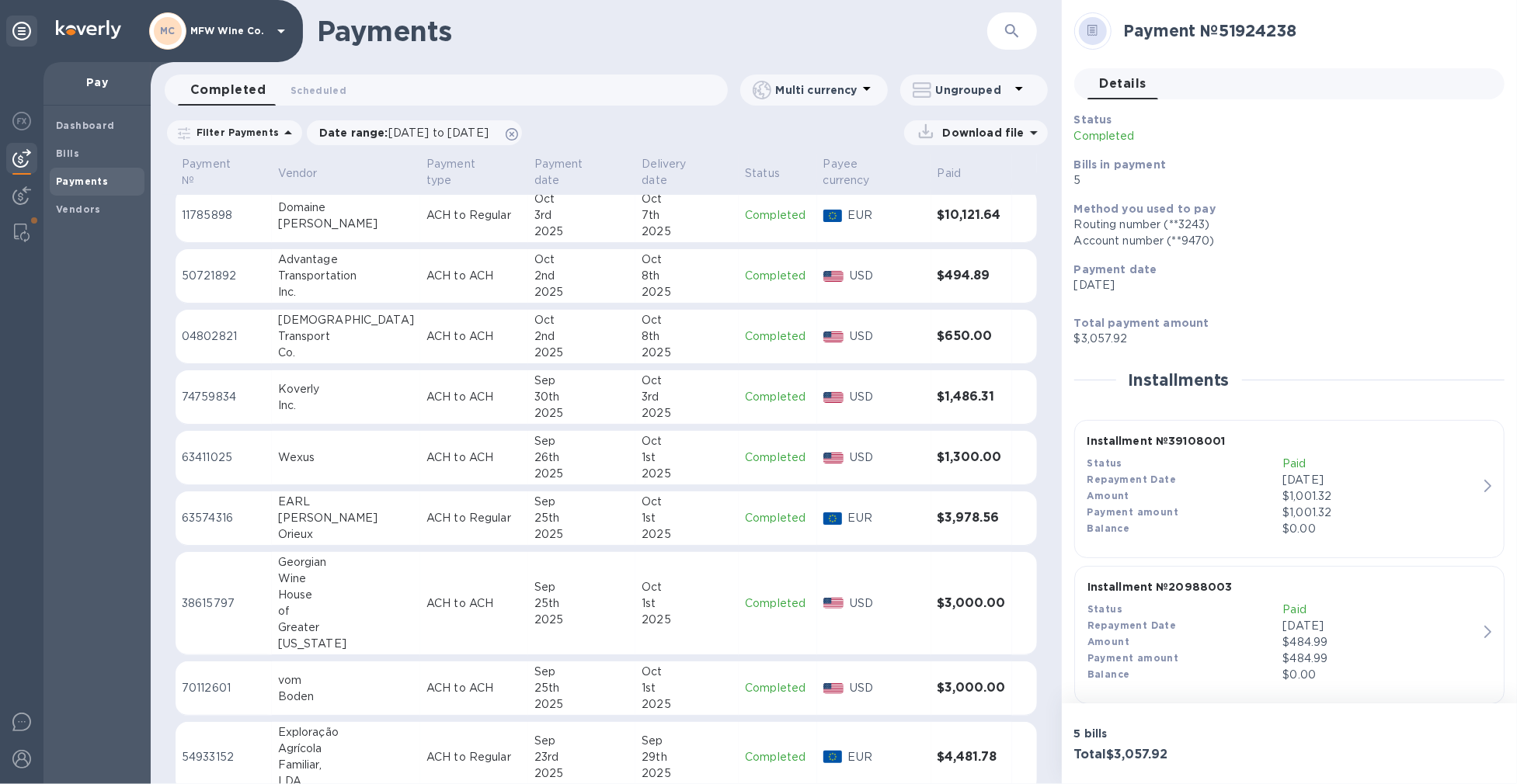
scroll to position [689, 0]
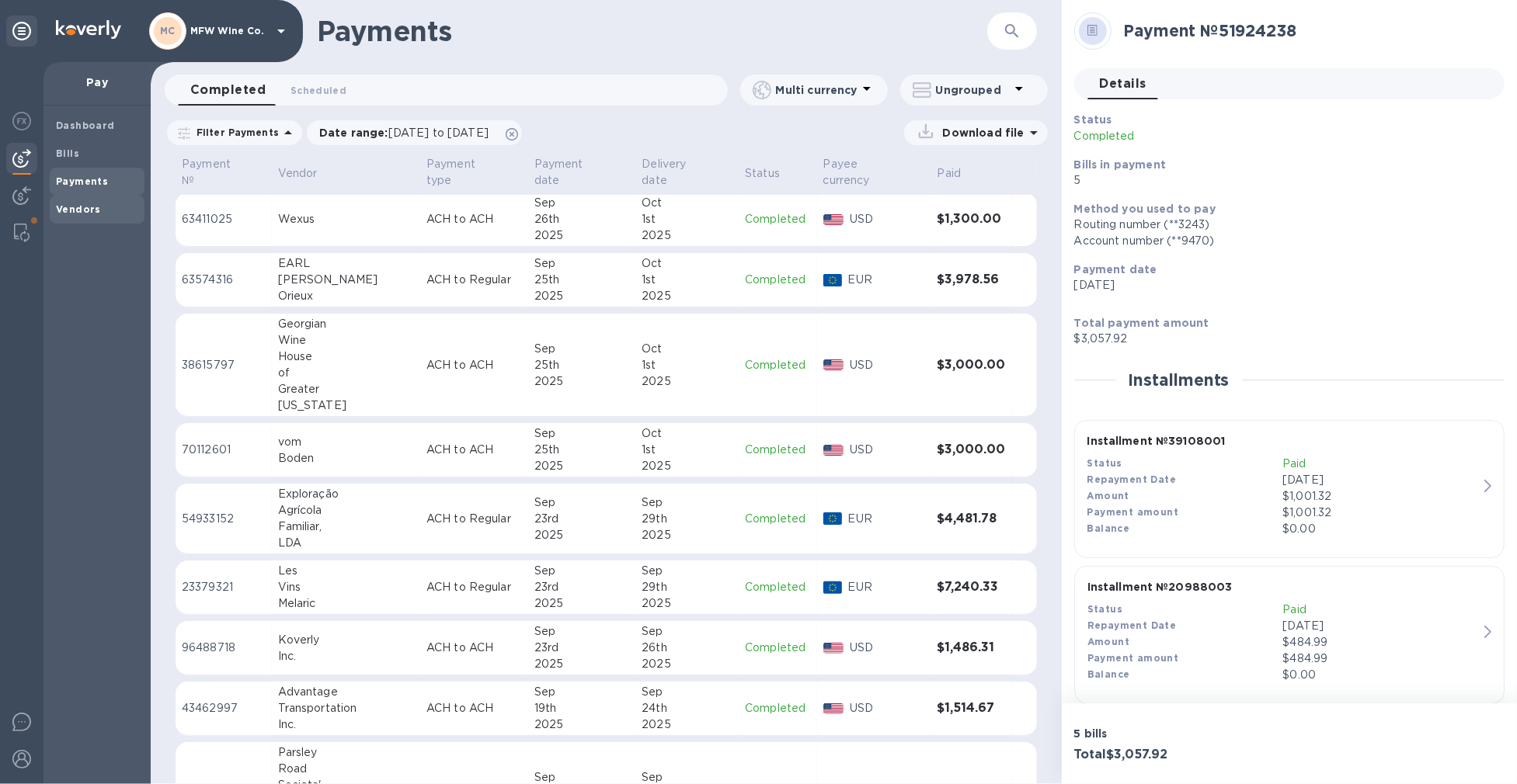
click at [67, 202] on span "Vendors" at bounding box center [79, 209] width 45 height 15
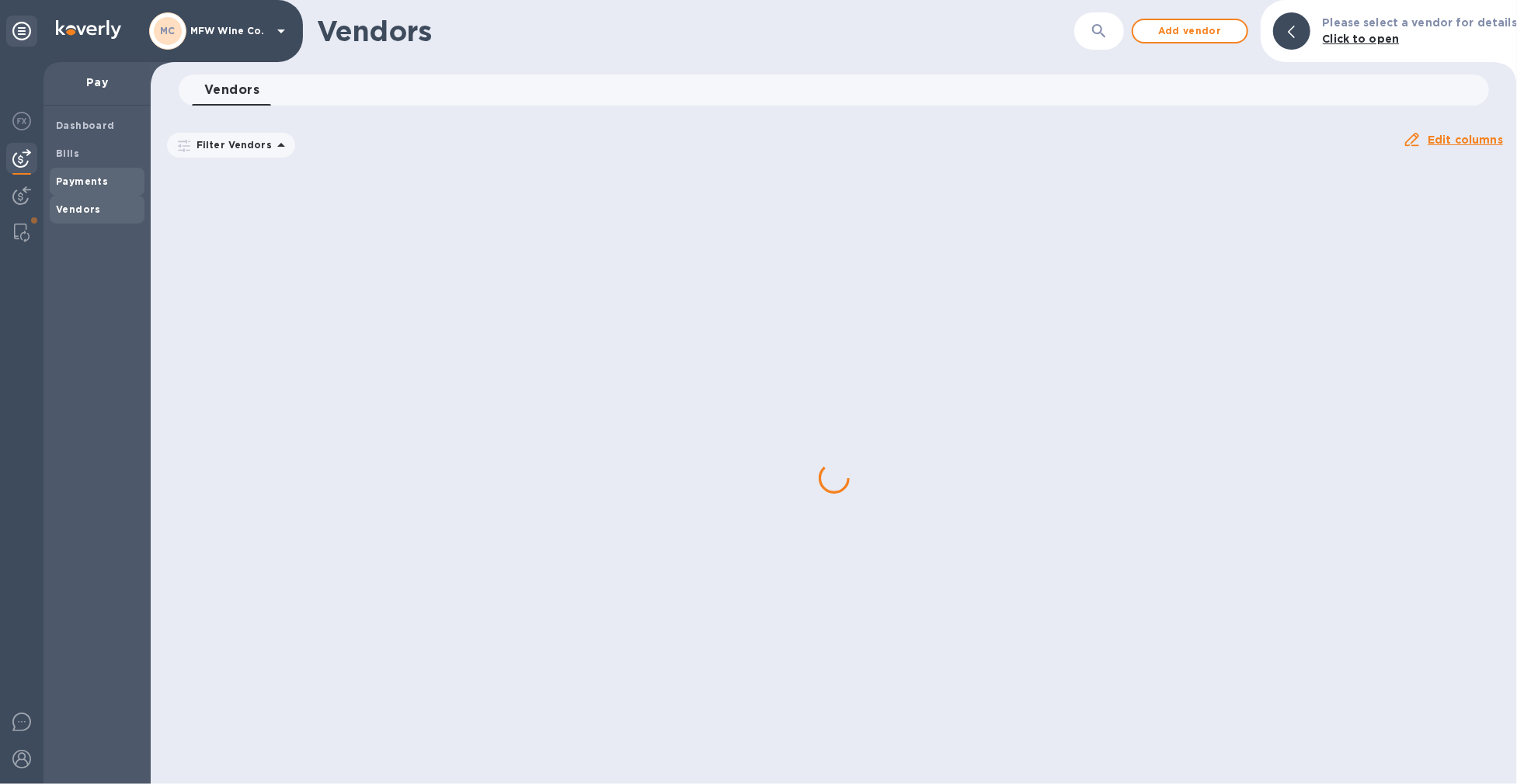
click at [83, 179] on b "Payments" at bounding box center [82, 181] width 52 height 12
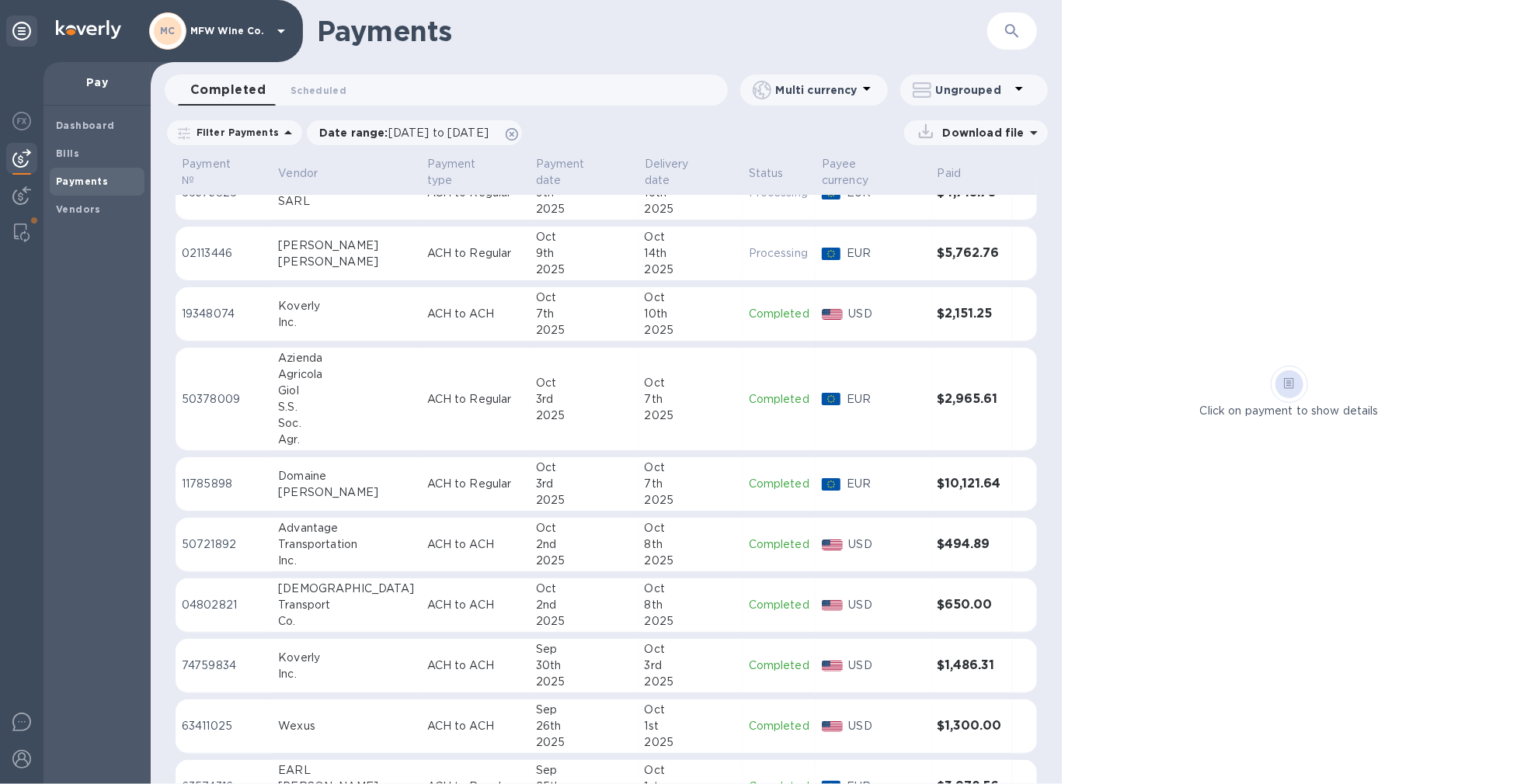
scroll to position [87, 0]
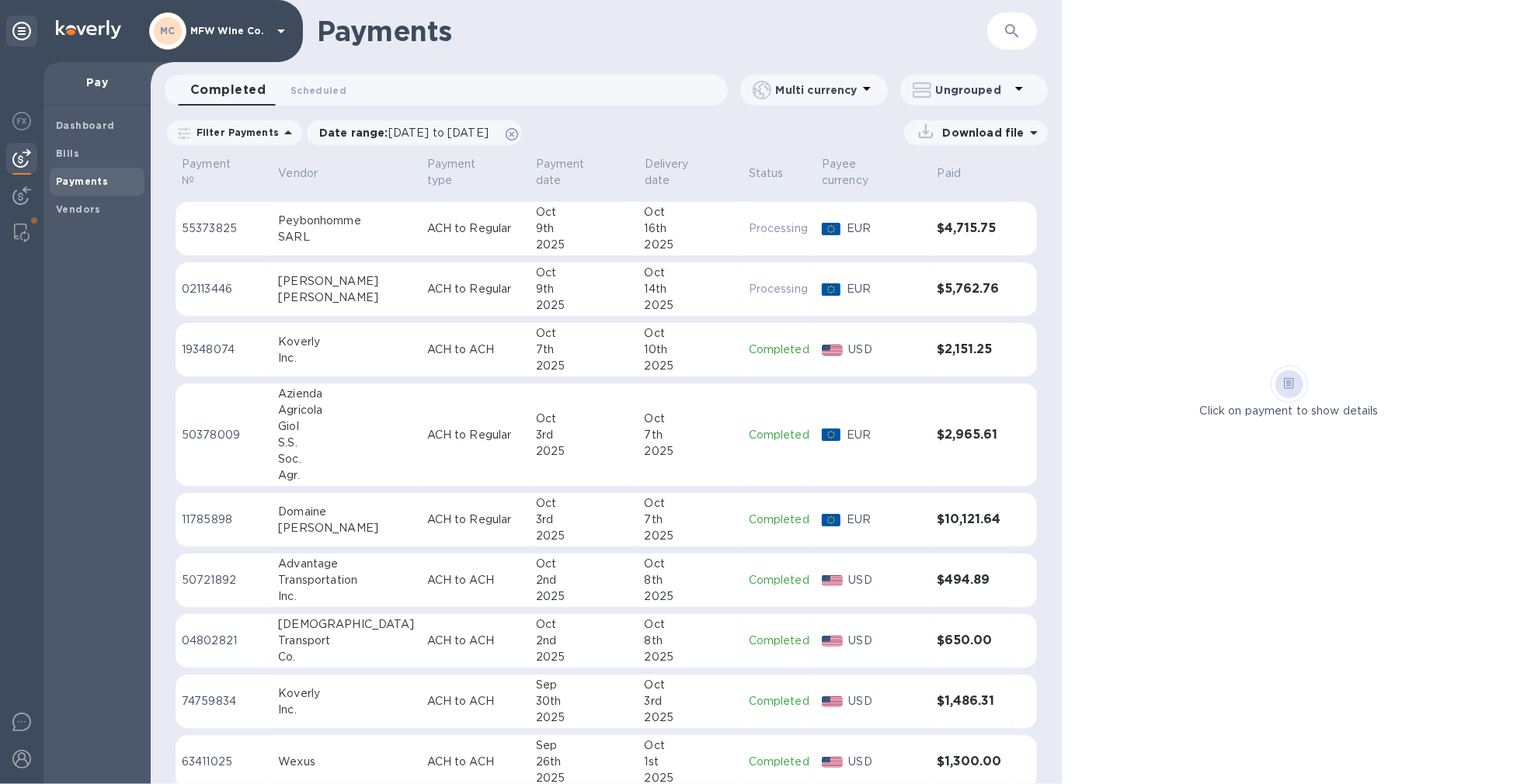
click at [421, 329] on td "ACH to ACH" at bounding box center [475, 350] width 109 height 55
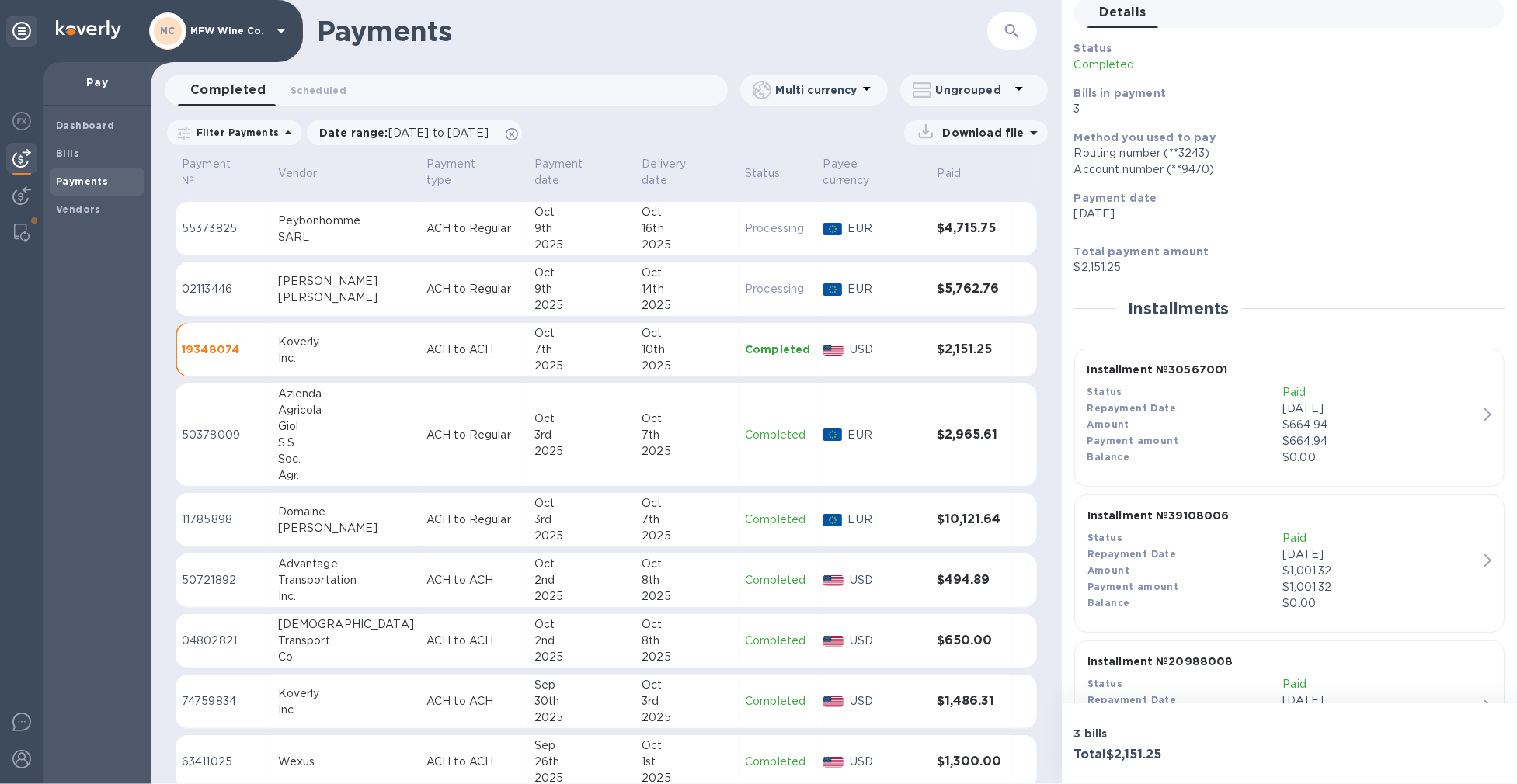
scroll to position [166, 0]
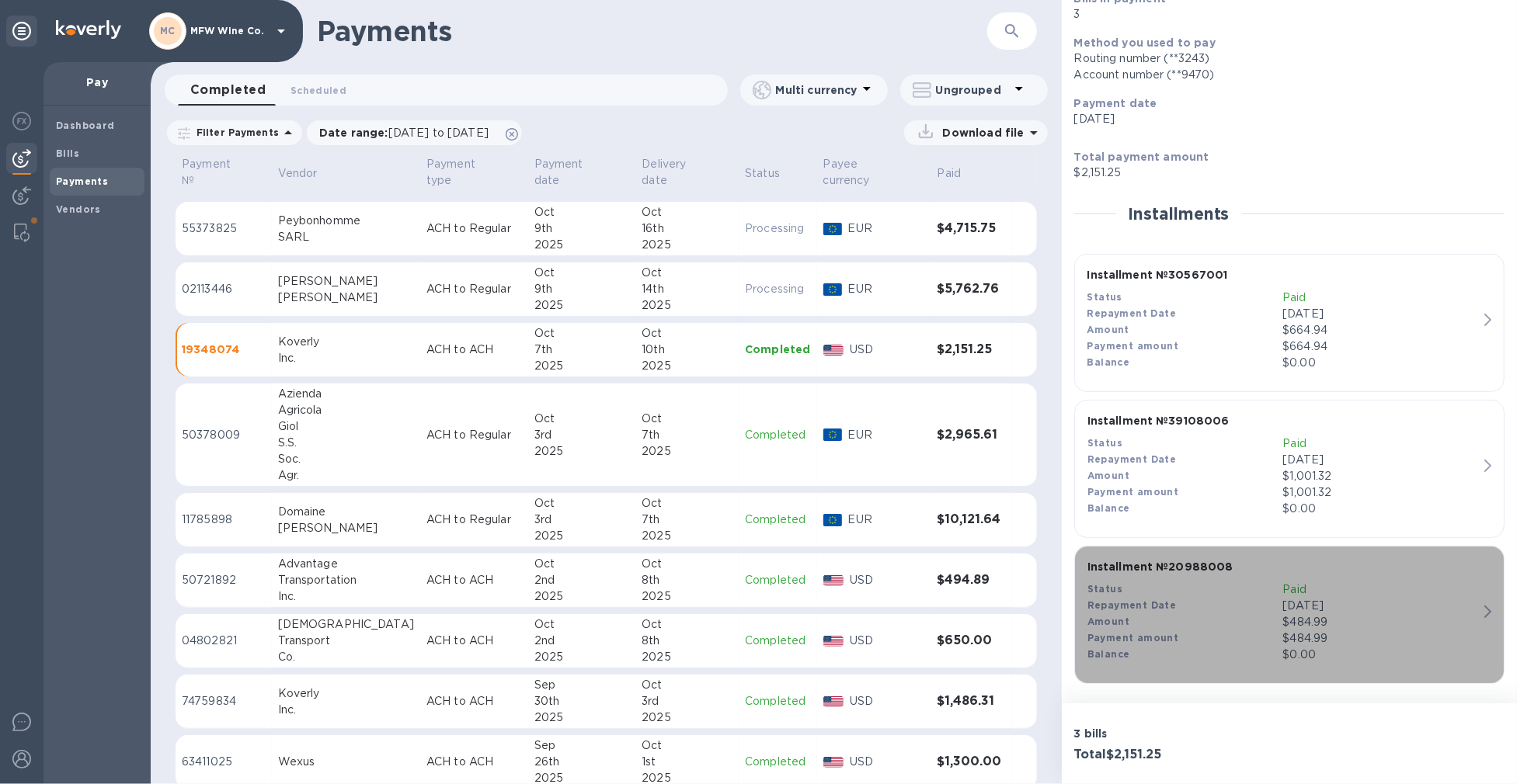
click at [1326, 637] on p "$484.99" at bounding box center [1380, 638] width 196 height 16
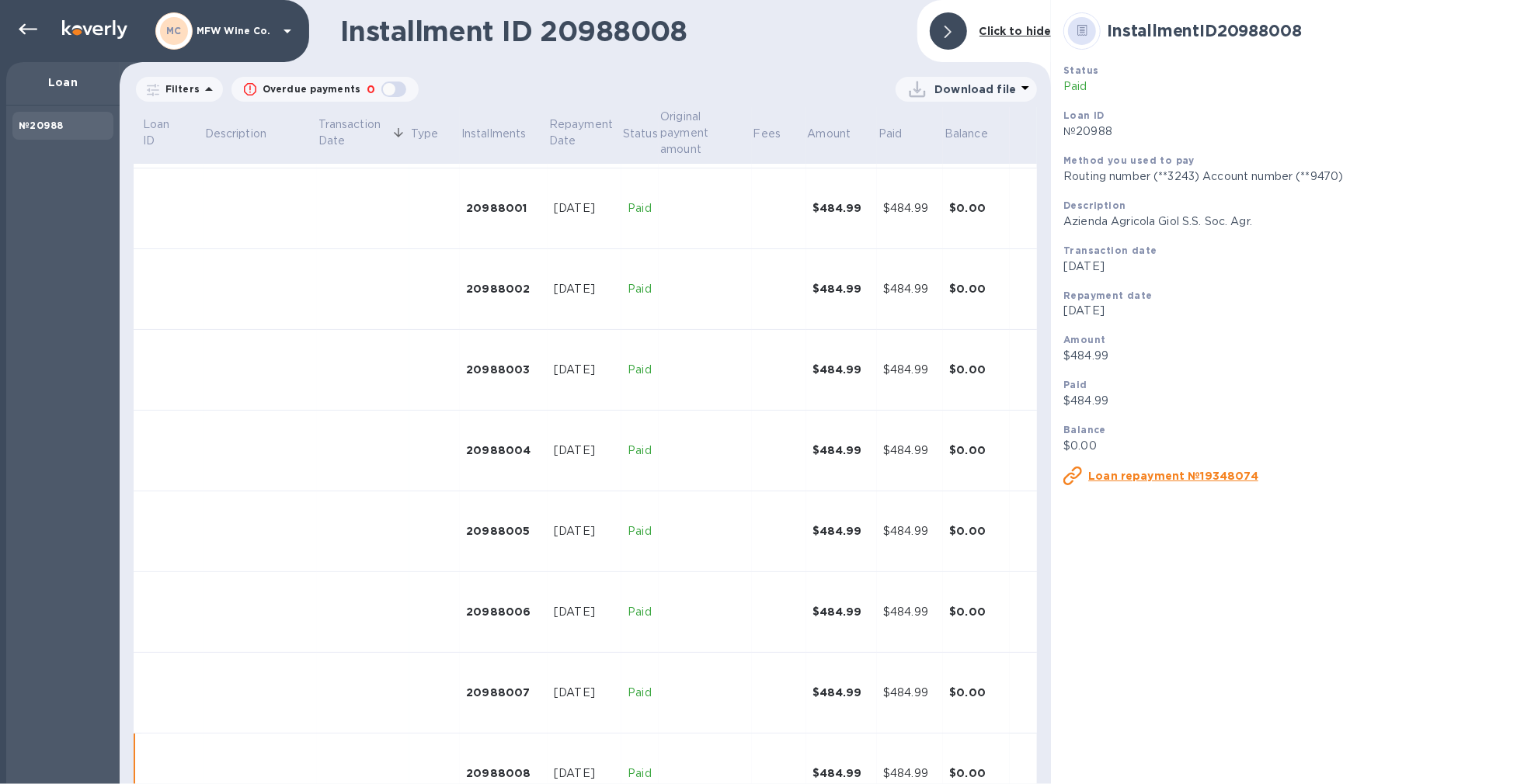
scroll to position [120, 0]
